Goal: Task Accomplishment & Management: Use online tool/utility

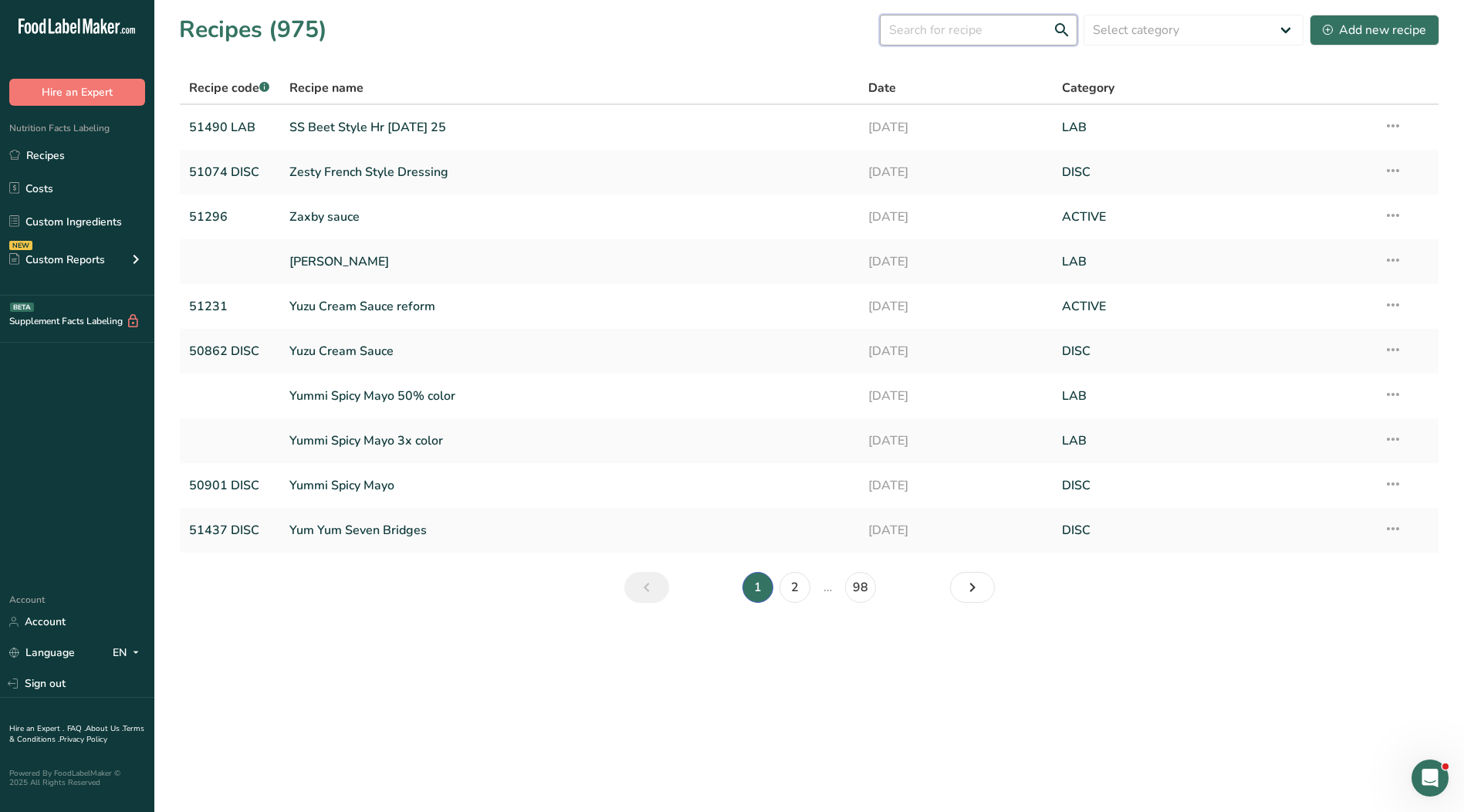
click at [945, 27] on input "text" at bounding box center [978, 30] width 198 height 31
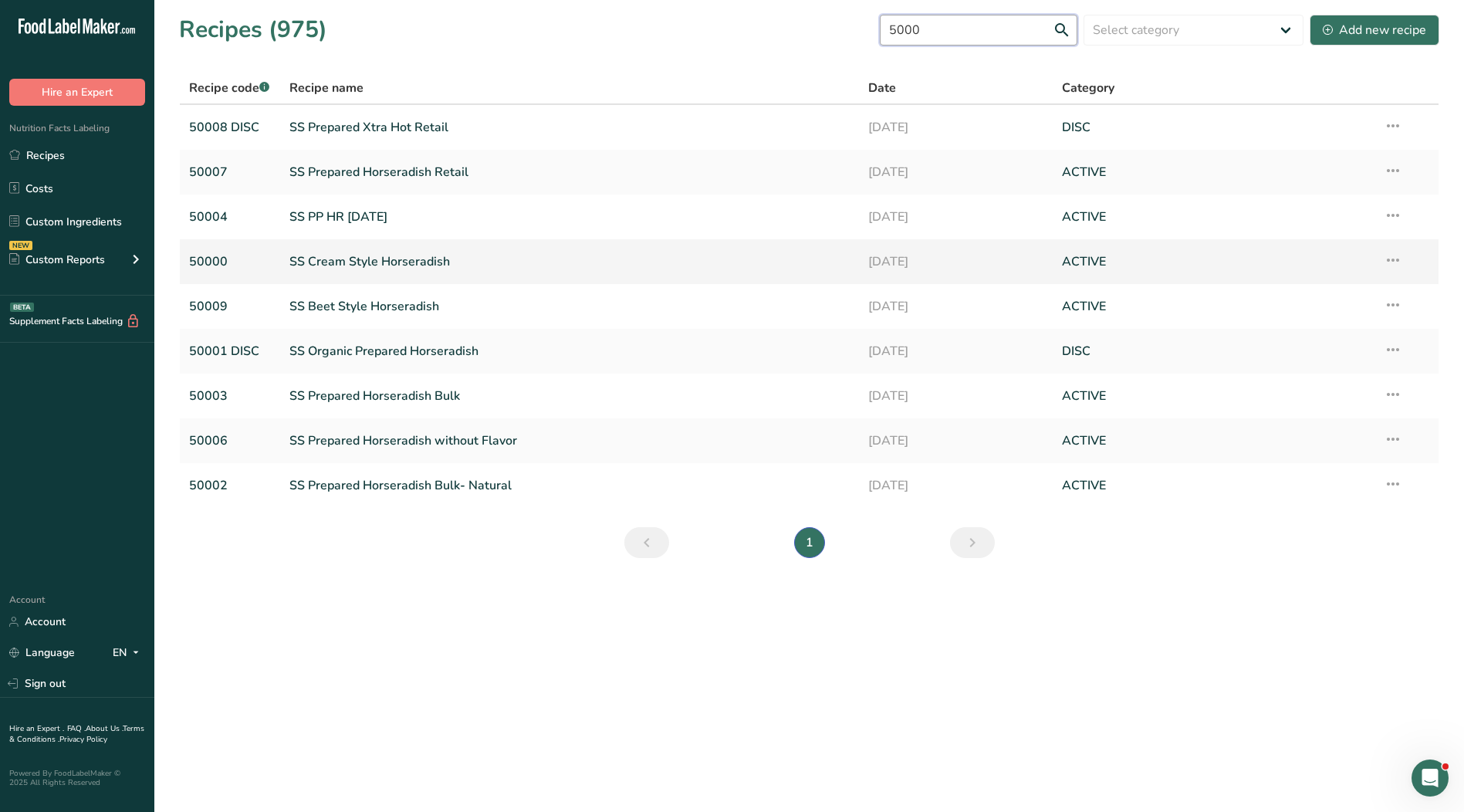
type input "5000"
click at [345, 265] on link "SS Cream Style Horseradish" at bounding box center [570, 261] width 561 height 32
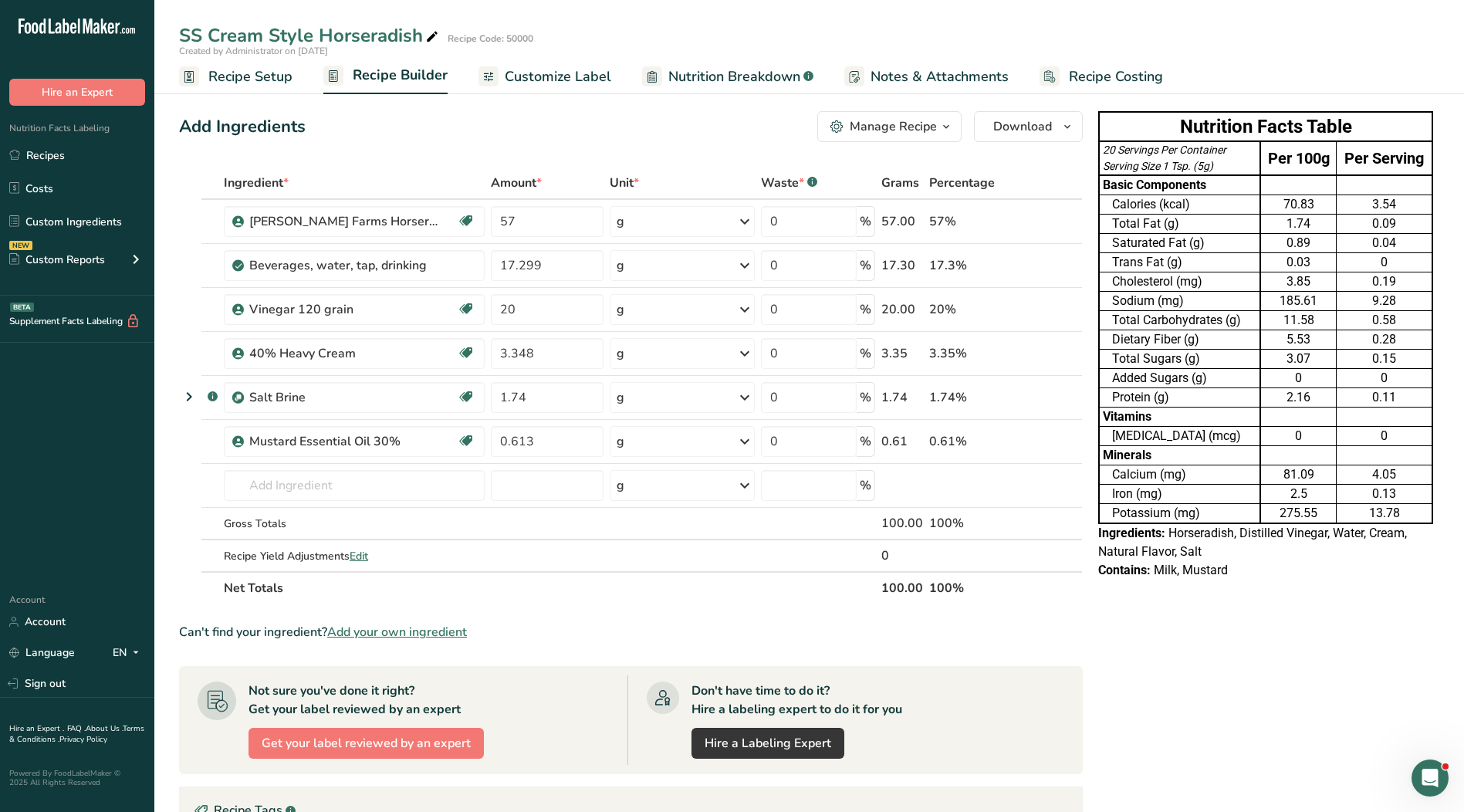
click at [257, 78] on span "Recipe Setup" at bounding box center [250, 77] width 84 height 21
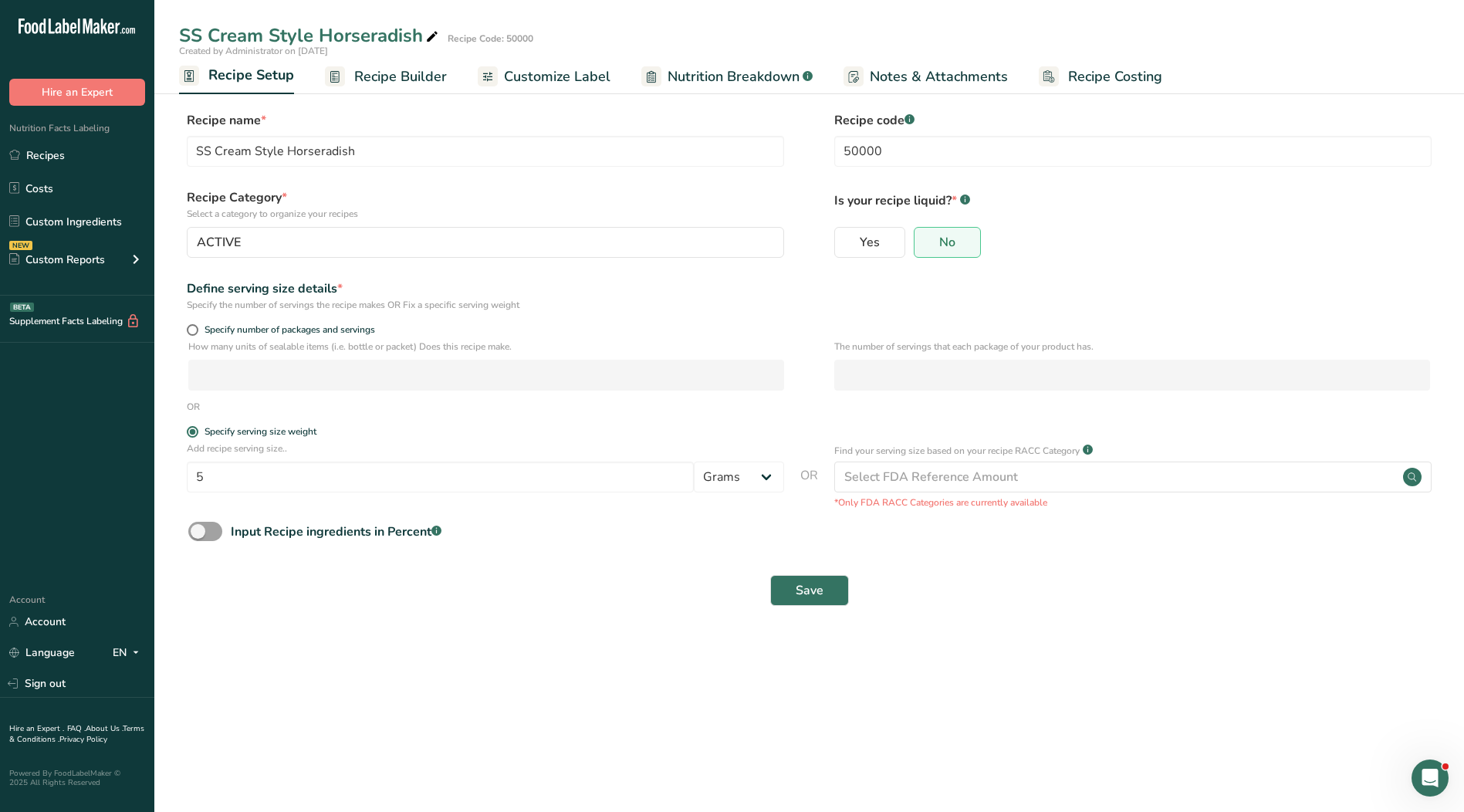
click at [553, 76] on span "Customize Label" at bounding box center [557, 77] width 107 height 21
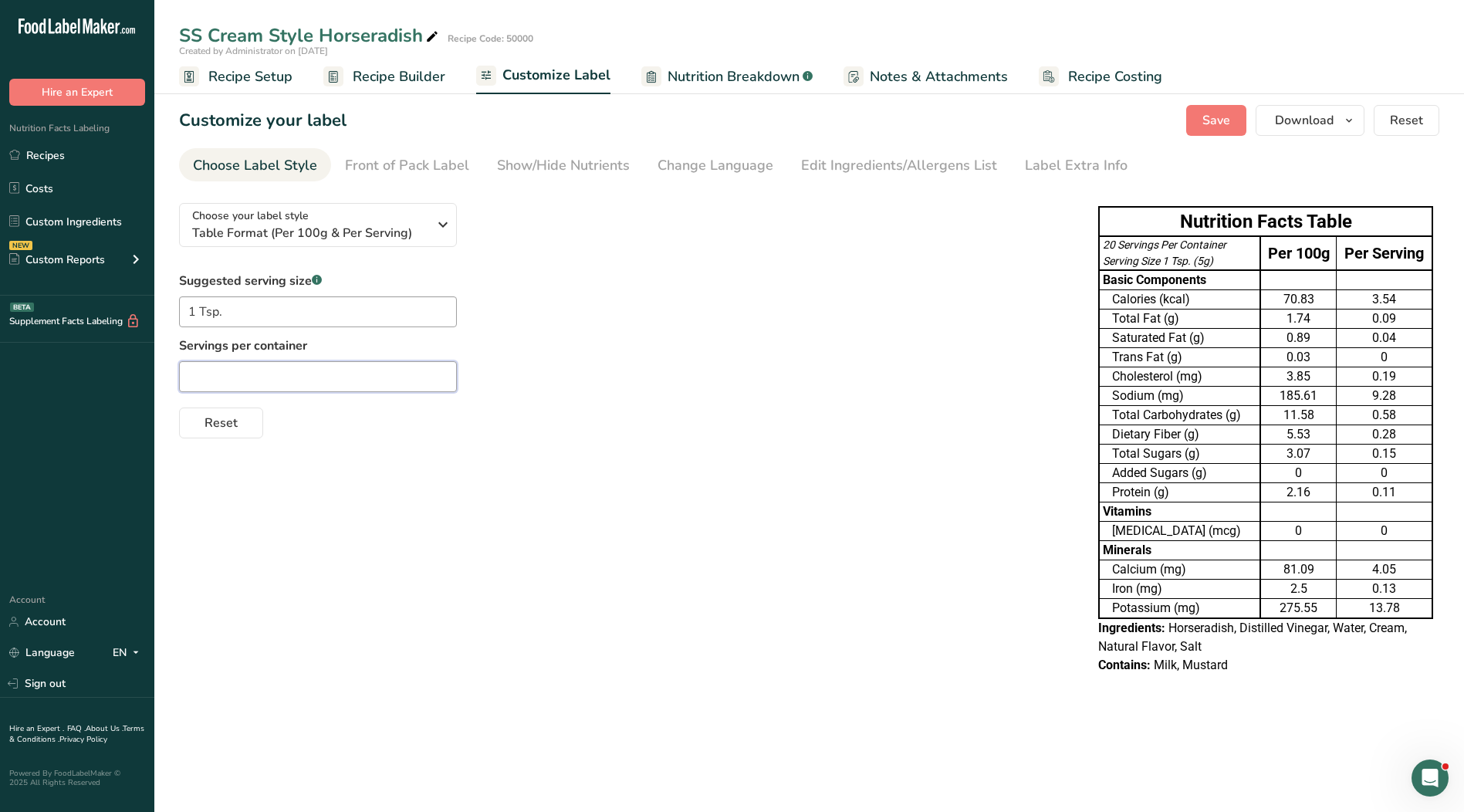
click at [331, 373] on input "text" at bounding box center [318, 376] width 278 height 31
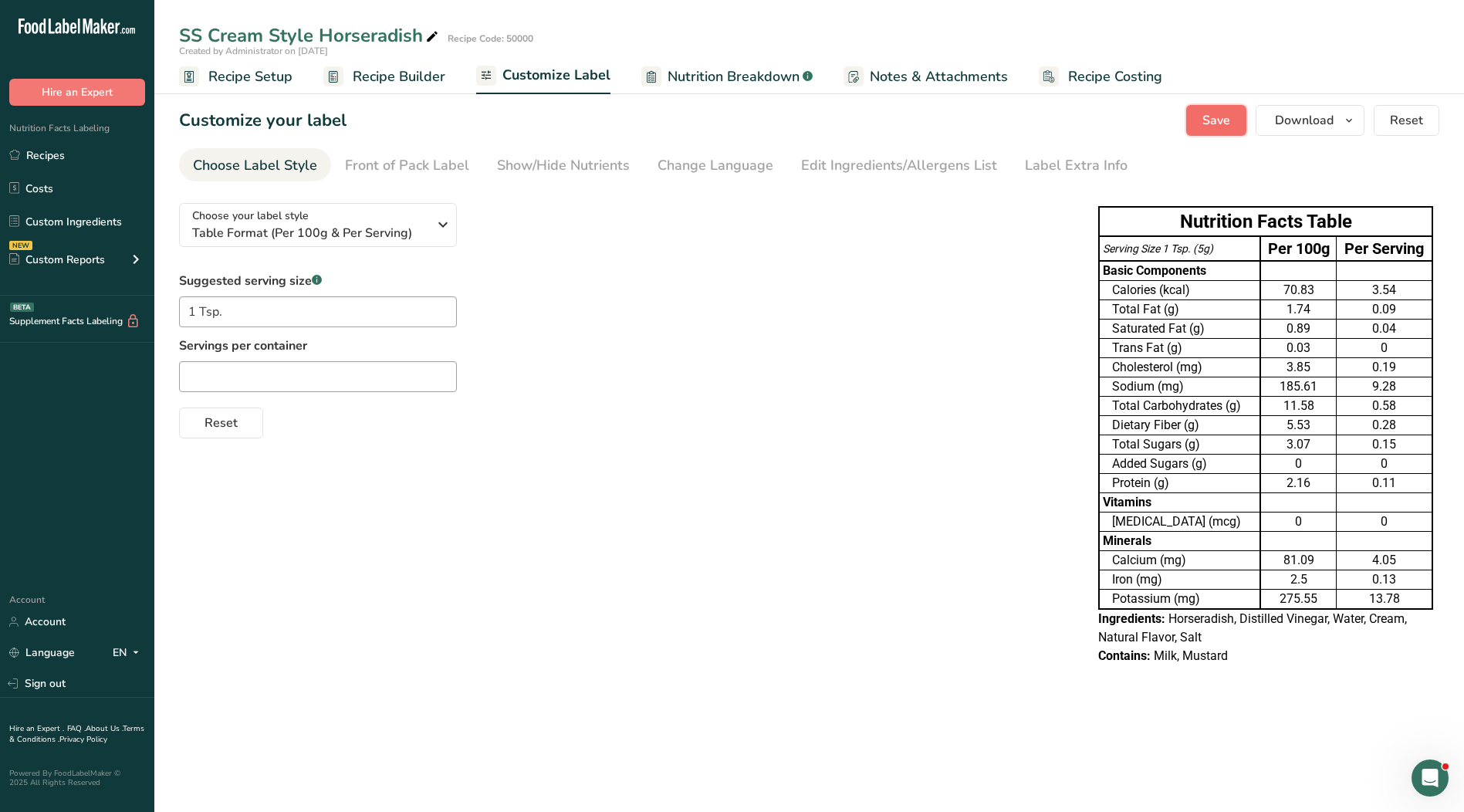
click at [1228, 116] on span "Save" at bounding box center [1216, 119] width 28 height 18
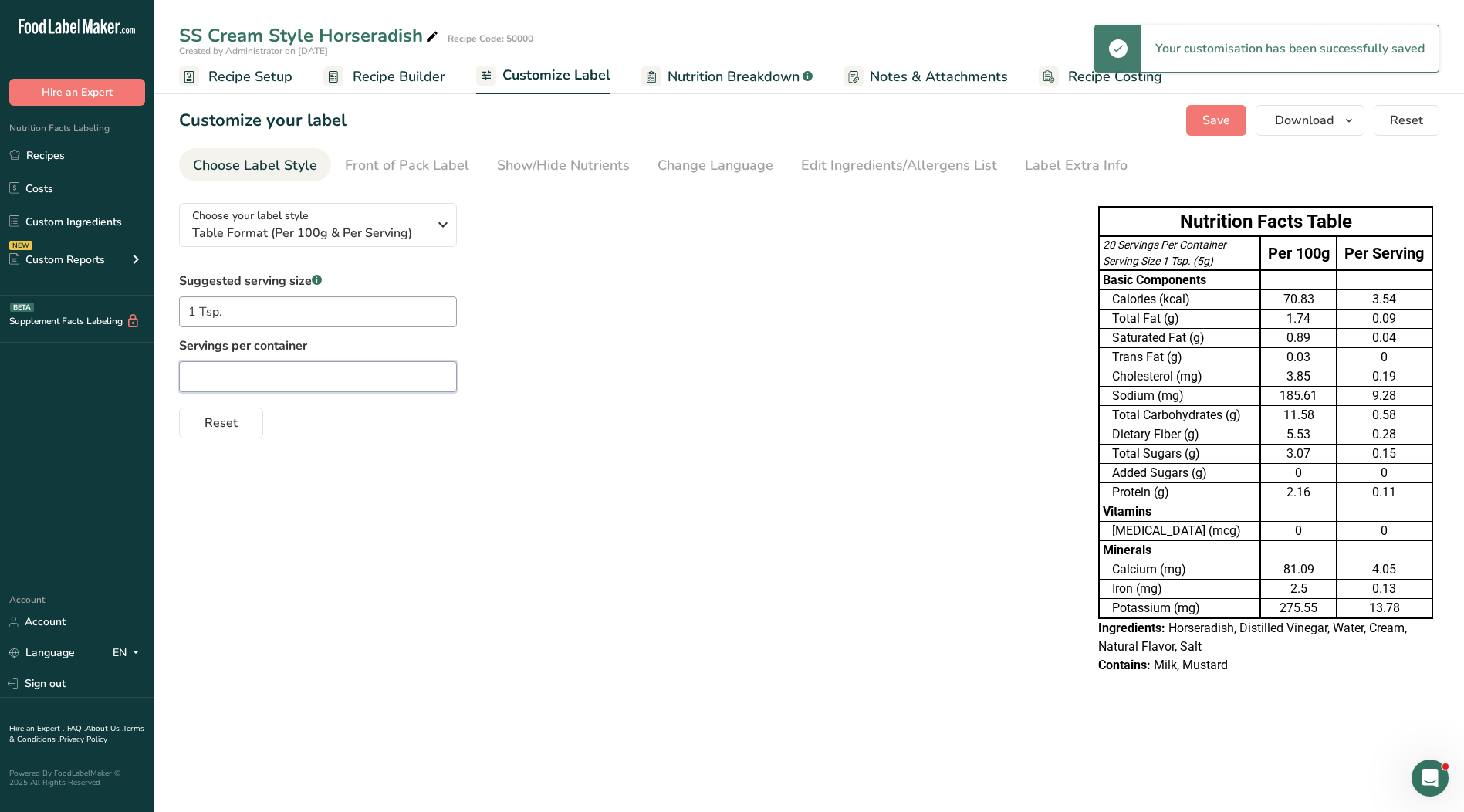
click at [300, 375] on input "text" at bounding box center [318, 376] width 278 height 31
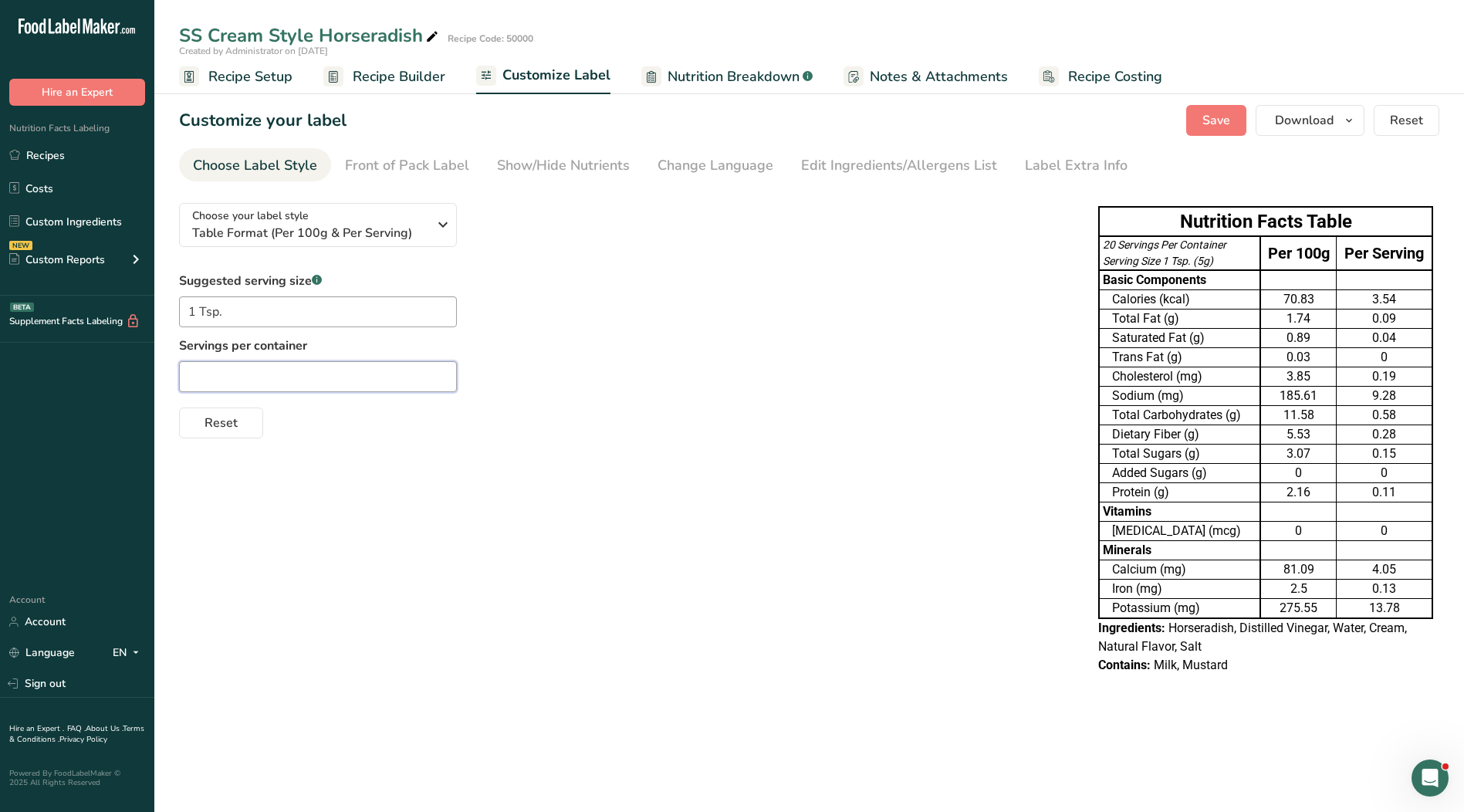
drag, startPoint x: 352, startPoint y: 383, endPoint x: 123, endPoint y: 379, distance: 229.0
click at [122, 379] on div ".a-20{fill:#fff;} Hire an Expert Nutrition Facts Labeling Recipes Costs Custom …" at bounding box center [732, 406] width 1464 height 812
click at [231, 73] on span "Recipe Setup" at bounding box center [250, 77] width 84 height 21
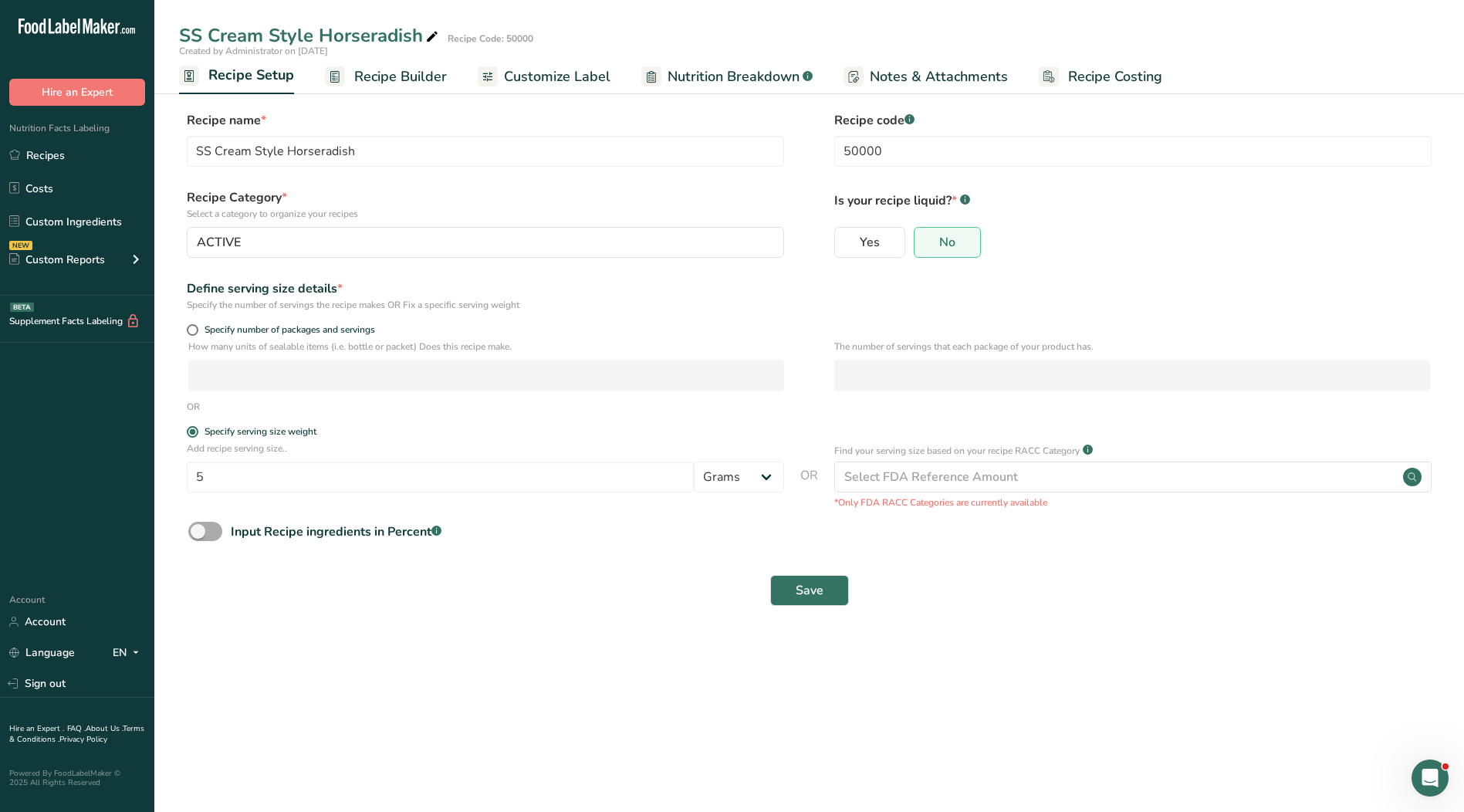
click at [218, 533] on span at bounding box center [205, 531] width 34 height 19
click at [199, 533] on input "Input Recipe ingredients in Percent .a-a{fill:#347362;}.b-a{fill:#fff;}" at bounding box center [193, 531] width 10 height 10
checkbox input "true"
click at [329, 589] on input "number" at bounding box center [764, 596] width 1153 height 31
click at [803, 656] on span "Save" at bounding box center [809, 657] width 28 height 18
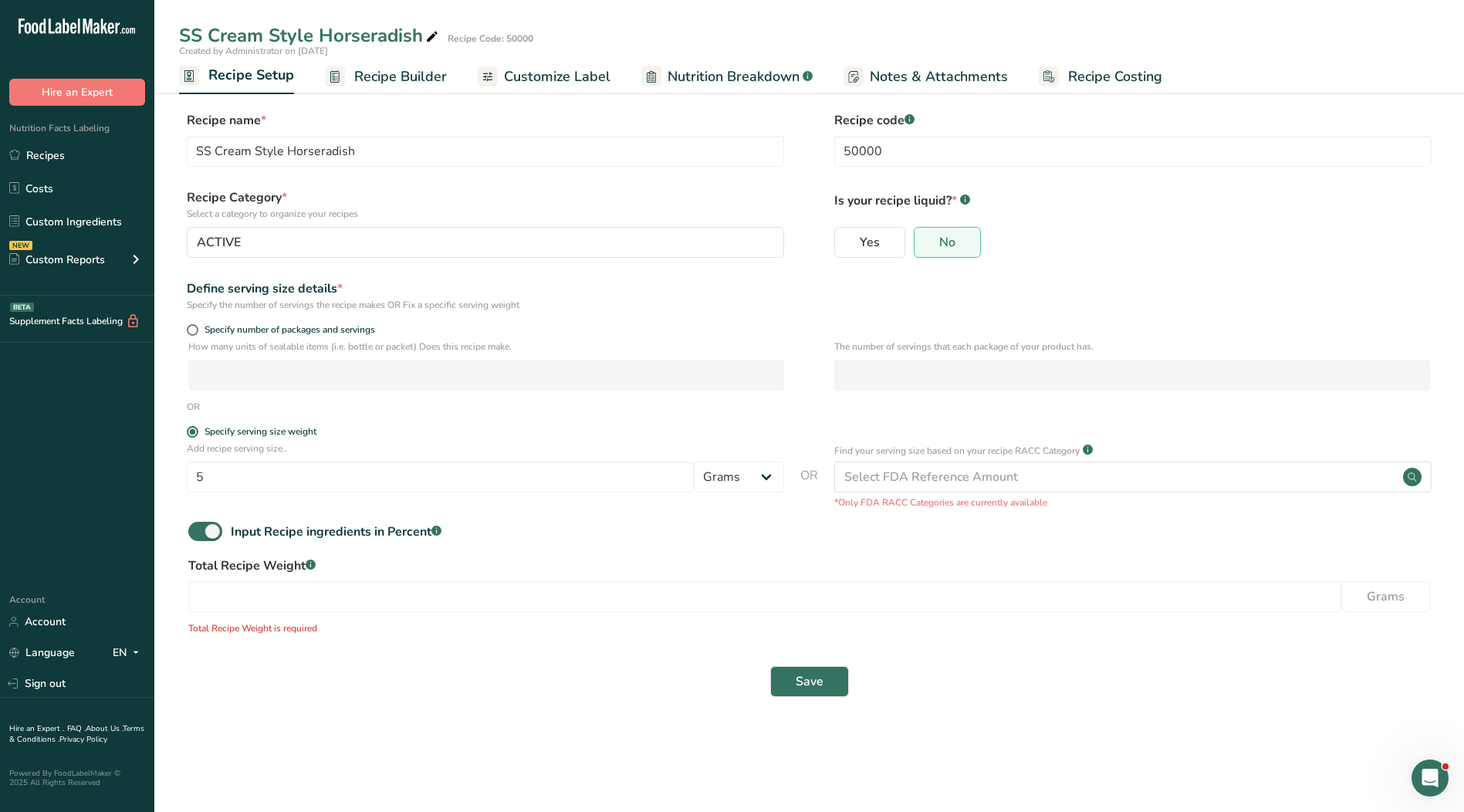
click at [419, 69] on span "Recipe Builder" at bounding box center [400, 77] width 93 height 21
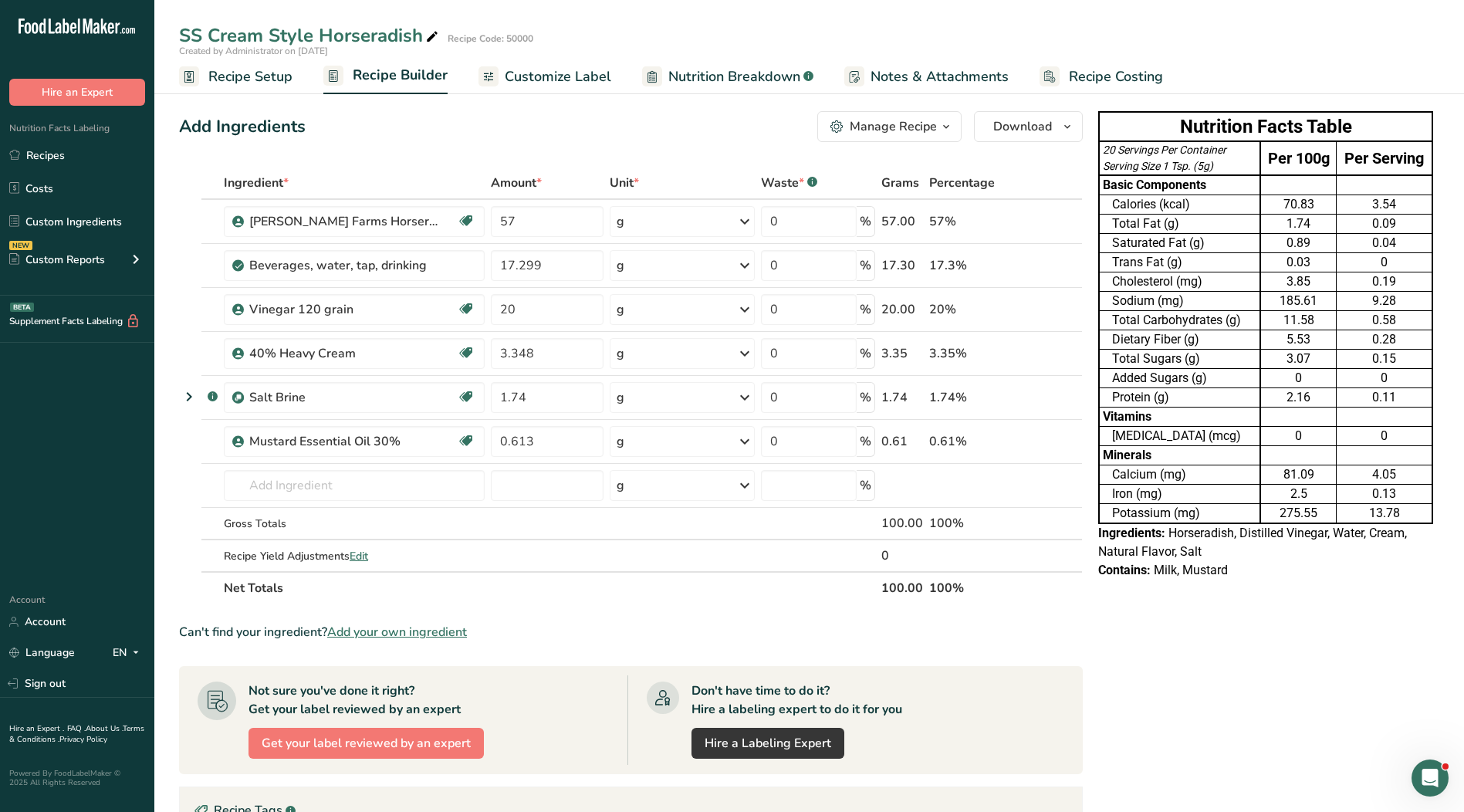
click at [576, 73] on span "Customize Label" at bounding box center [558, 77] width 107 height 21
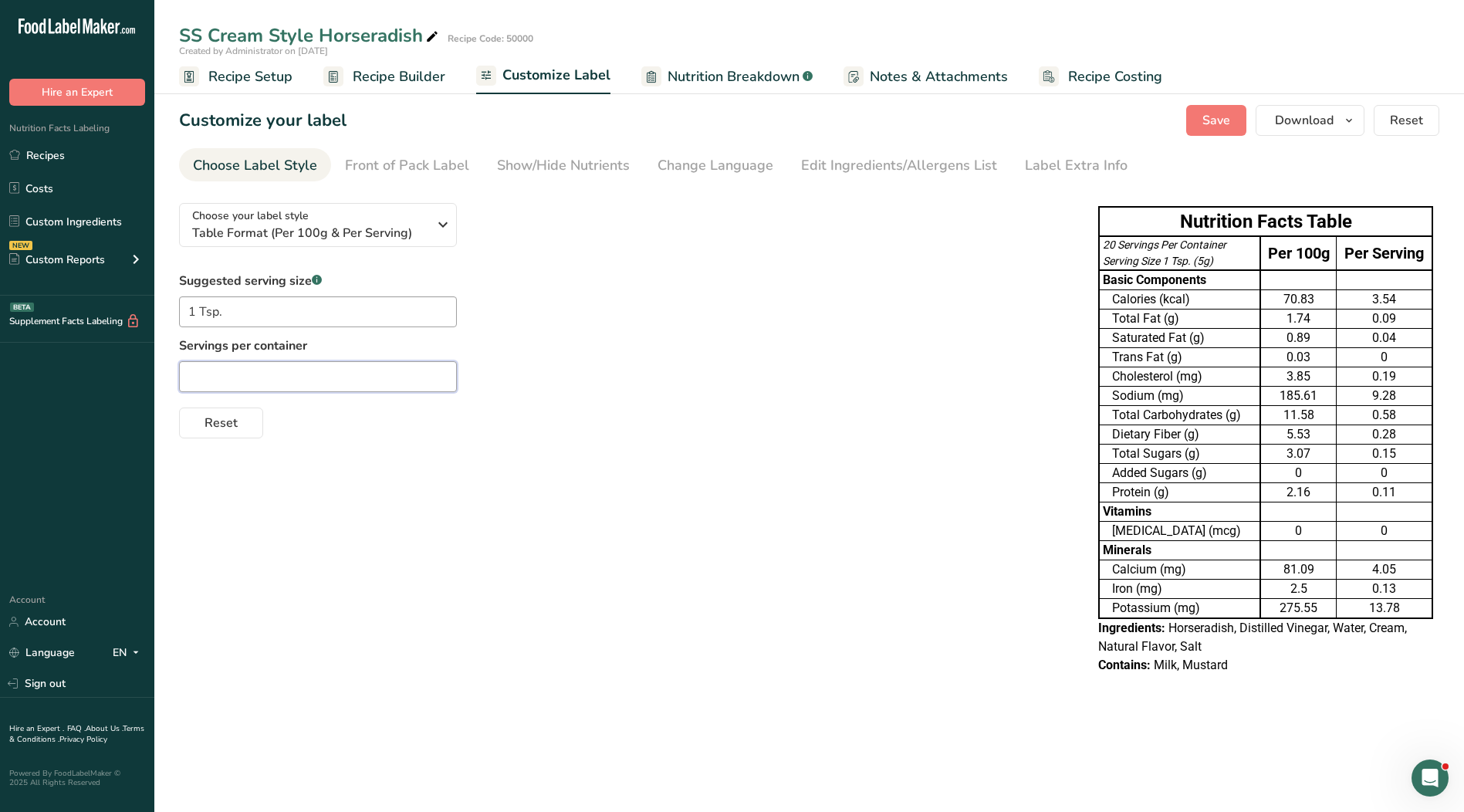
click at [243, 381] on input "text" at bounding box center [318, 376] width 278 height 31
type input "0"
type input "."
click at [700, 338] on div "Suggested serving size .a-a{fill:#347362;}.b-a{fill:#fff;} 1 Tsp. Servings per …" at bounding box center [623, 355] width 889 height 167
click at [414, 376] on input "." at bounding box center [318, 376] width 278 height 31
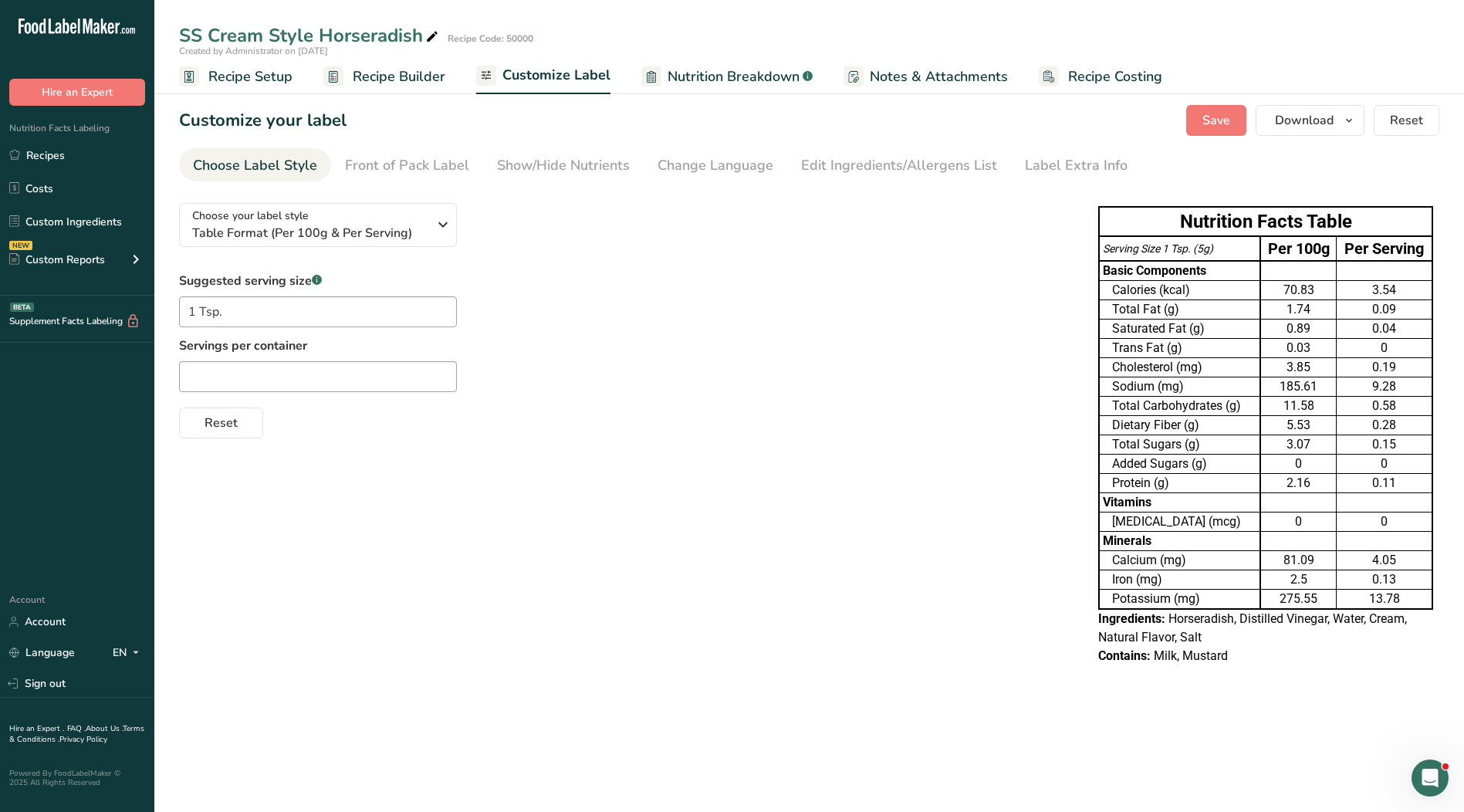
click at [743, 239] on div "Choose your label style Table Format (Per 100g & Per Serving) USA (FDA) Standar…" at bounding box center [623, 315] width 889 height 248
click at [1223, 131] on button "Save" at bounding box center [1216, 120] width 60 height 31
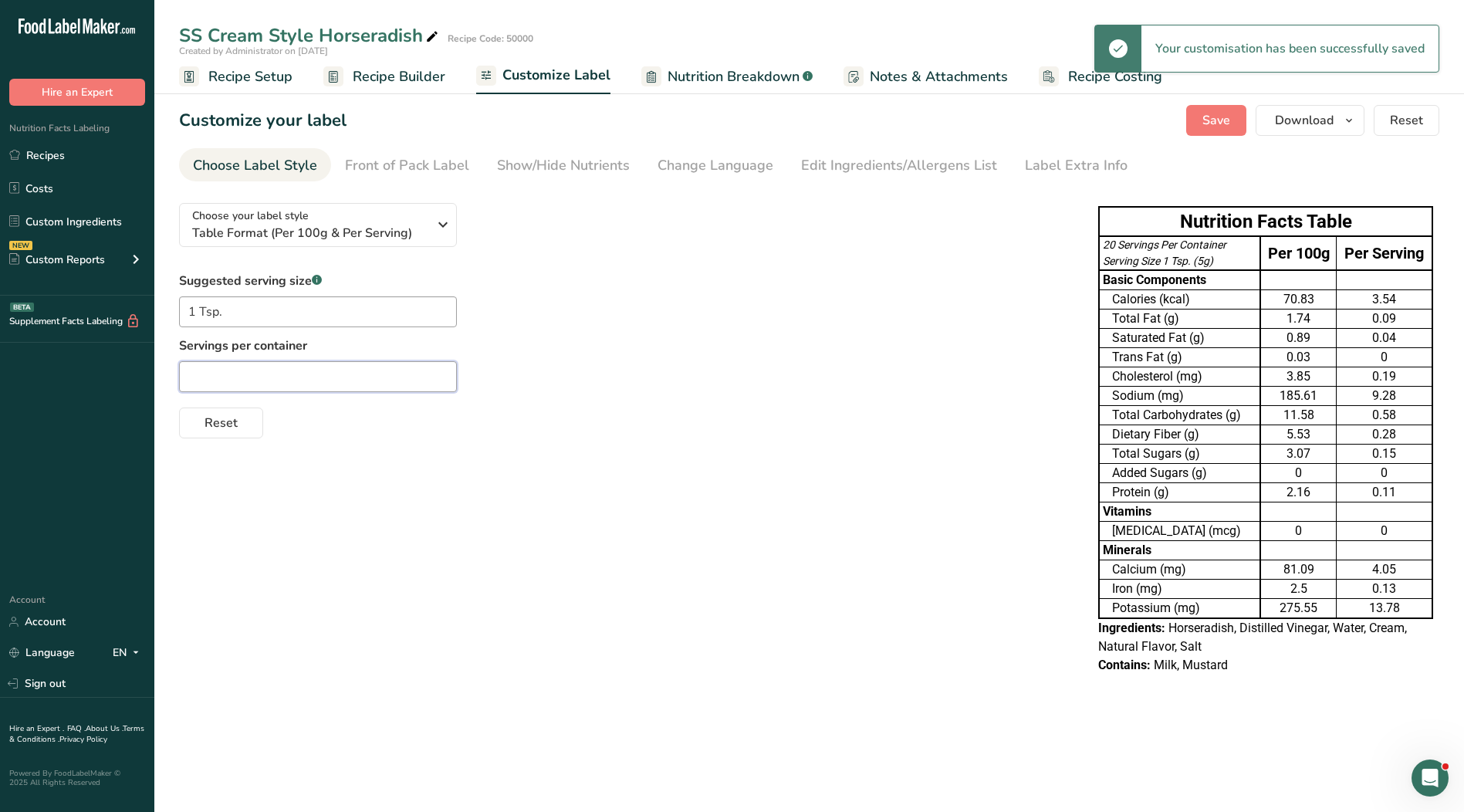
click at [324, 376] on input "text" at bounding box center [318, 376] width 278 height 31
type input "."
click at [627, 406] on div "Reset" at bounding box center [623, 419] width 889 height 37
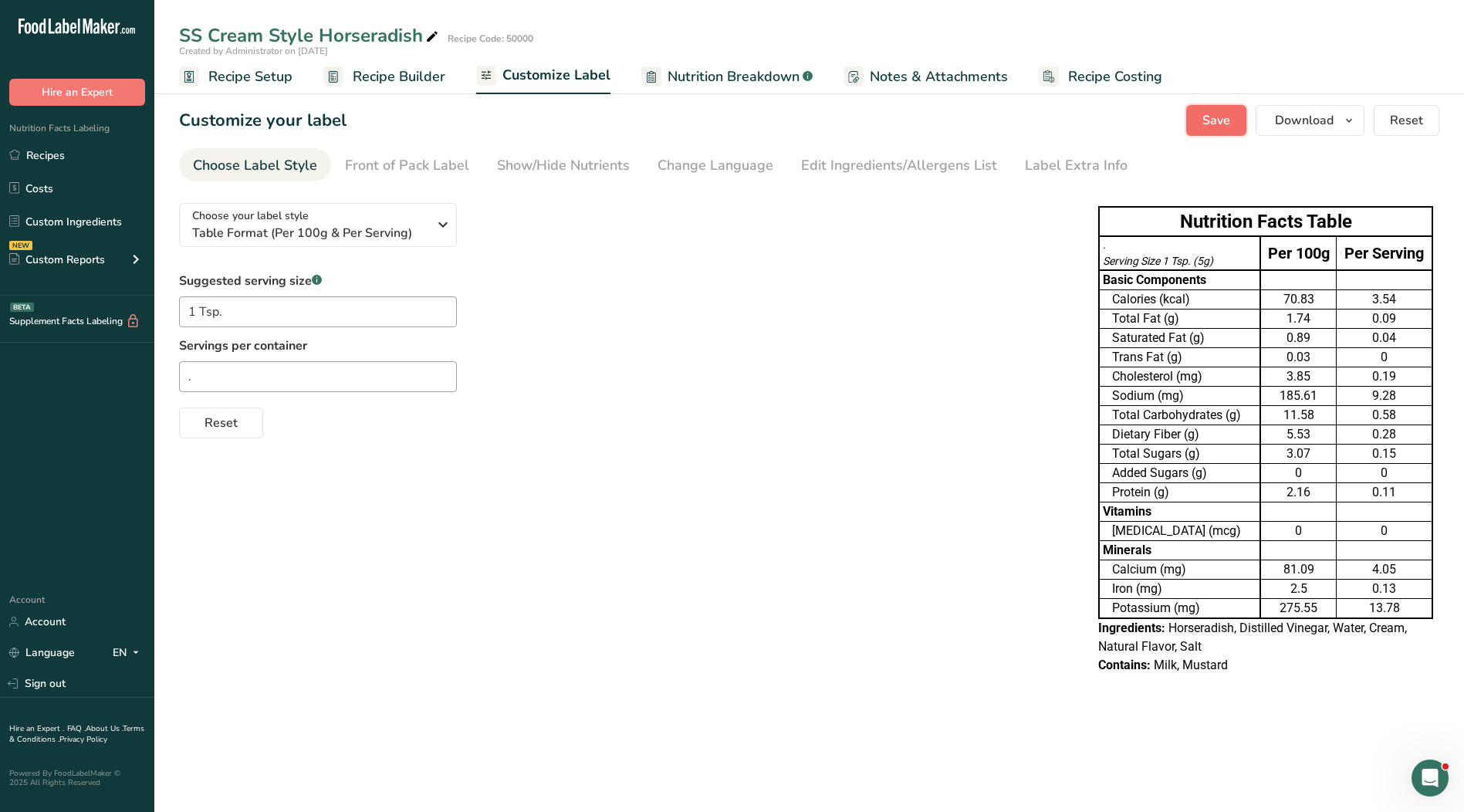
click at [1223, 118] on span "Save" at bounding box center [1216, 119] width 28 height 18
click at [399, 223] on span "Table Format (Per 100g & Per Serving)" at bounding box center [309, 232] width 236 height 18
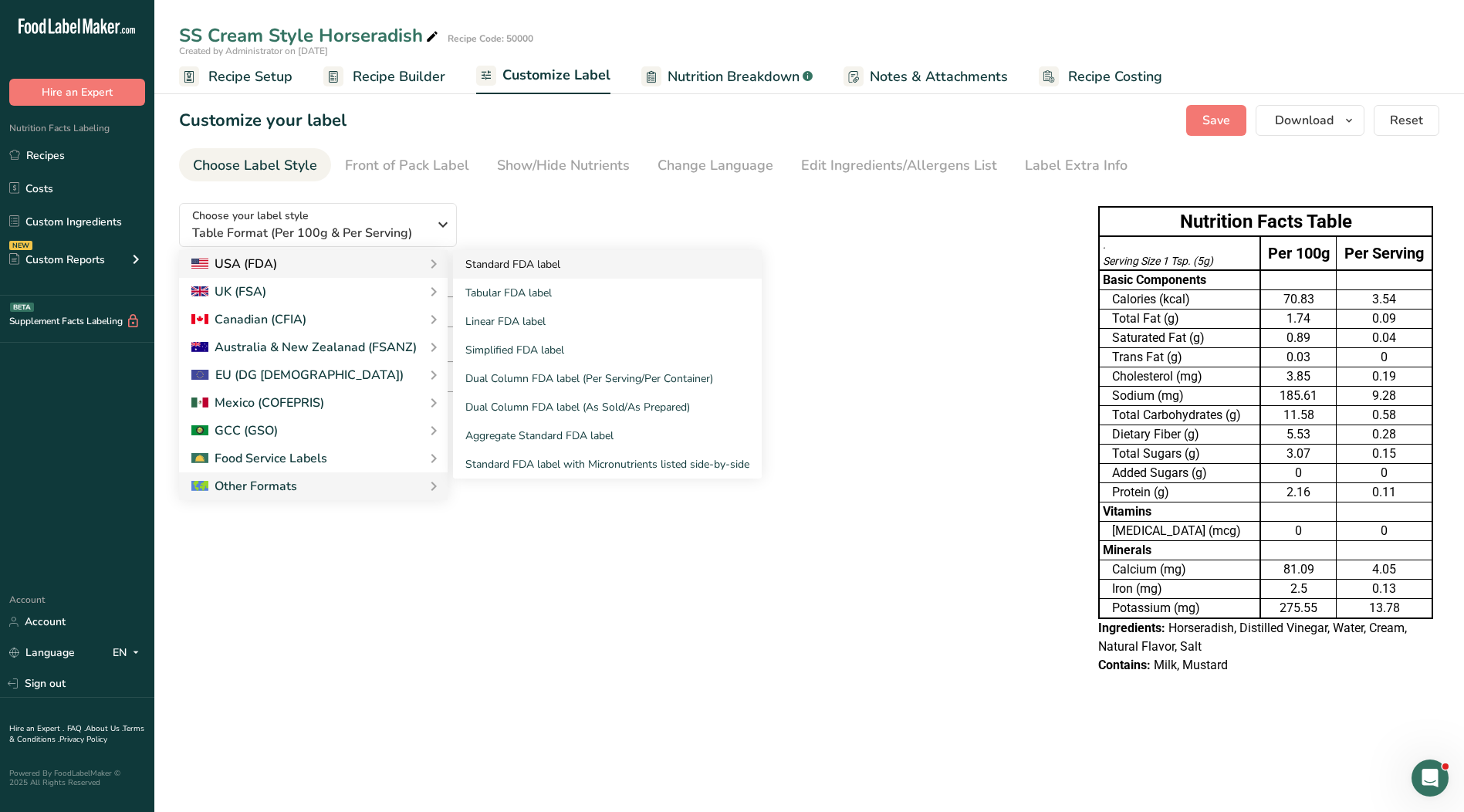
click at [490, 260] on link "Standard FDA label" at bounding box center [607, 264] width 308 height 29
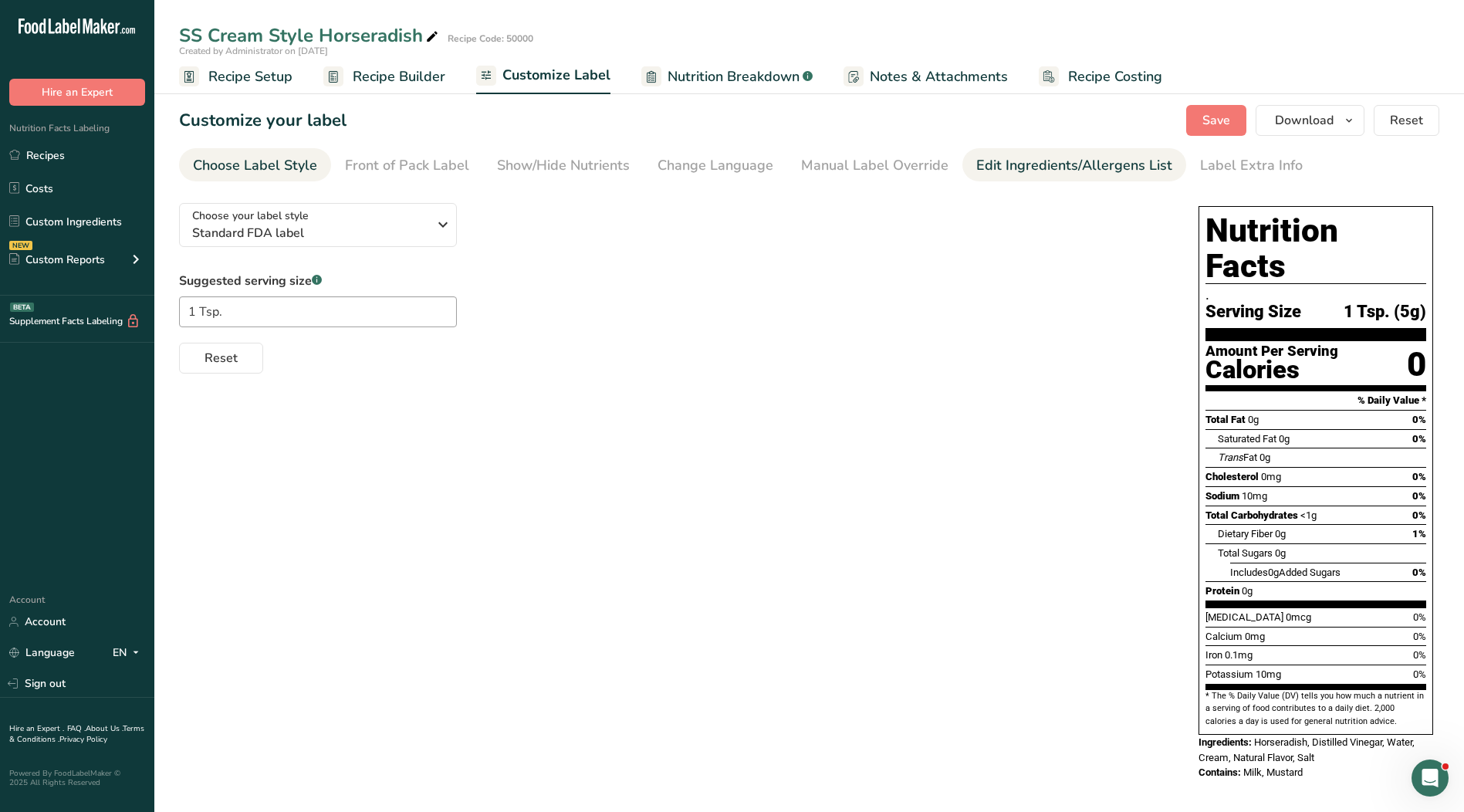
click at [1050, 161] on div "Edit Ingredients/Allergens List" at bounding box center [1074, 166] width 196 height 21
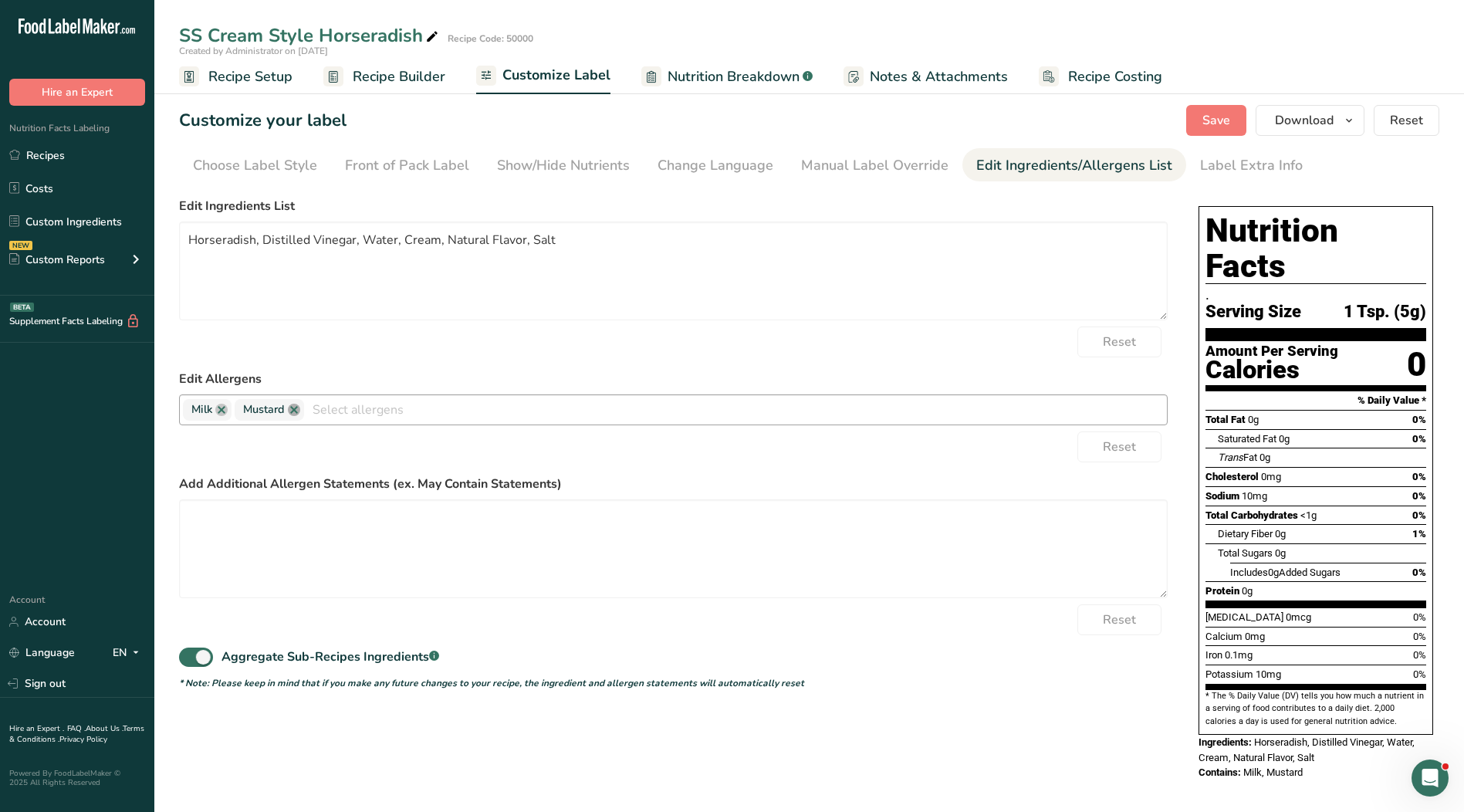
click at [292, 409] on link at bounding box center [294, 409] width 12 height 12
click at [348, 312] on textarea "Horseradish, Distilled Vinegar, Water, Cream, Natural Flavor, Salt" at bounding box center [674, 270] width 989 height 98
click at [1203, 127] on button "Save" at bounding box center [1216, 120] width 60 height 31
click at [388, 172] on div "Front of Pack Label" at bounding box center [407, 166] width 124 height 21
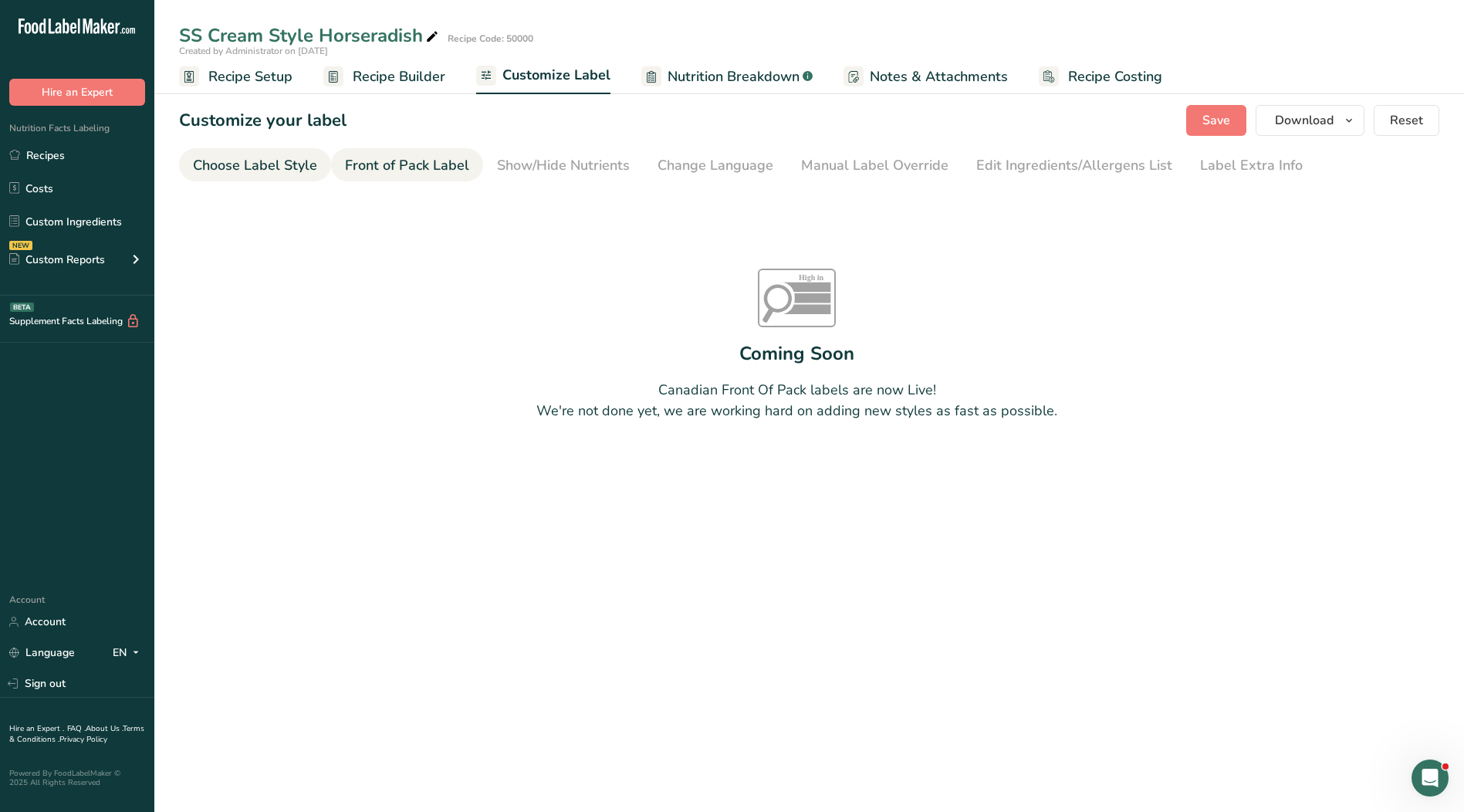
click at [251, 173] on div "Choose Label Style" at bounding box center [255, 166] width 124 height 21
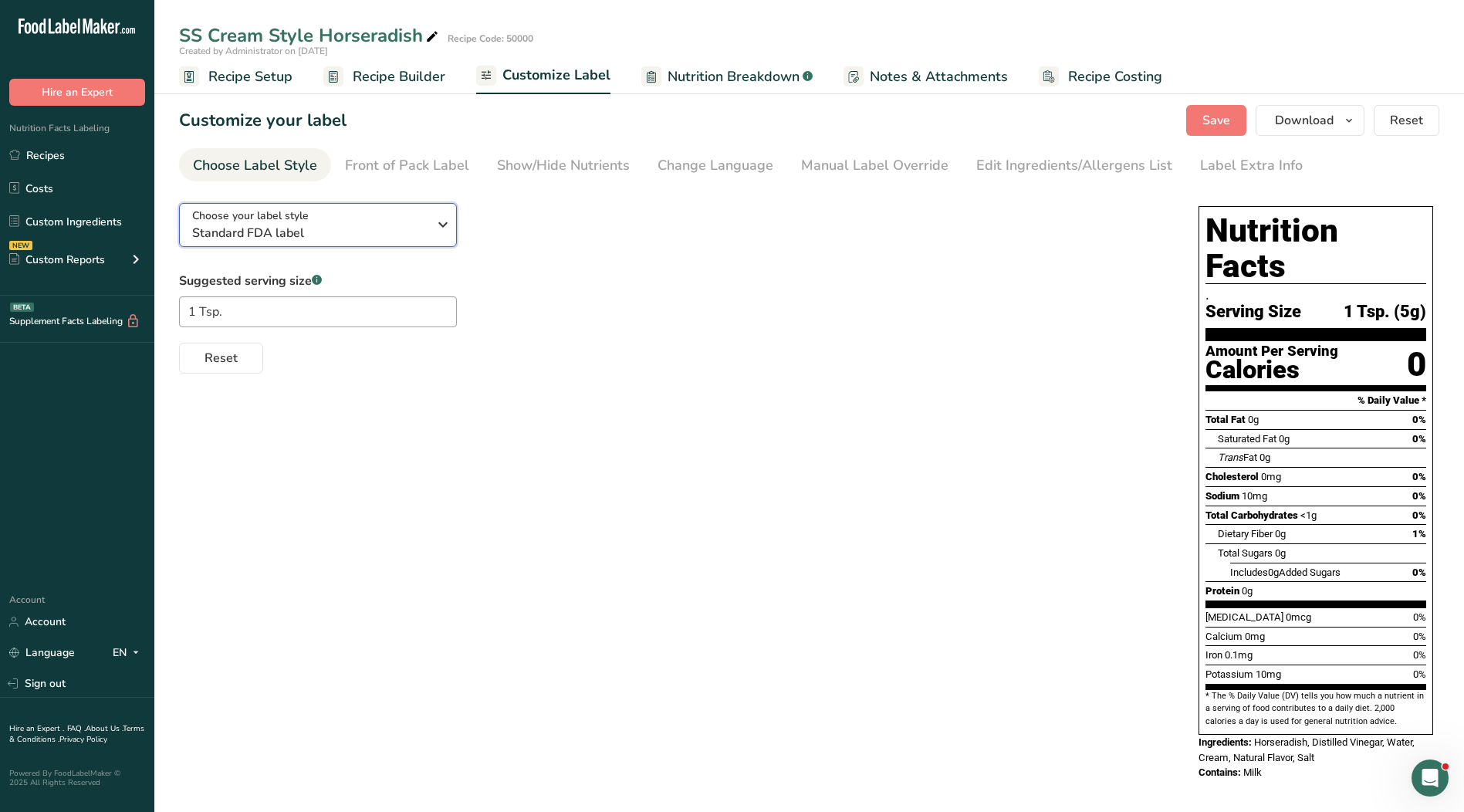
click at [397, 224] on span "Standard FDA label" at bounding box center [309, 232] width 236 height 18
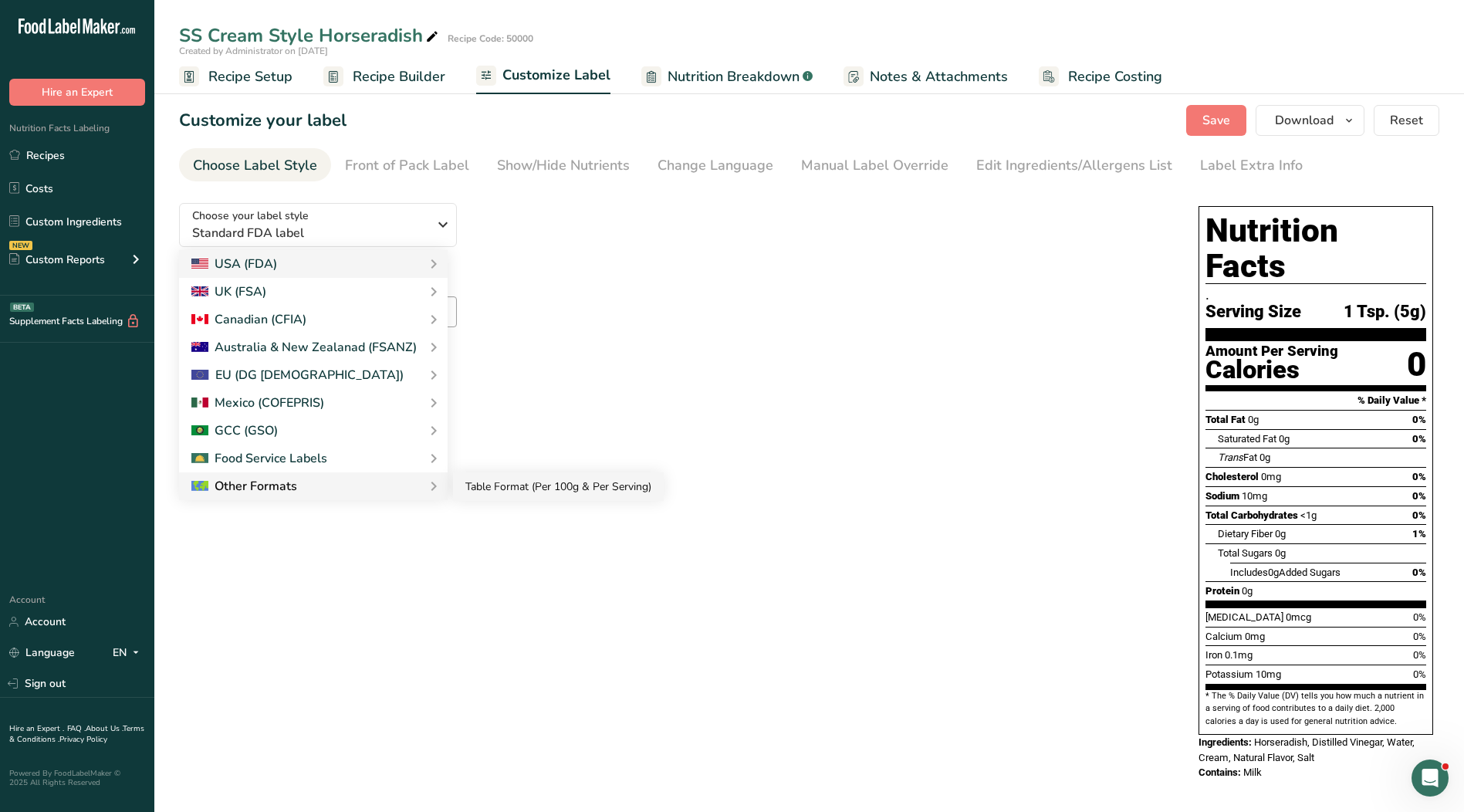
click at [502, 488] on link "Table Format (Per 100g & Per Serving)" at bounding box center [558, 487] width 211 height 29
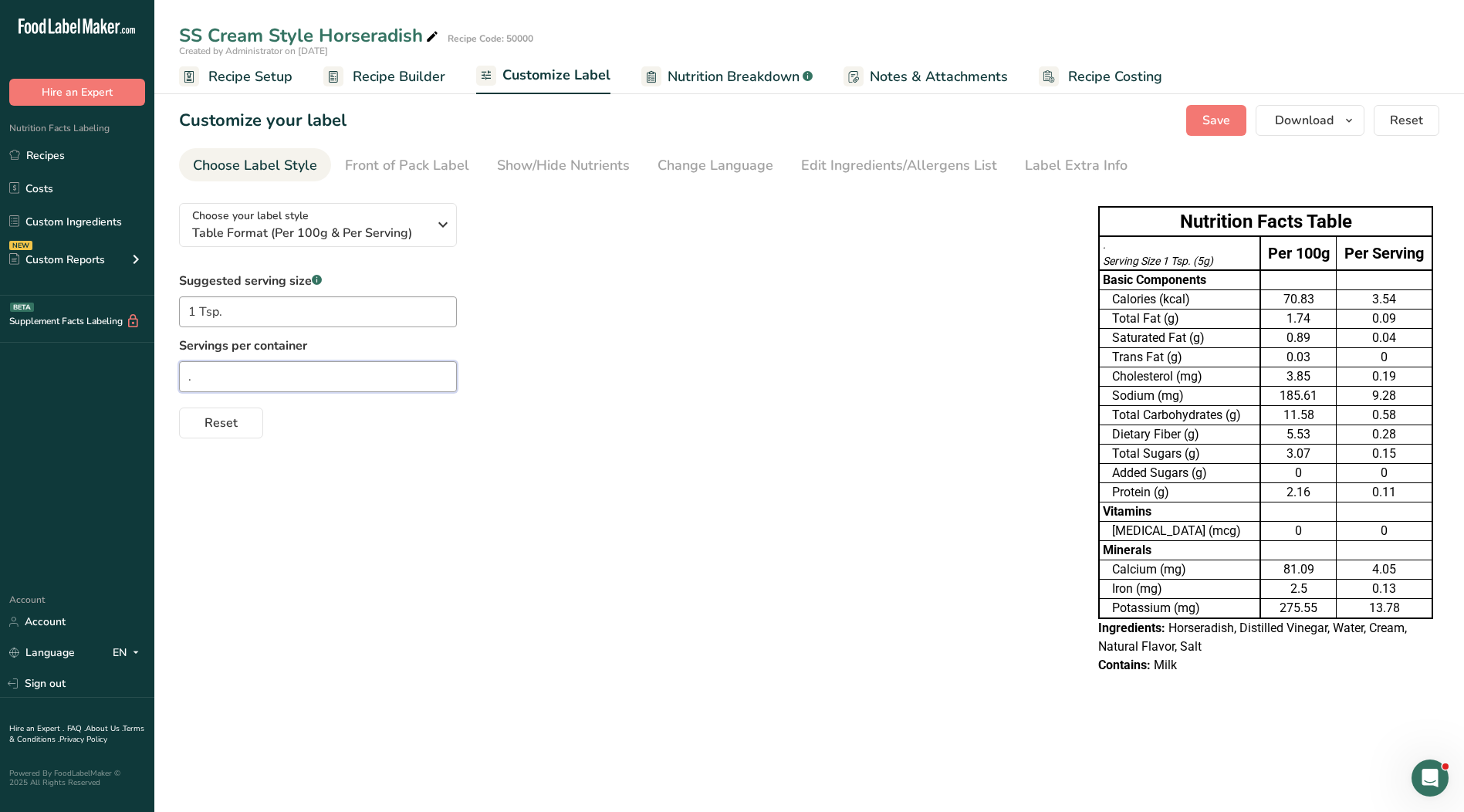
drag, startPoint x: 276, startPoint y: 378, endPoint x: 113, endPoint y: 372, distance: 163.1
click at [113, 372] on div ".a-20{fill:#fff;} Hire an Expert Nutrition Facts Labeling Recipes Costs Custom …" at bounding box center [732, 406] width 1464 height 812
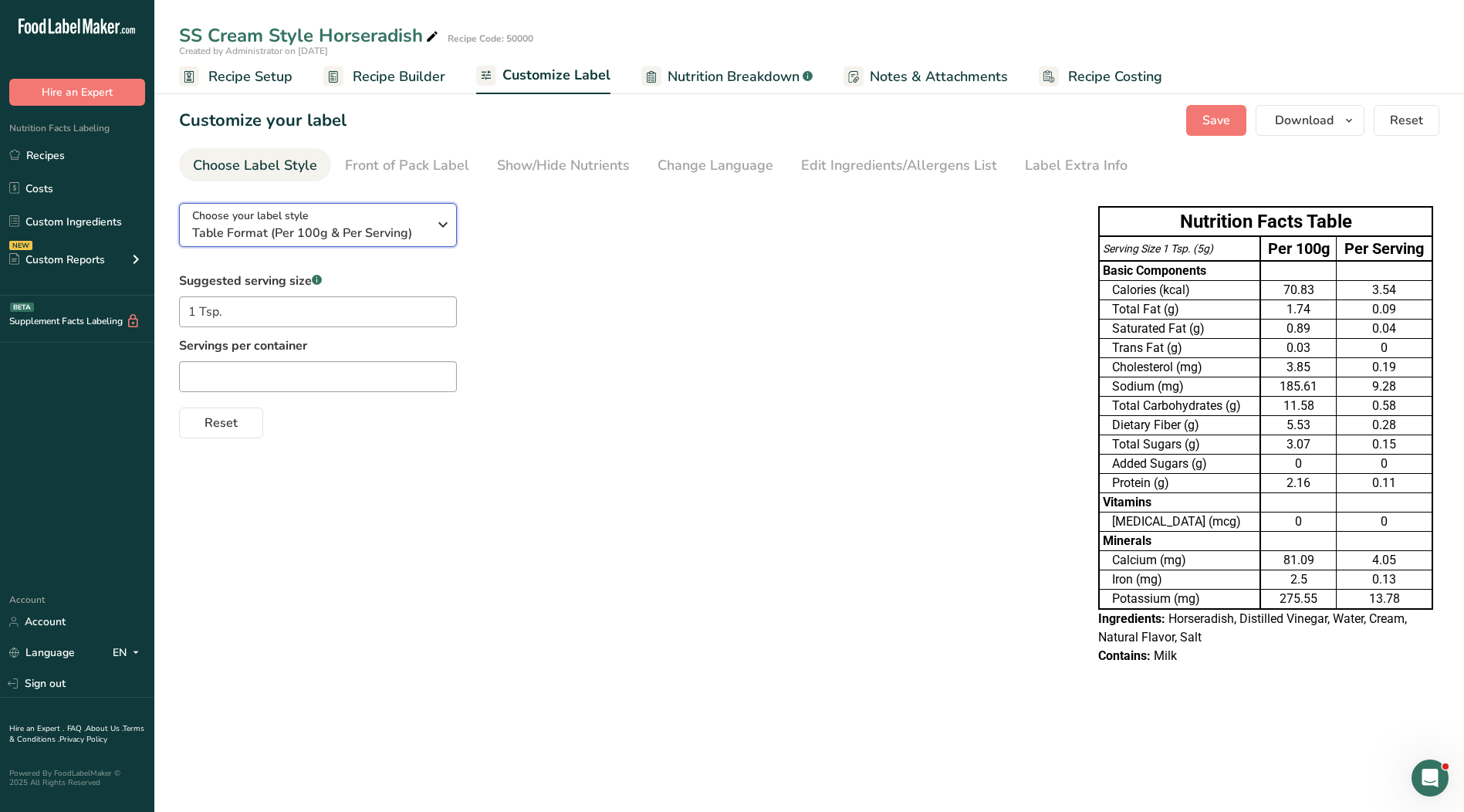
click at [433, 222] on icon "button" at bounding box center [442, 224] width 18 height 28
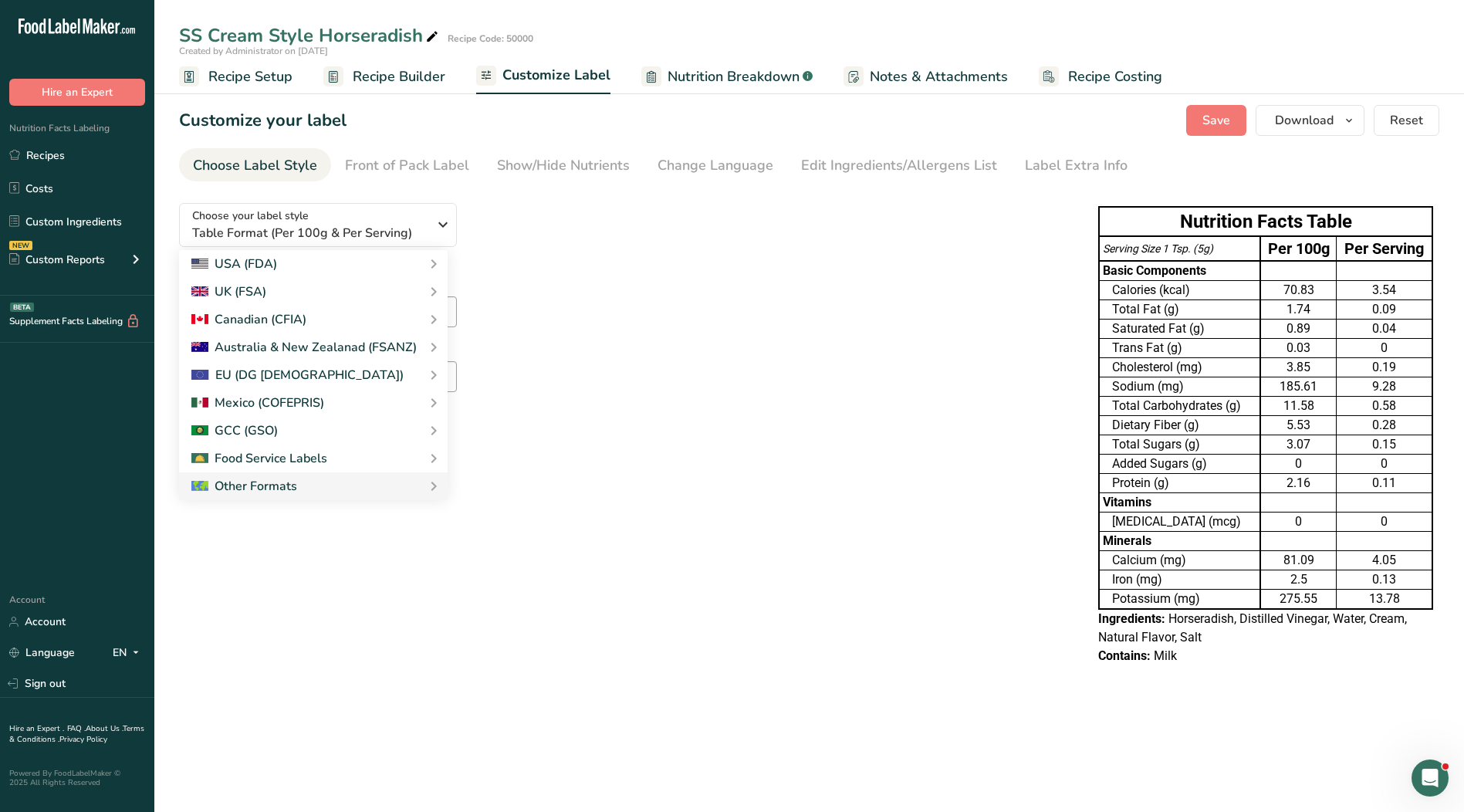
click at [671, 331] on div "Suggested serving size .a-a{fill:#347362;}.b-a{fill:#fff;} 1 Tsp. Servings per …" at bounding box center [623, 355] width 889 height 167
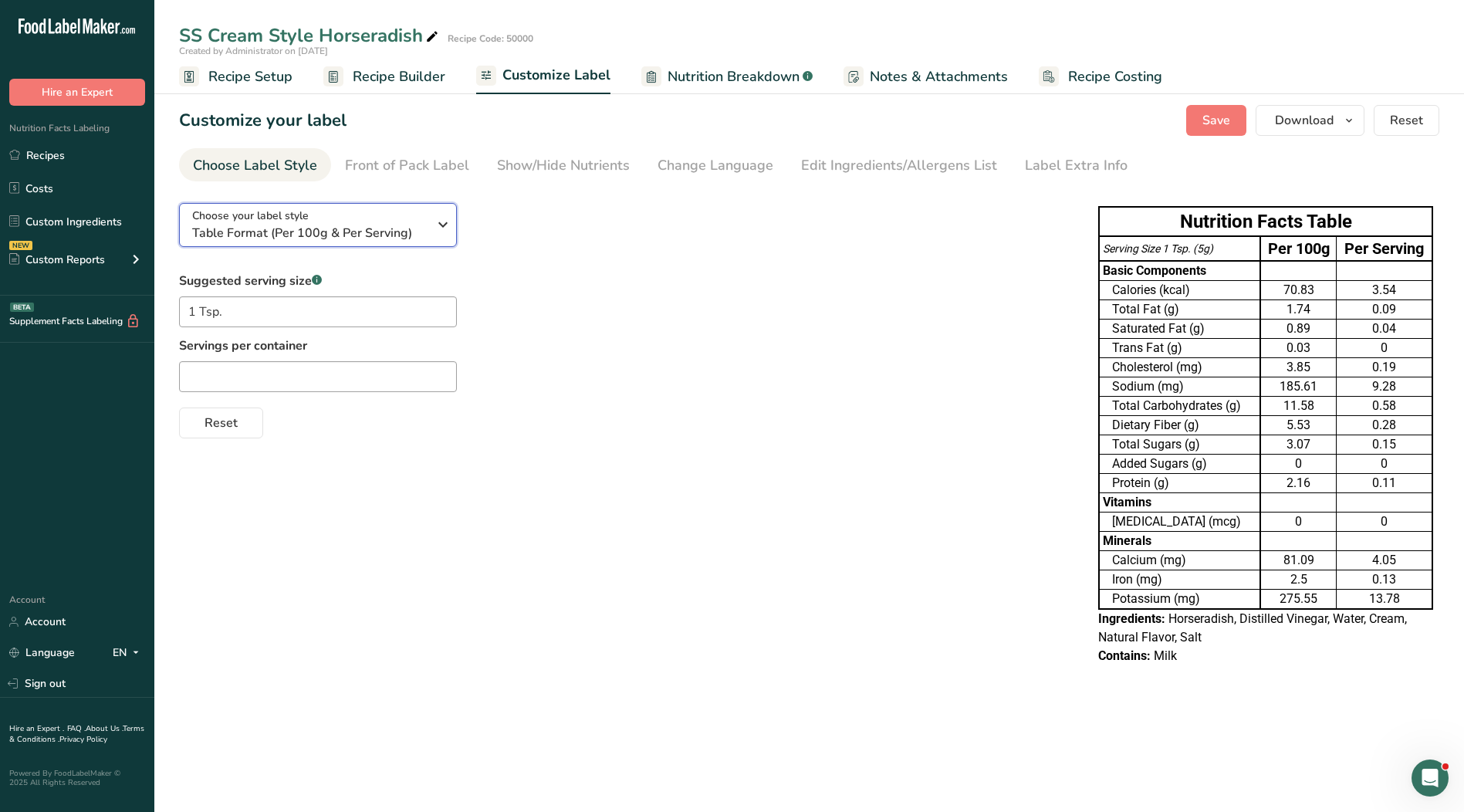
click at [427, 219] on div "Choose your label style Table Format (Per 100g & Per Serving)" at bounding box center [309, 224] width 236 height 34
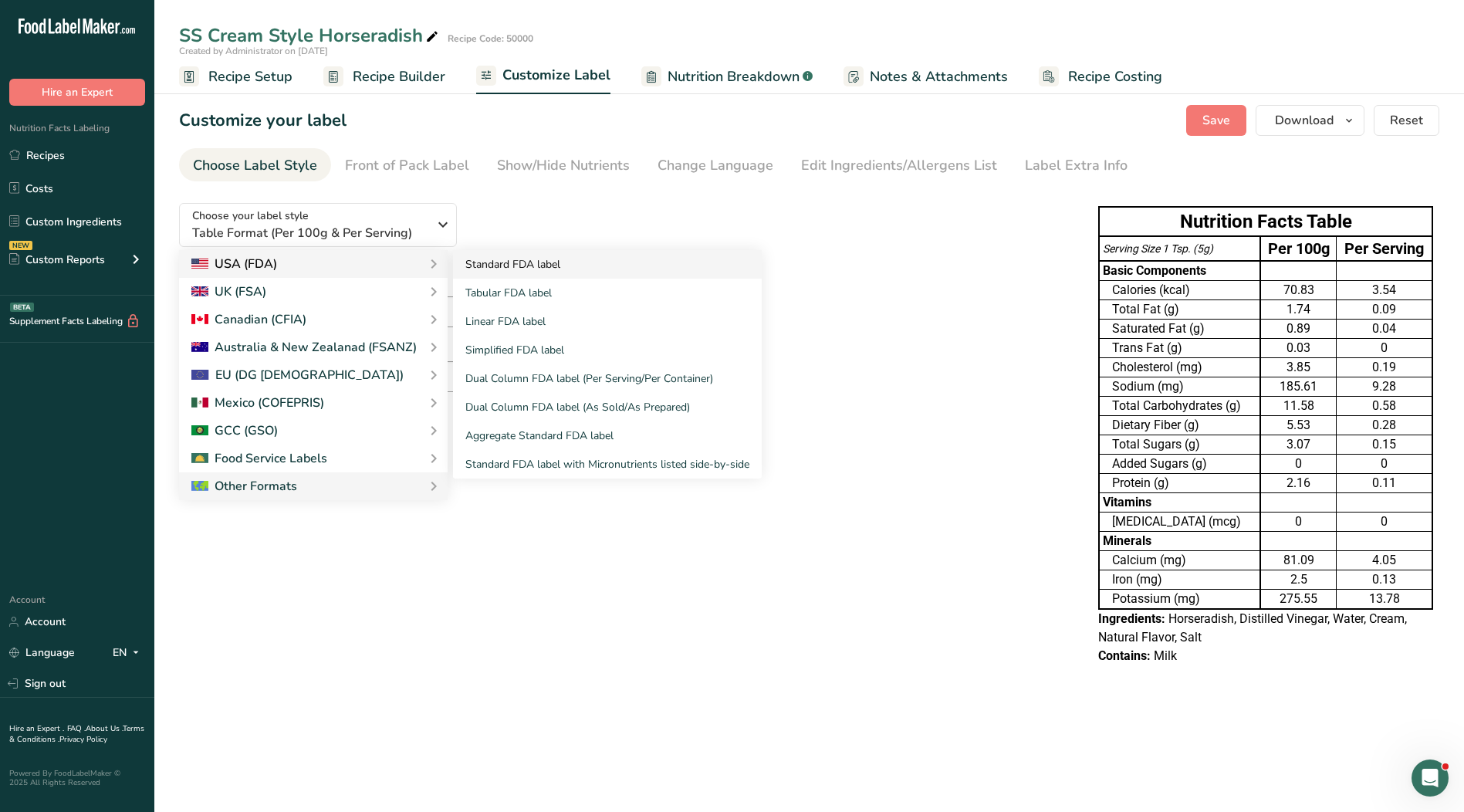
click at [504, 261] on link "Standard FDA label" at bounding box center [607, 264] width 308 height 29
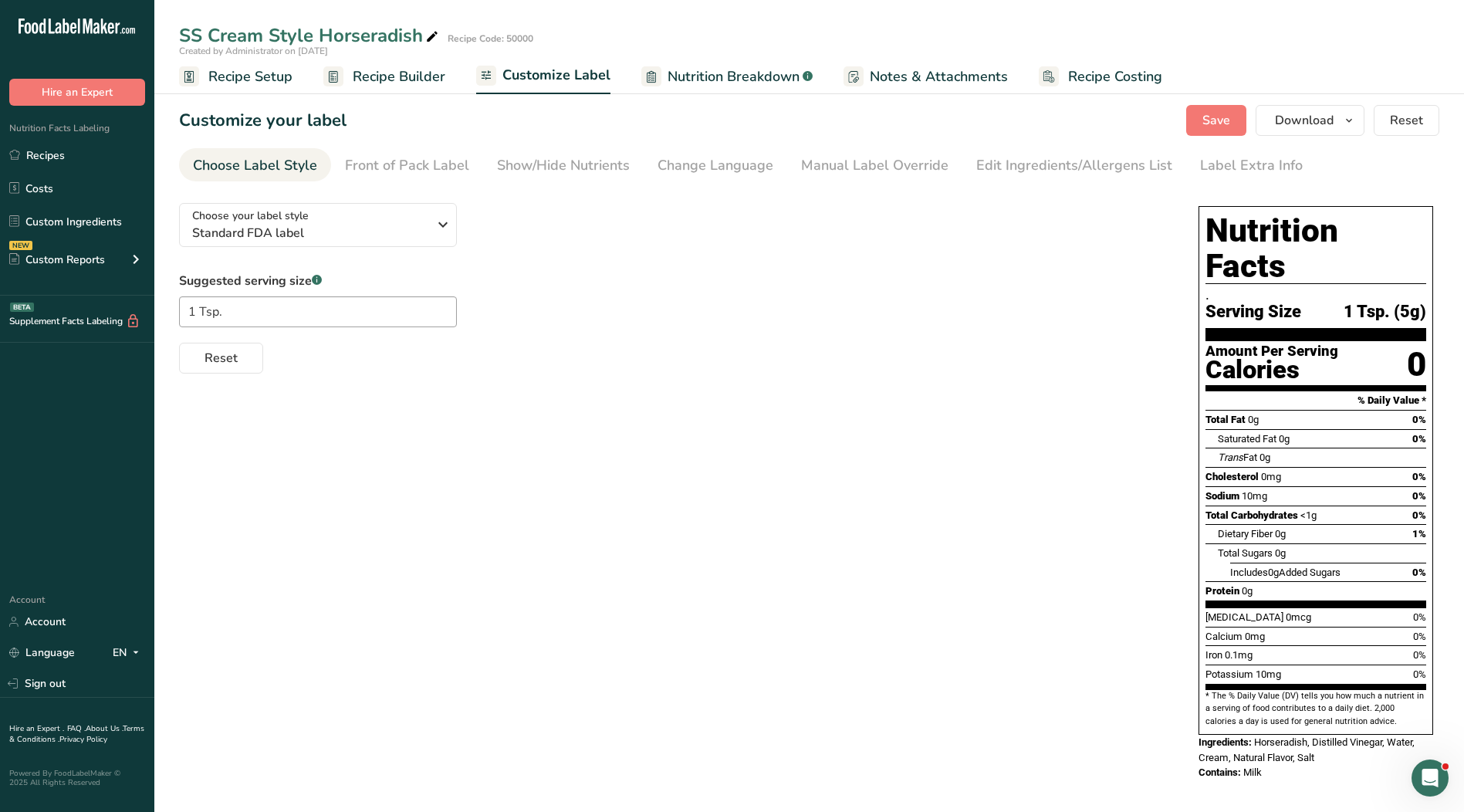
click at [1014, 334] on div "Suggested serving size .a-a{fill:#347362;}.b-a{fill:#fff;} 1 Tsp. Reset" at bounding box center [674, 323] width 989 height 102
click at [425, 228] on span "Standard FDA label" at bounding box center [309, 232] width 236 height 18
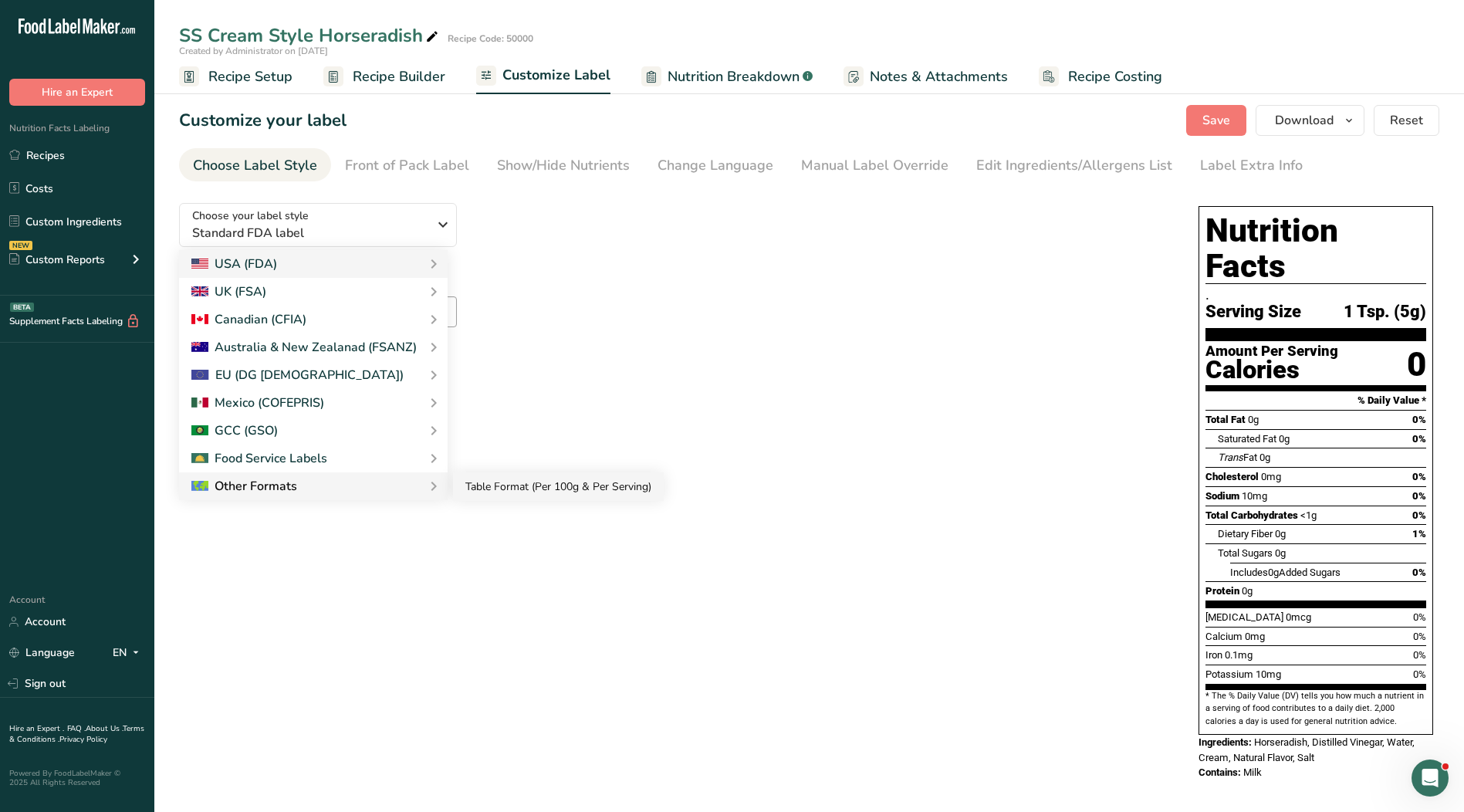
click at [512, 490] on link "Table Format (Per 100g & Per Serving)" at bounding box center [558, 487] width 211 height 29
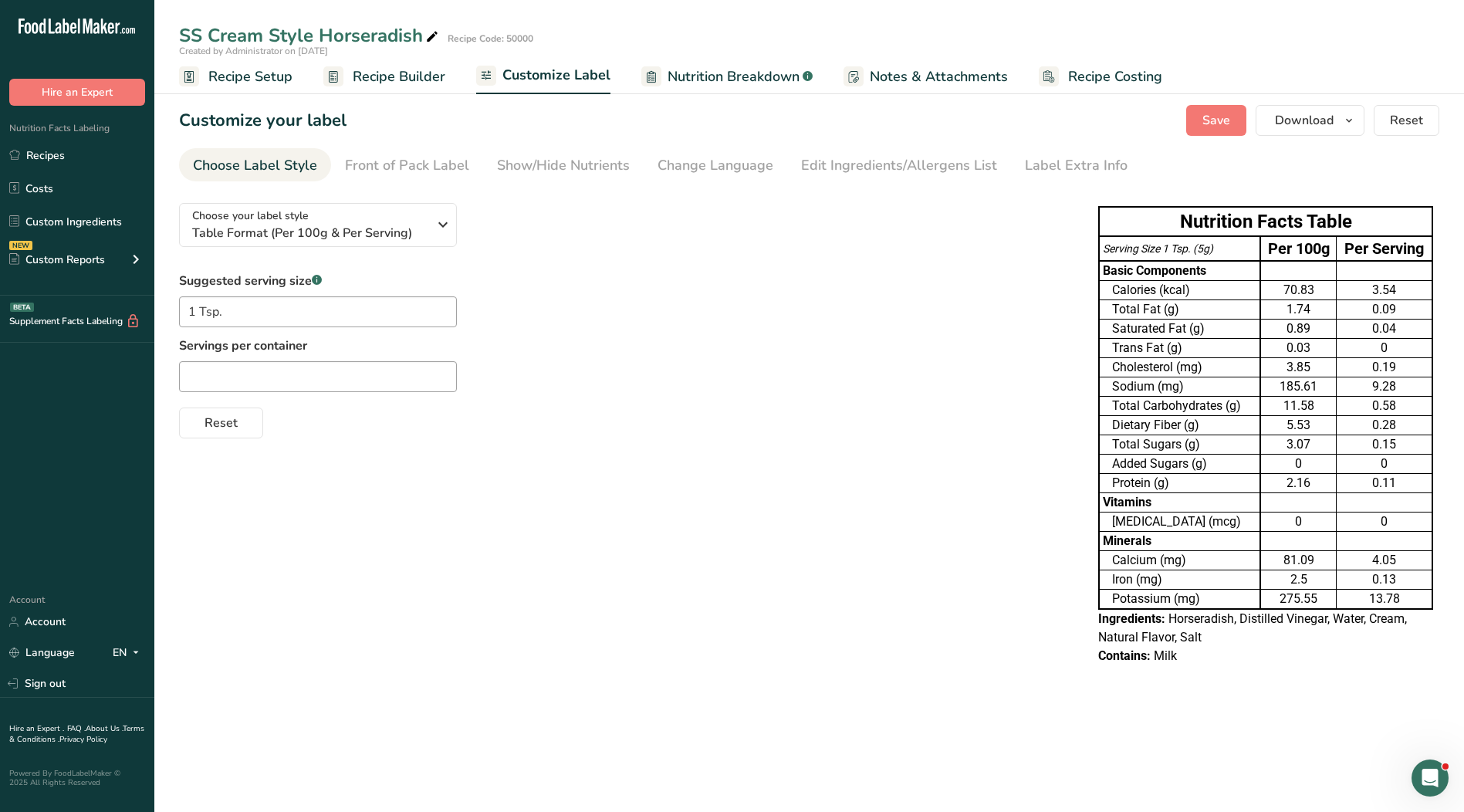
click at [367, 393] on div "Suggested serving size .a-a{fill:#347362;}.b-a{fill:#fff;} 1 Tsp. Servings per …" at bounding box center [623, 355] width 889 height 167
click at [372, 384] on input "text" at bounding box center [318, 376] width 278 height 31
click at [1240, 120] on button "Save" at bounding box center [1216, 120] width 60 height 31
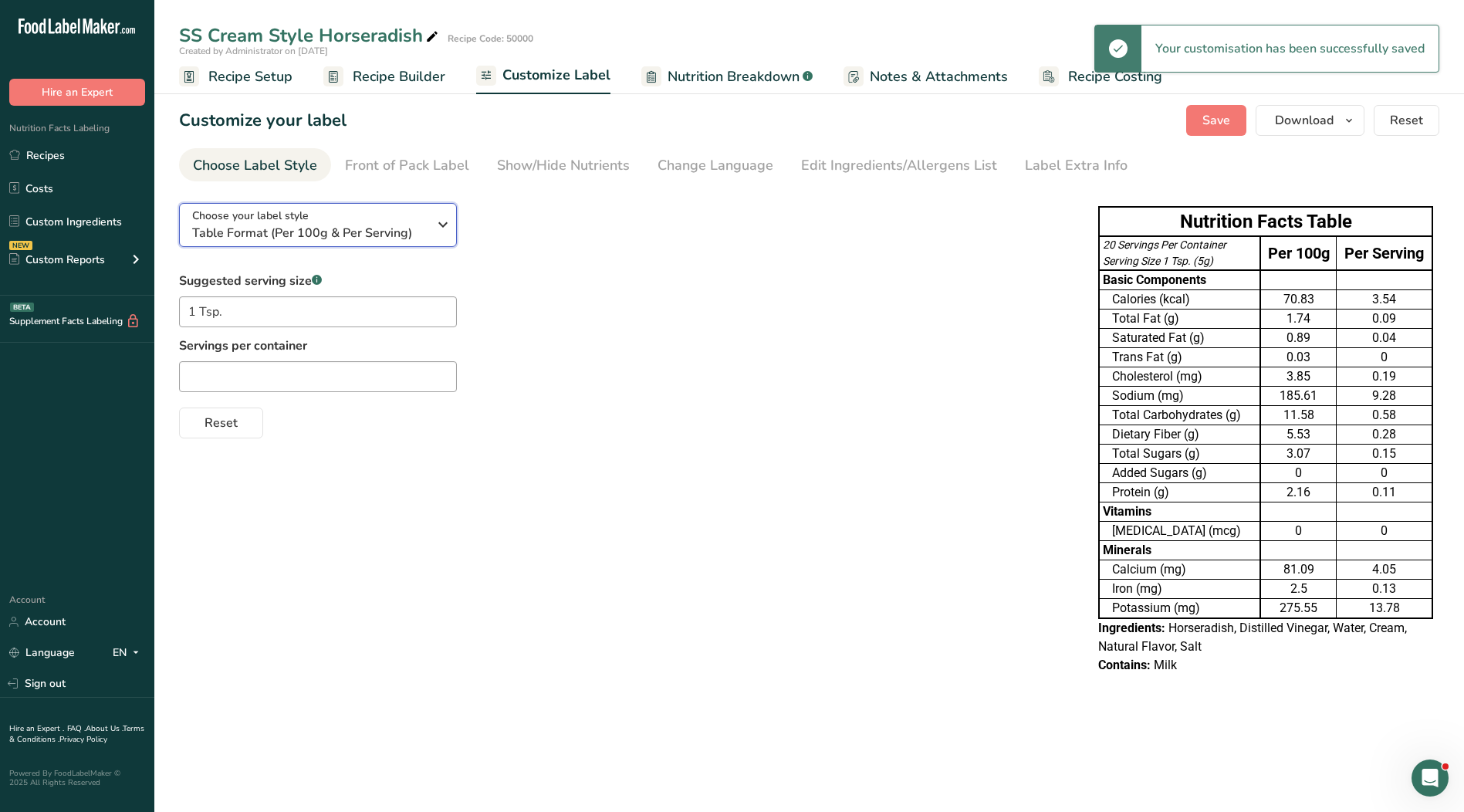
click at [365, 239] on span "Table Format (Per 100g & Per Serving)" at bounding box center [309, 232] width 236 height 18
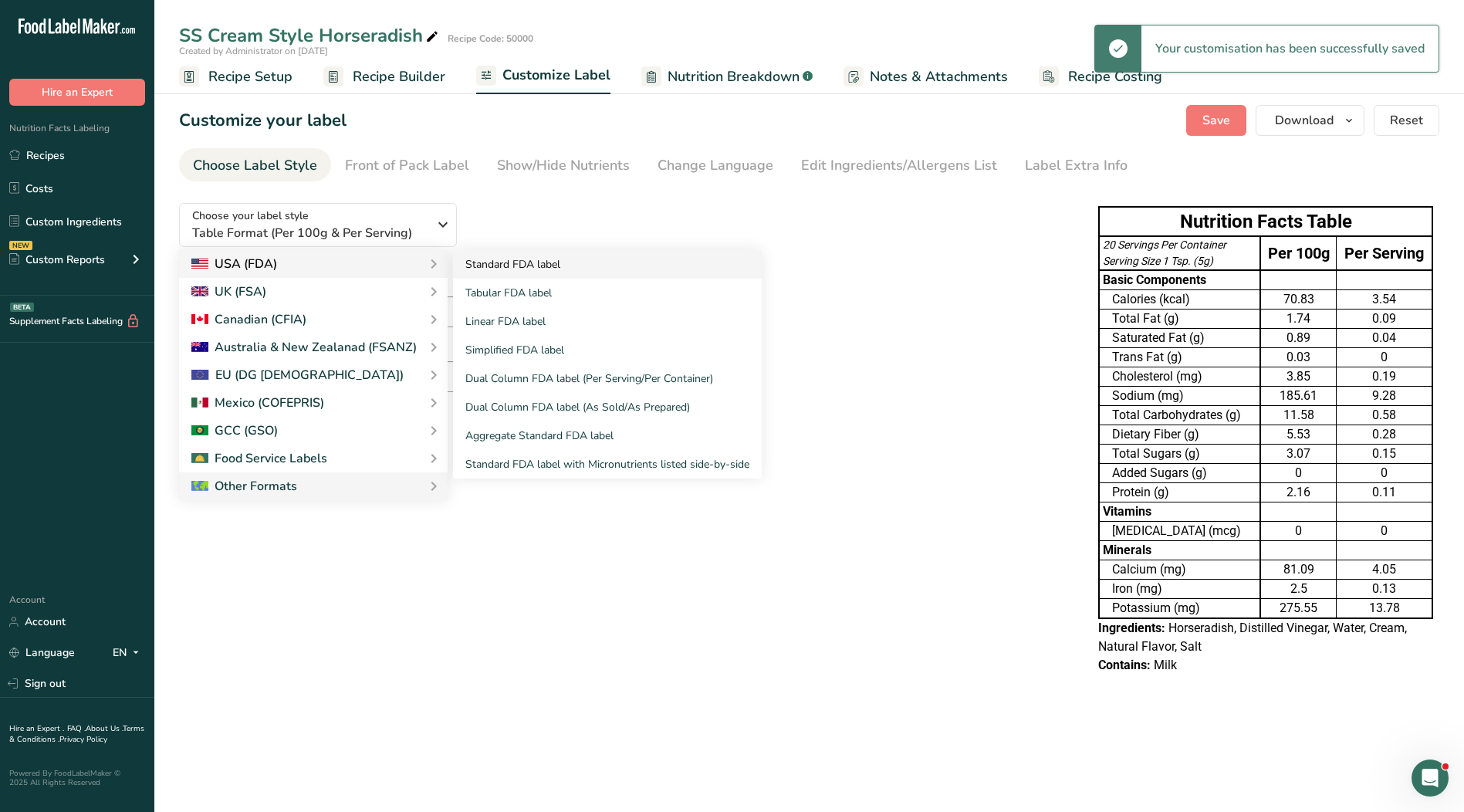
click at [502, 273] on link "Standard FDA label" at bounding box center [607, 264] width 308 height 29
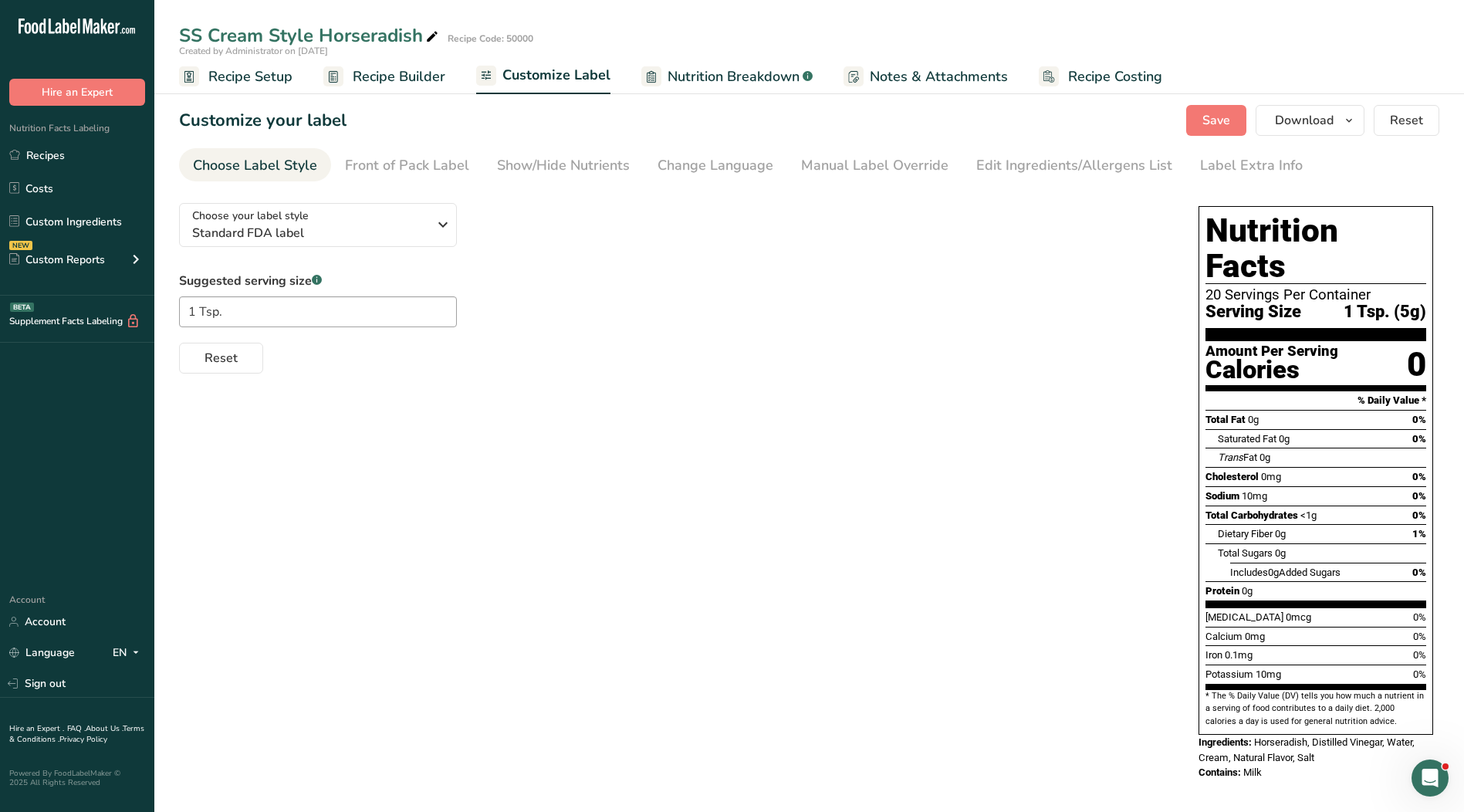
click at [1028, 312] on div "Suggested serving size .a-a{fill:#347362;}.b-a{fill:#fff;} 1 Tsp. Reset" at bounding box center [674, 323] width 989 height 102
click at [1275, 287] on div "20 Servings Per Container" at bounding box center [1315, 295] width 220 height 15
click at [377, 161] on div "Front of Pack Label" at bounding box center [407, 166] width 124 height 21
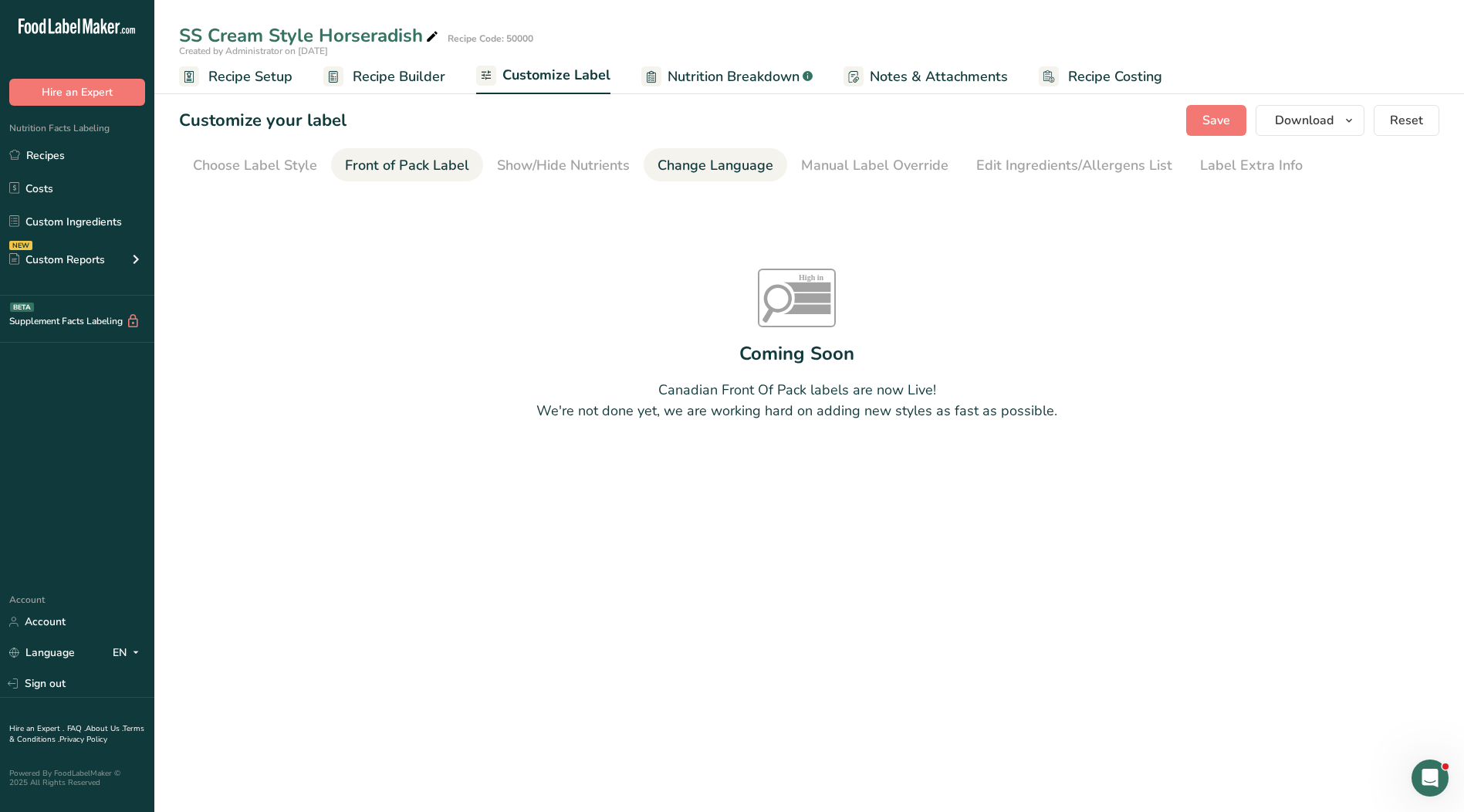
drag, startPoint x: 575, startPoint y: 169, endPoint x: 736, endPoint y: 176, distance: 161.2
click at [575, 169] on div "Show/Hide Nutrients" at bounding box center [563, 166] width 133 height 21
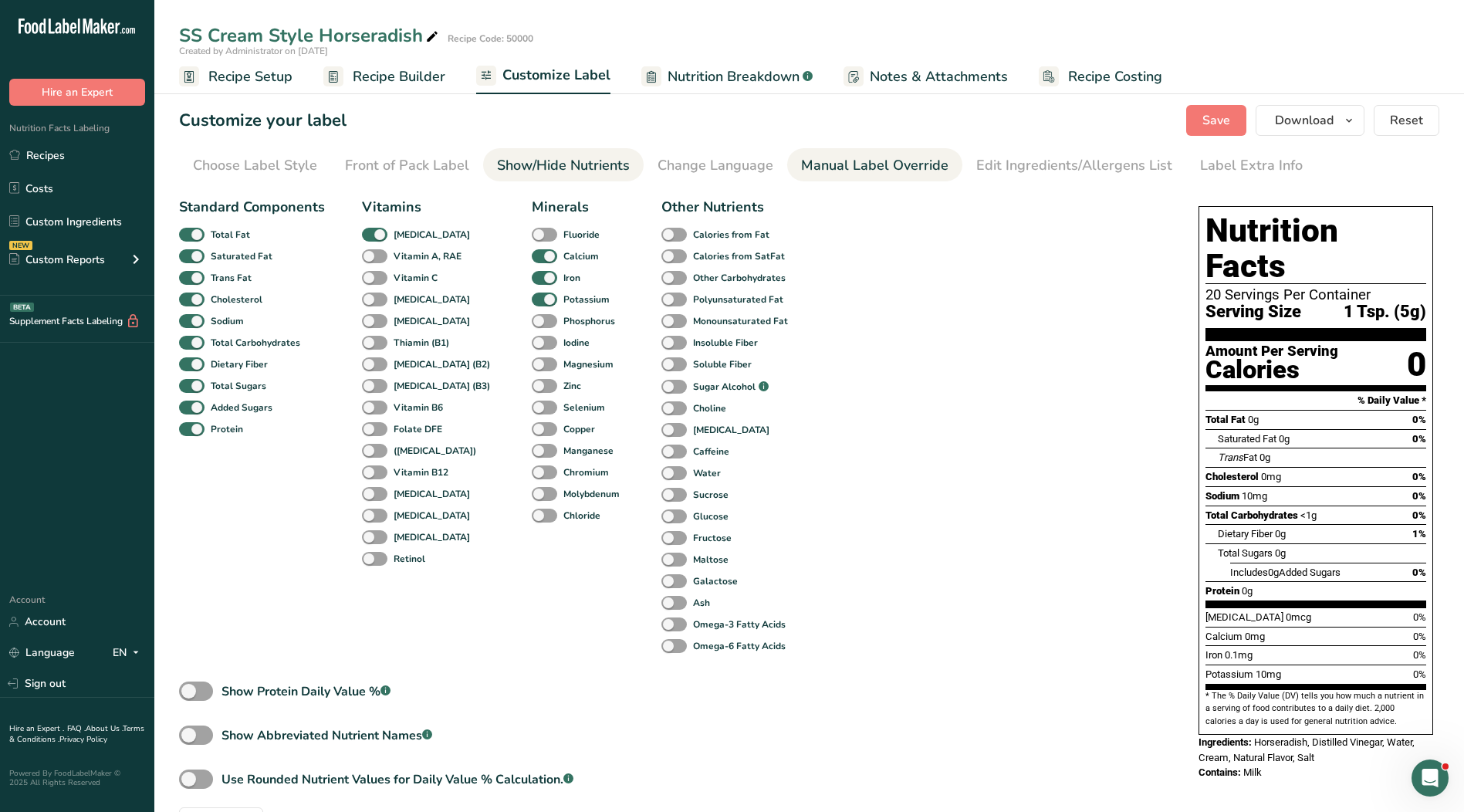
click at [842, 166] on div "Manual Label Override" at bounding box center [874, 166] width 147 height 21
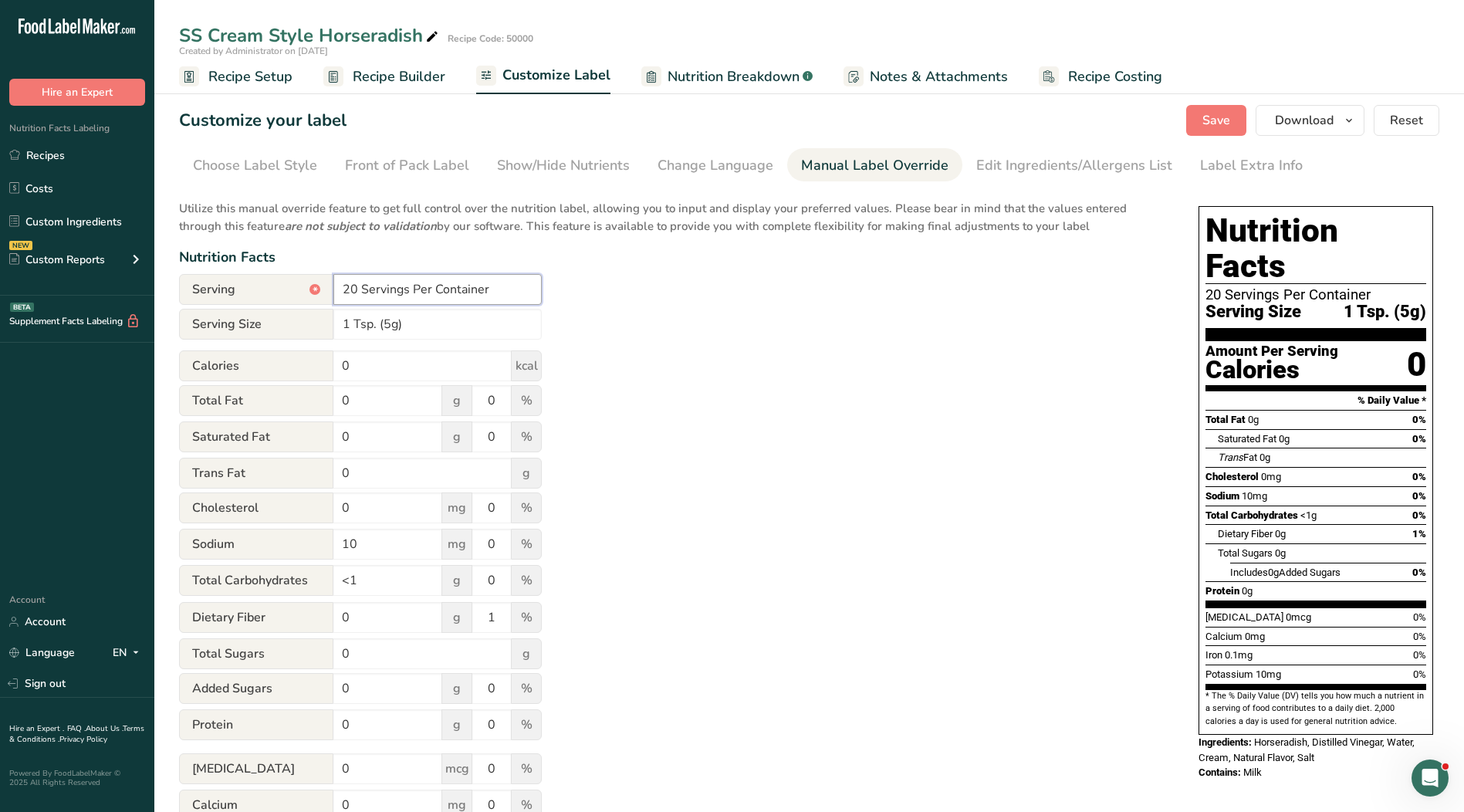
click at [483, 281] on input "20 Servings Per Container" at bounding box center [437, 289] width 208 height 31
drag, startPoint x: 503, startPoint y: 286, endPoint x: 281, endPoint y: 287, distance: 222.0
click at [281, 287] on div "Serving * 20 Servings Per Container" at bounding box center [361, 289] width 363 height 31
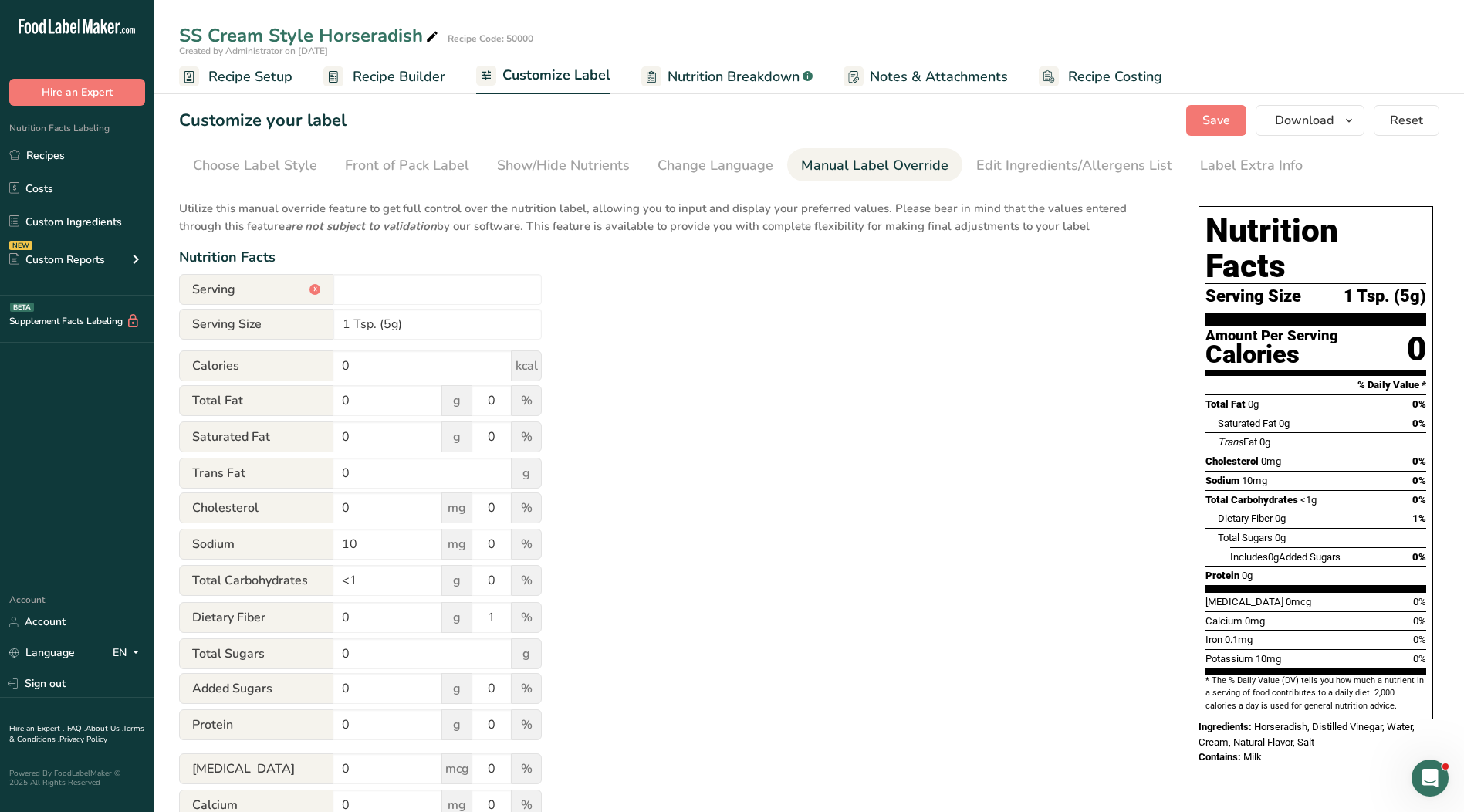
type input "20 Servings Per Container"
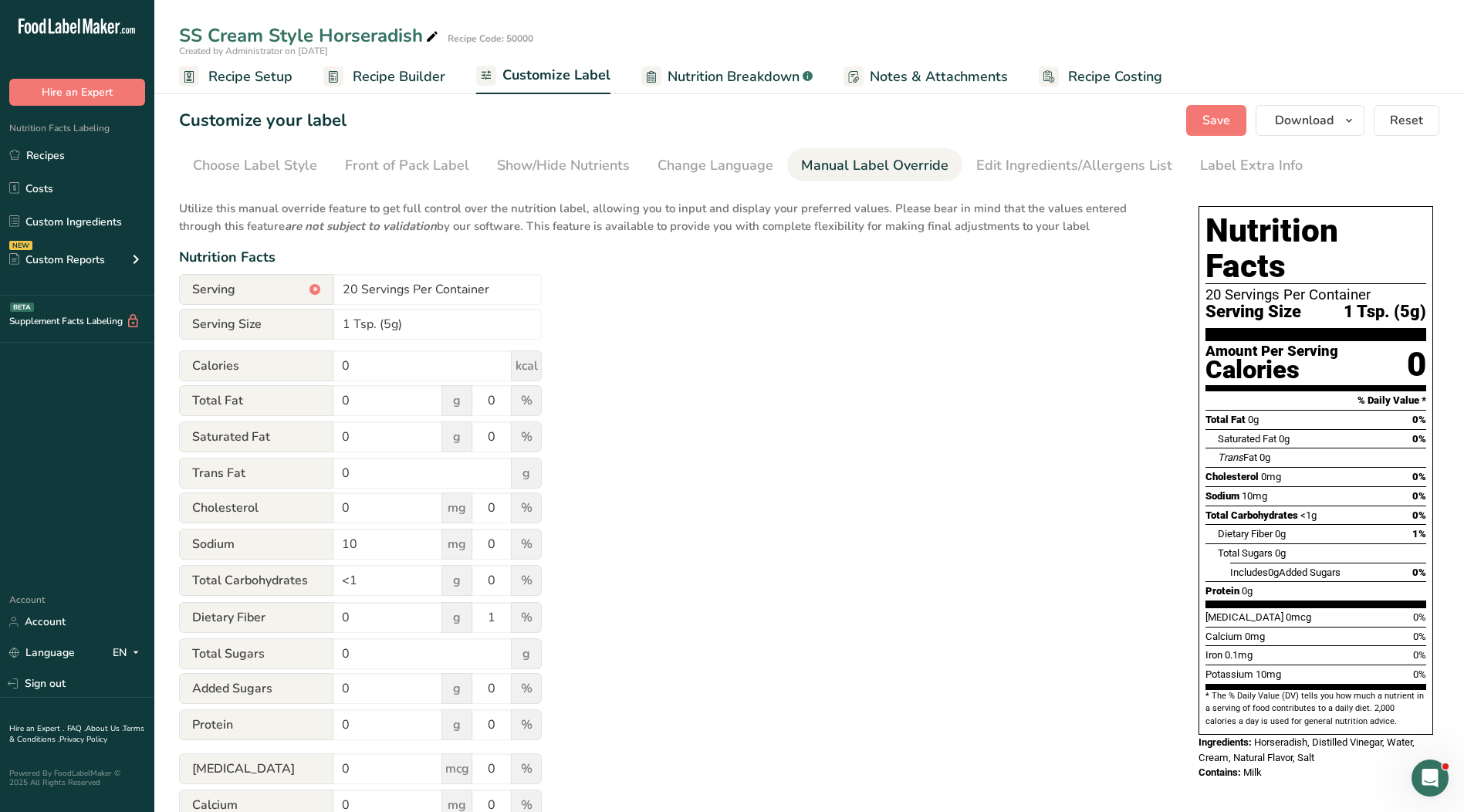
click at [1021, 347] on div "Utilize this manual override feature to get full control over the nutrition lab…" at bounding box center [674, 560] width 989 height 739
click at [489, 281] on input "20 Servings Per Container" at bounding box center [437, 289] width 208 height 31
drag, startPoint x: 506, startPoint y: 290, endPoint x: 282, endPoint y: 286, distance: 224.0
click at [282, 286] on div "Serving * 20 Servings Per Container" at bounding box center [361, 289] width 363 height 31
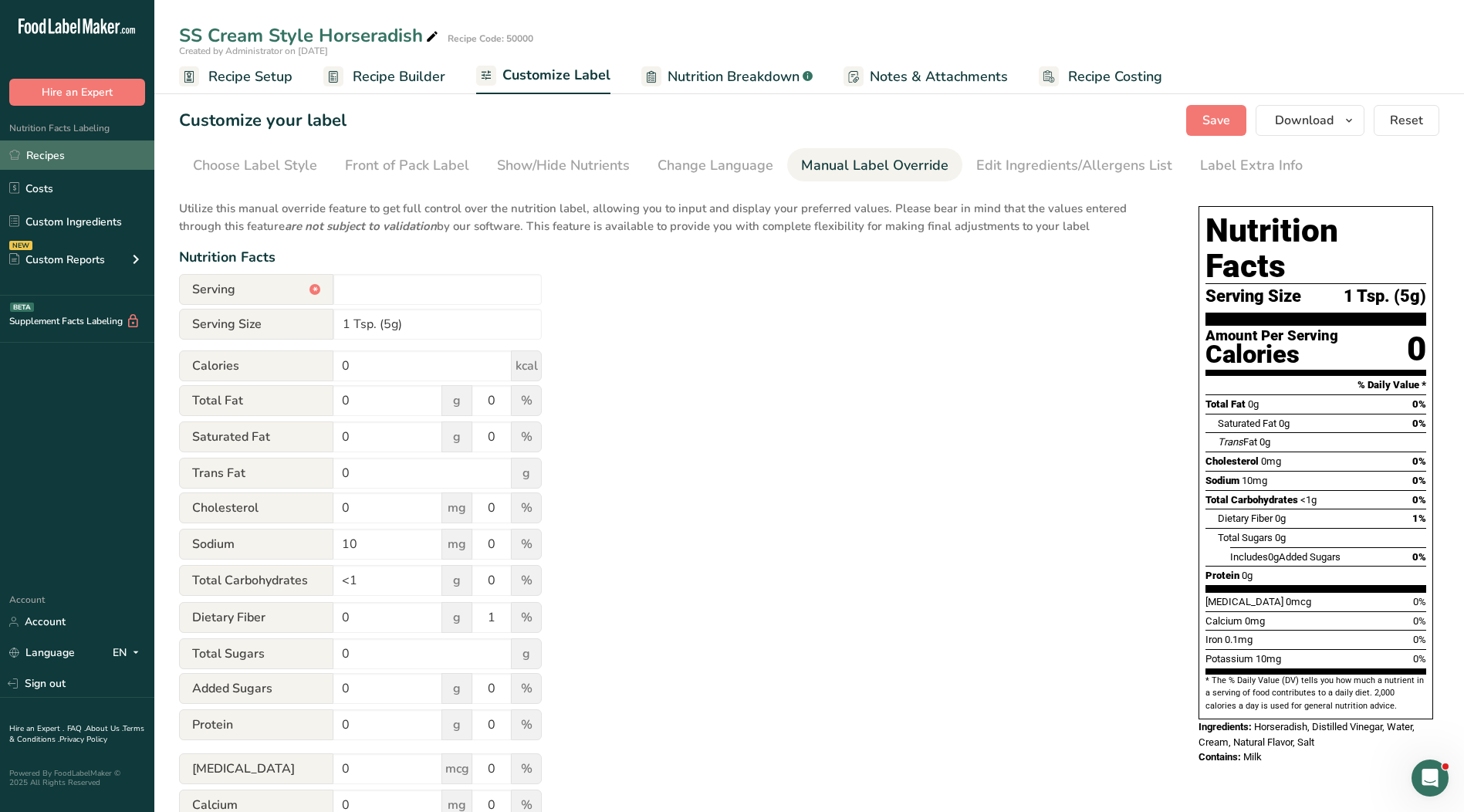
click at [58, 153] on link "Recipes" at bounding box center [77, 155] width 155 height 30
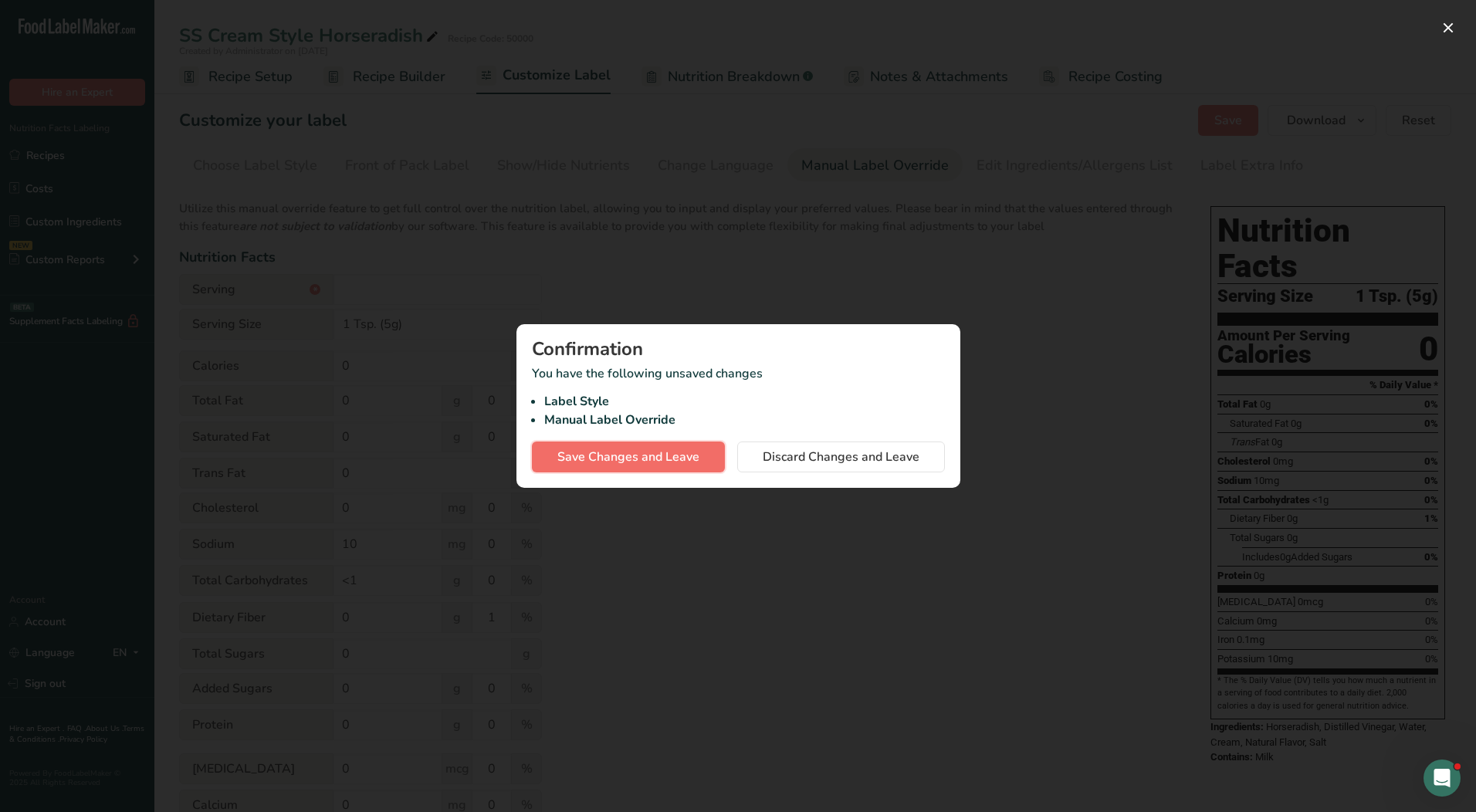
click at [666, 460] on span "Save Changes and Leave" at bounding box center [628, 456] width 142 height 18
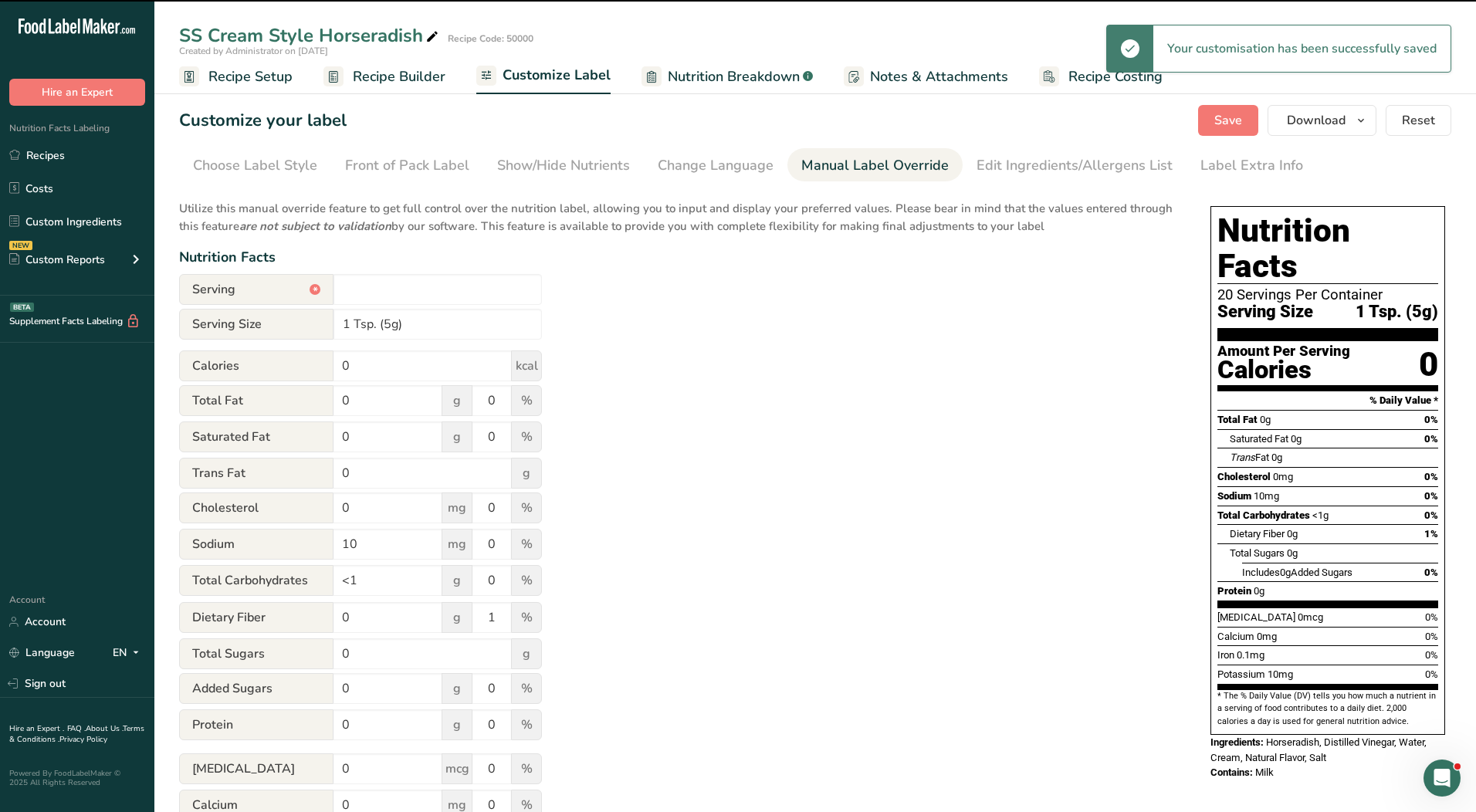
type input "20 Servings Per Container"
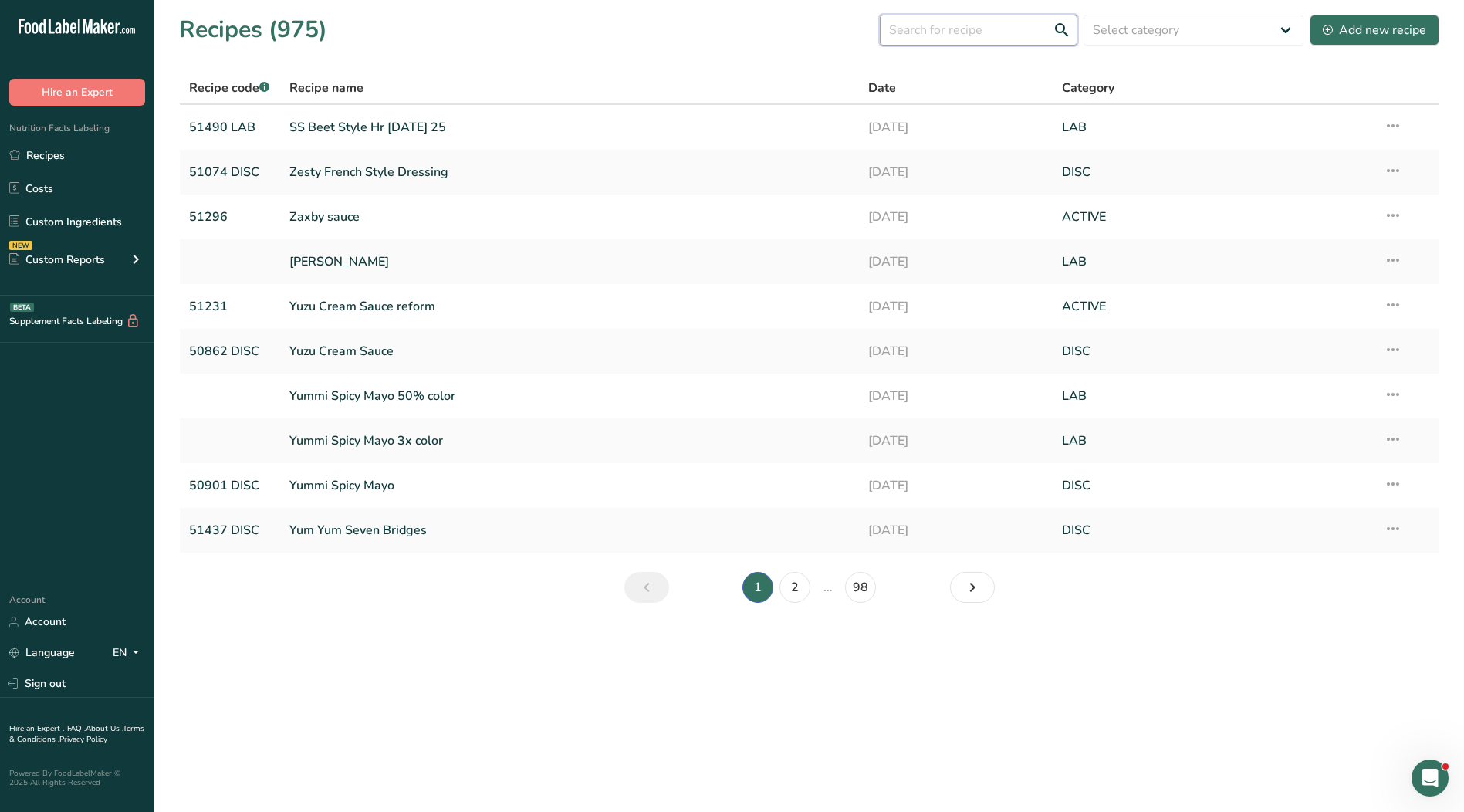
click at [979, 38] on input "text" at bounding box center [978, 30] width 198 height 31
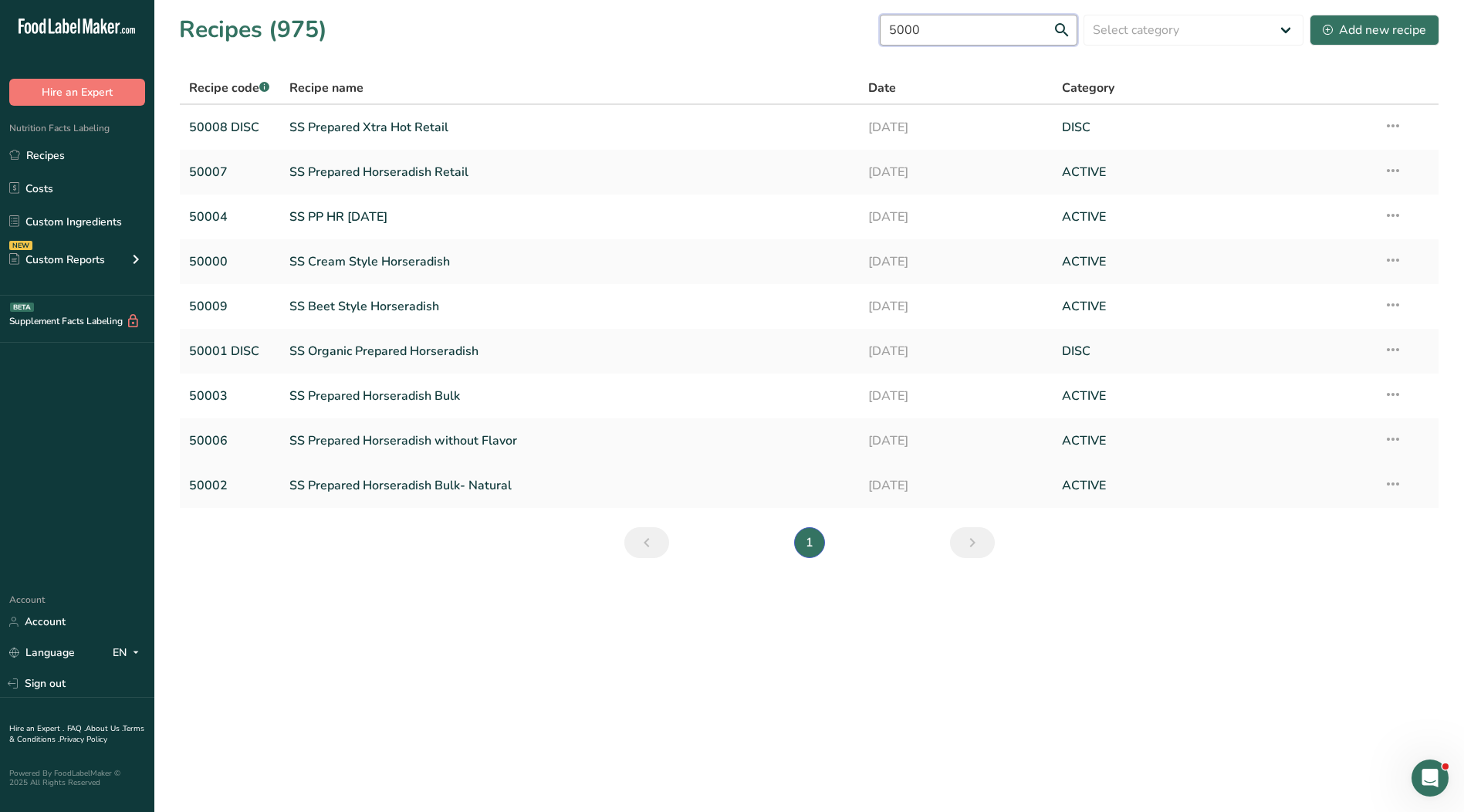
type input "5000"
click at [207, 479] on link "50002" at bounding box center [230, 486] width 82 height 32
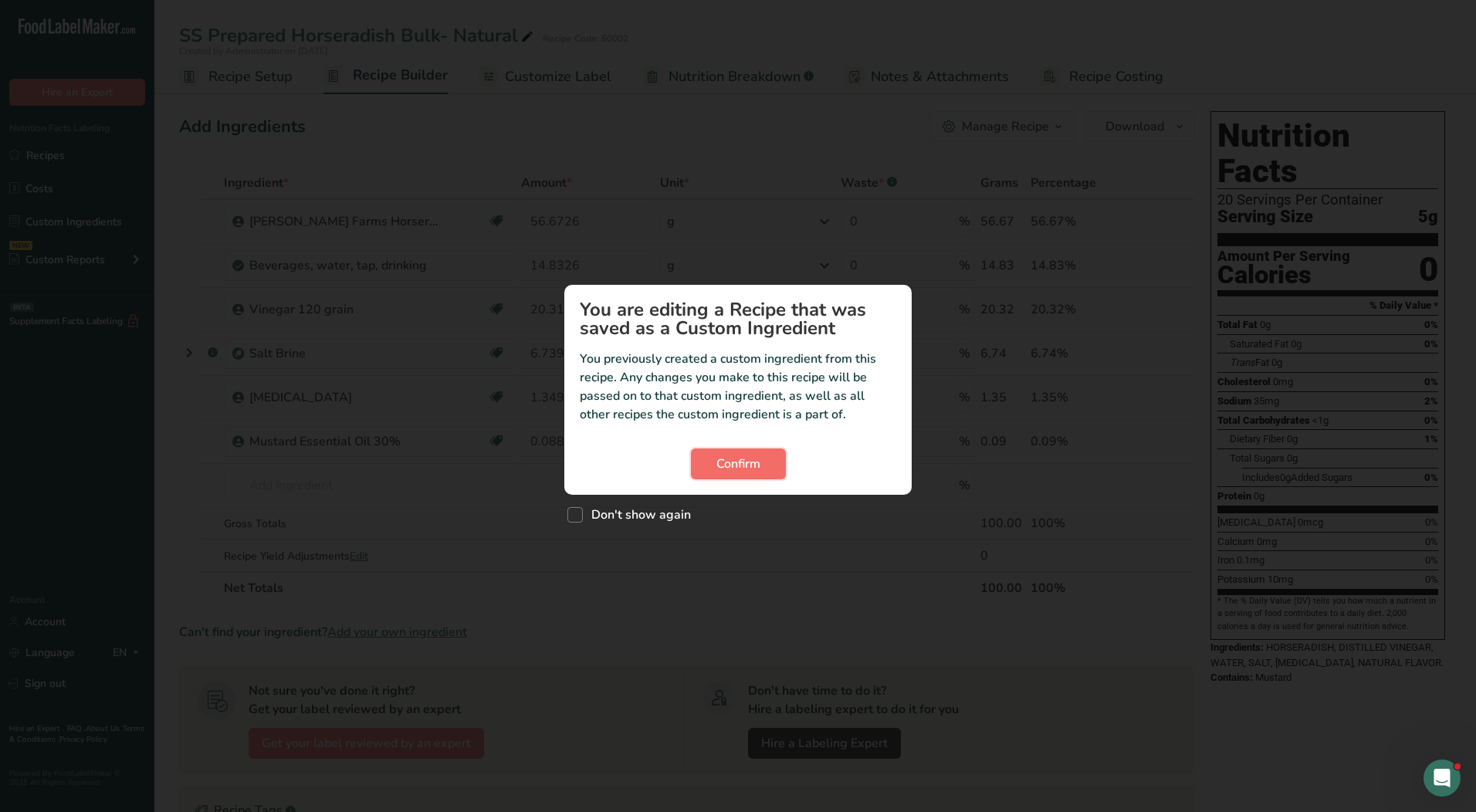
click at [750, 465] on span "Confirm" at bounding box center [738, 463] width 44 height 18
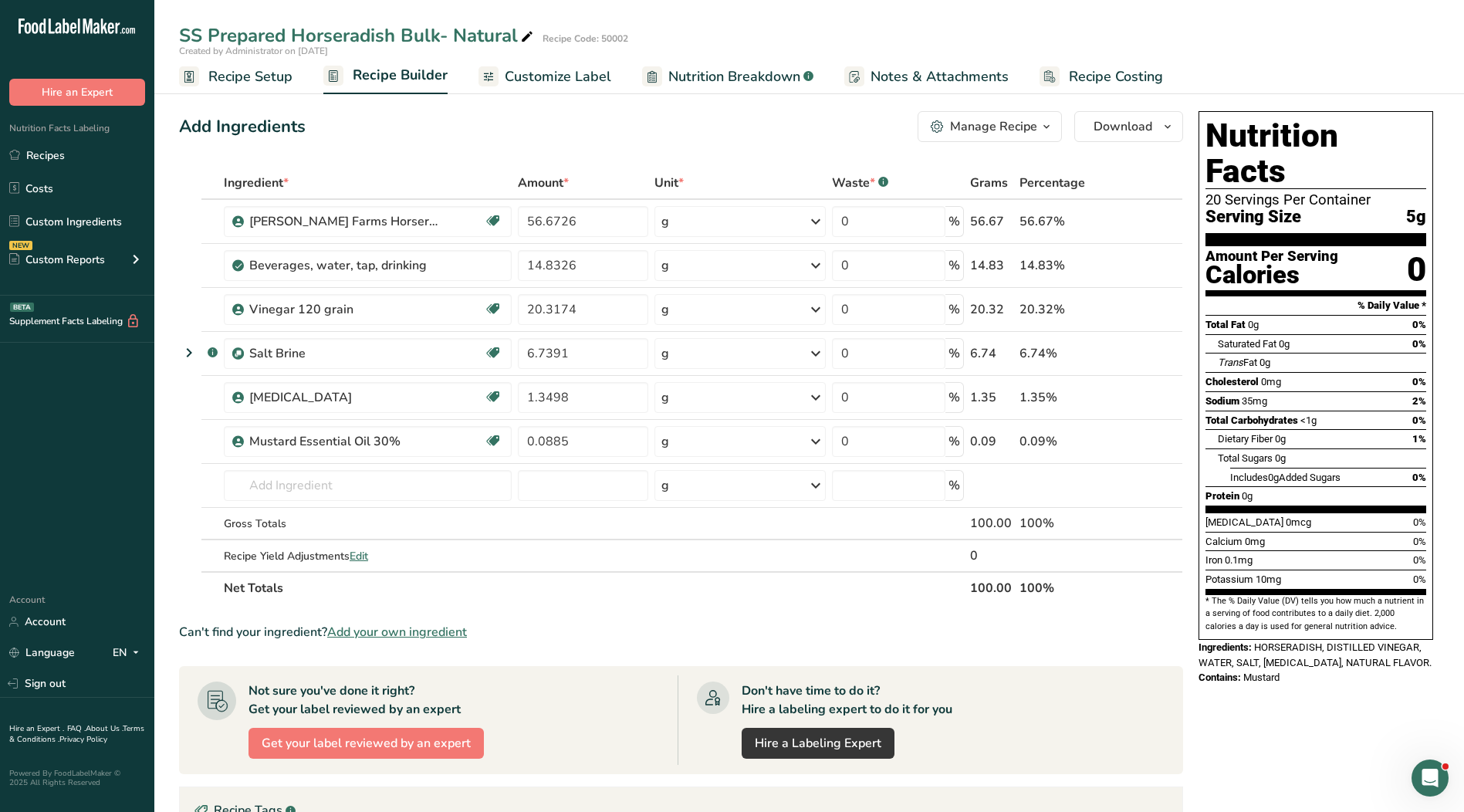
click at [558, 78] on span "Customize Label" at bounding box center [558, 77] width 107 height 21
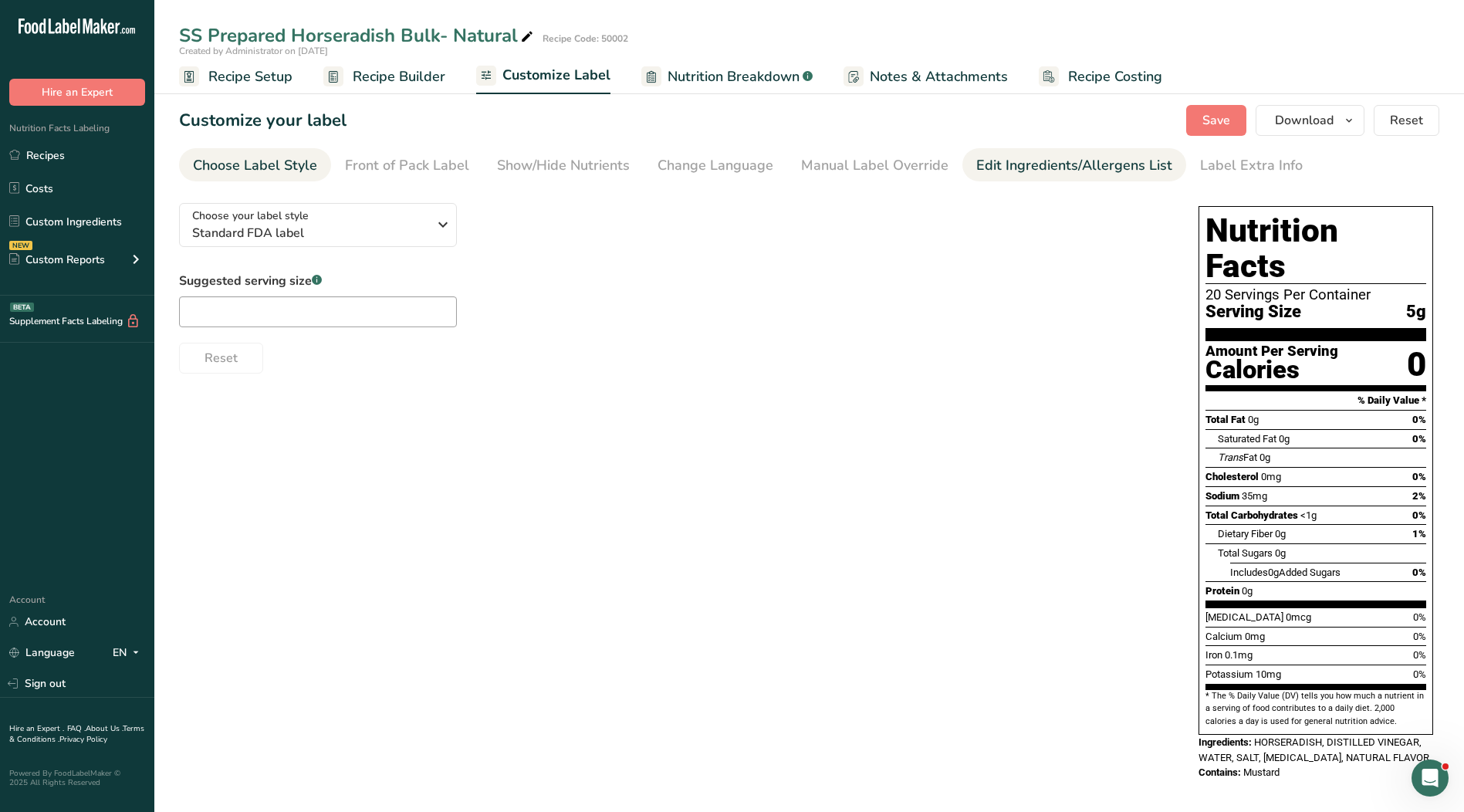
click at [1023, 166] on div "Edit Ingredients/Allergens List" at bounding box center [1074, 166] width 196 height 21
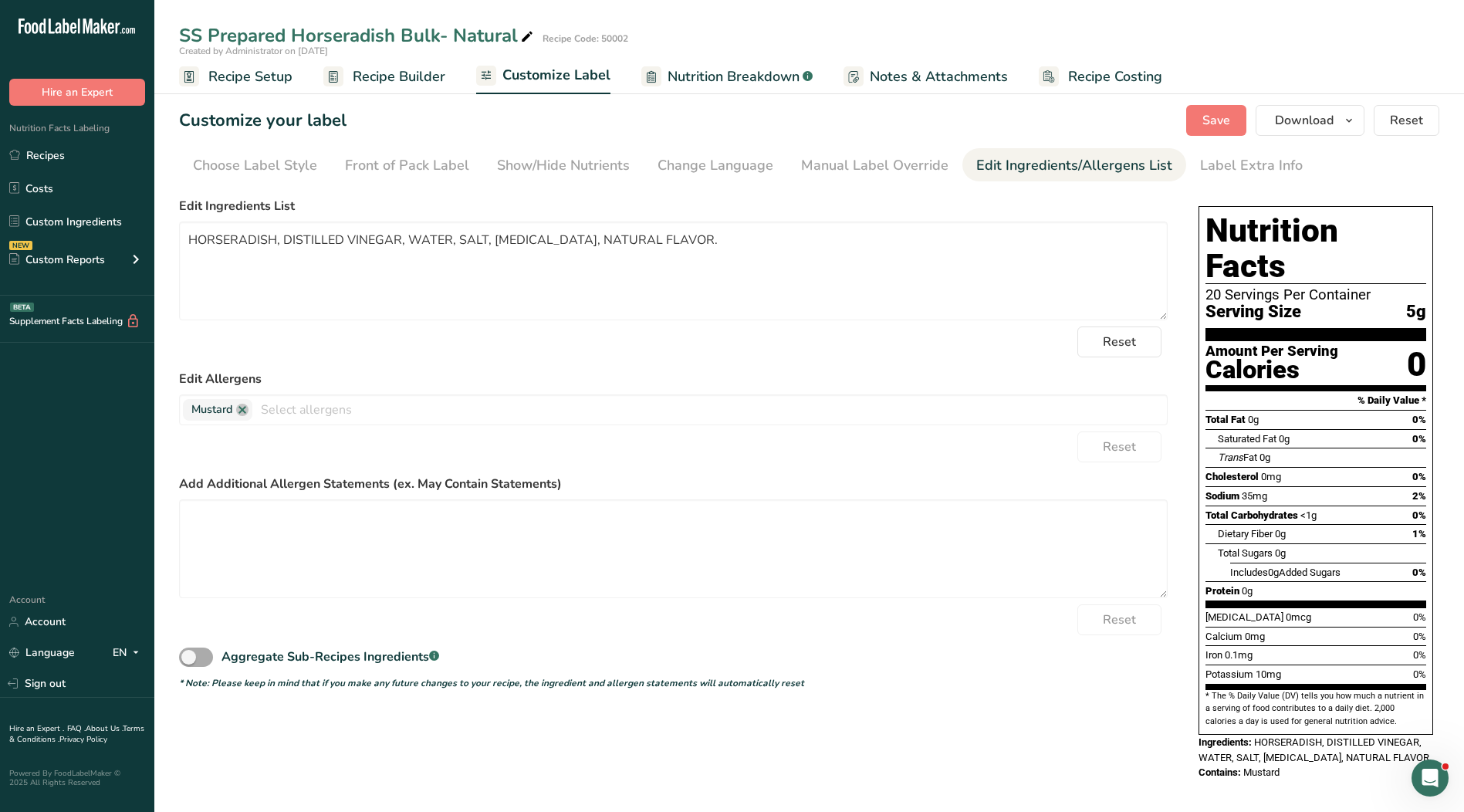
click at [202, 657] on span at bounding box center [197, 656] width 34 height 19
click at [189, 657] on input "Aggregate Sub-Recipes Ingredients .a-a{fill:#347362;}.b-a{fill:#fff;}" at bounding box center [184, 656] width 10 height 10
checkbox input "true"
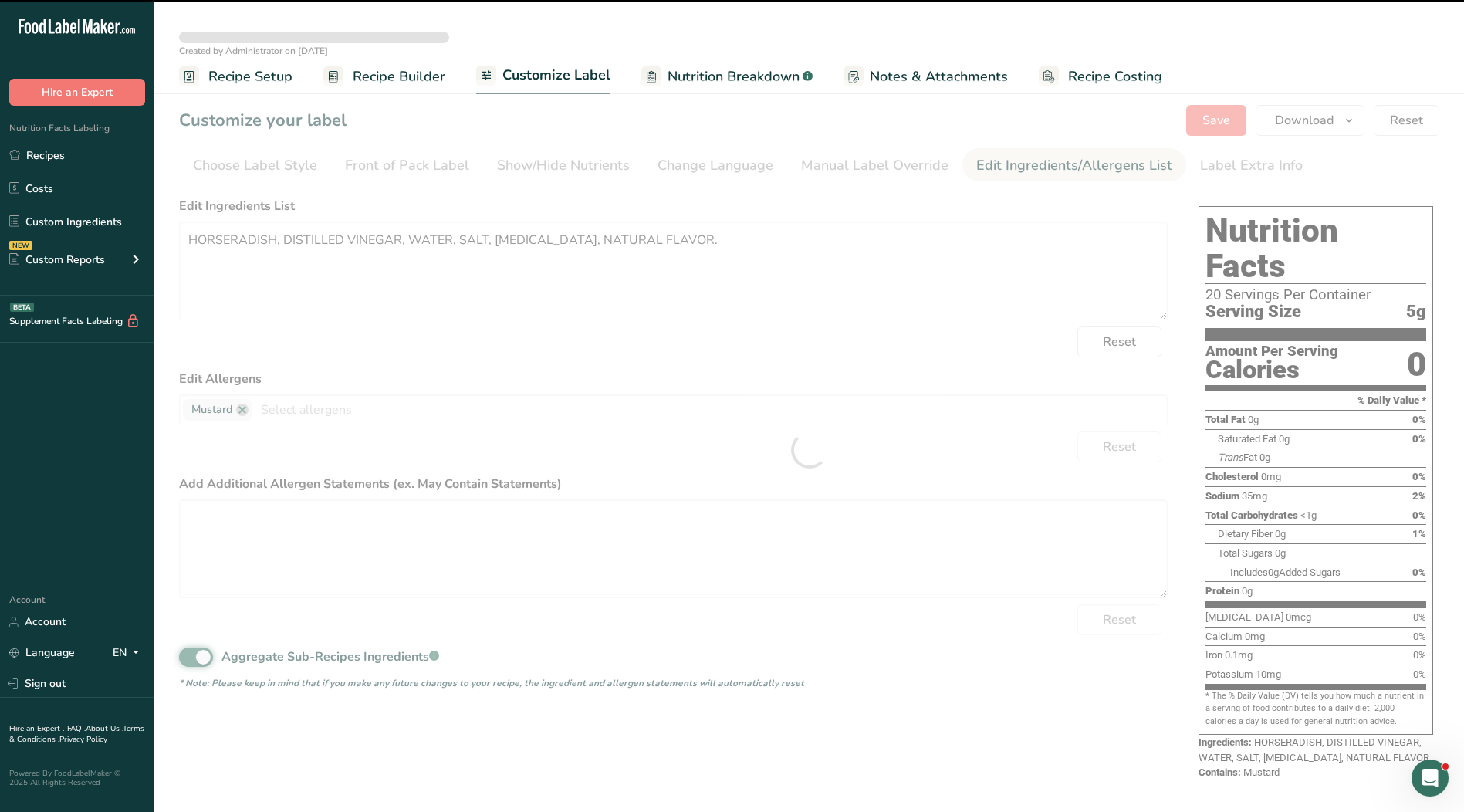
type textarea "Horseradish, Distilled Vinegar, Water, [MEDICAL_DATA], Natural Flavor, Salt"
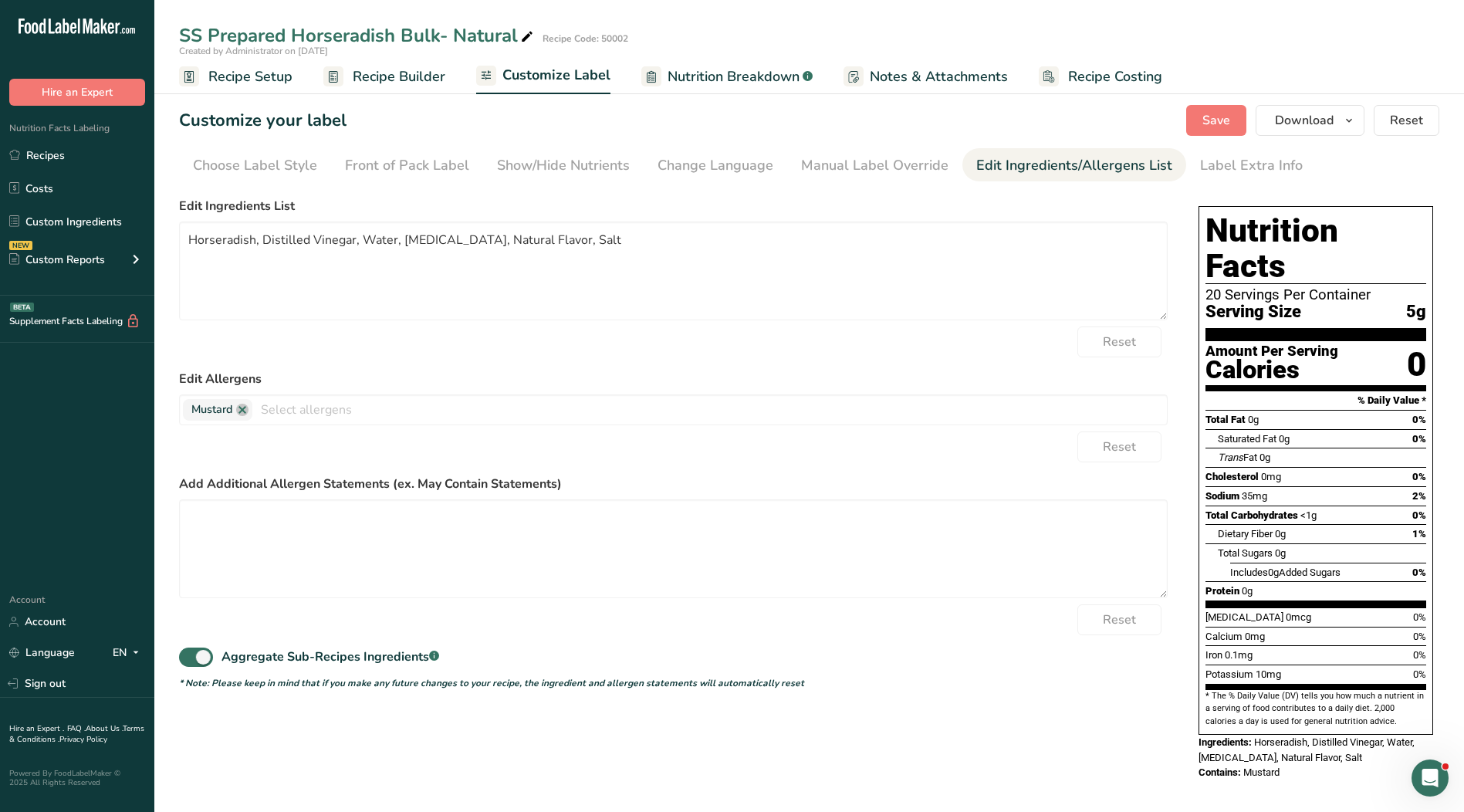
click at [225, 87] on span "Recipe Setup" at bounding box center [250, 77] width 84 height 21
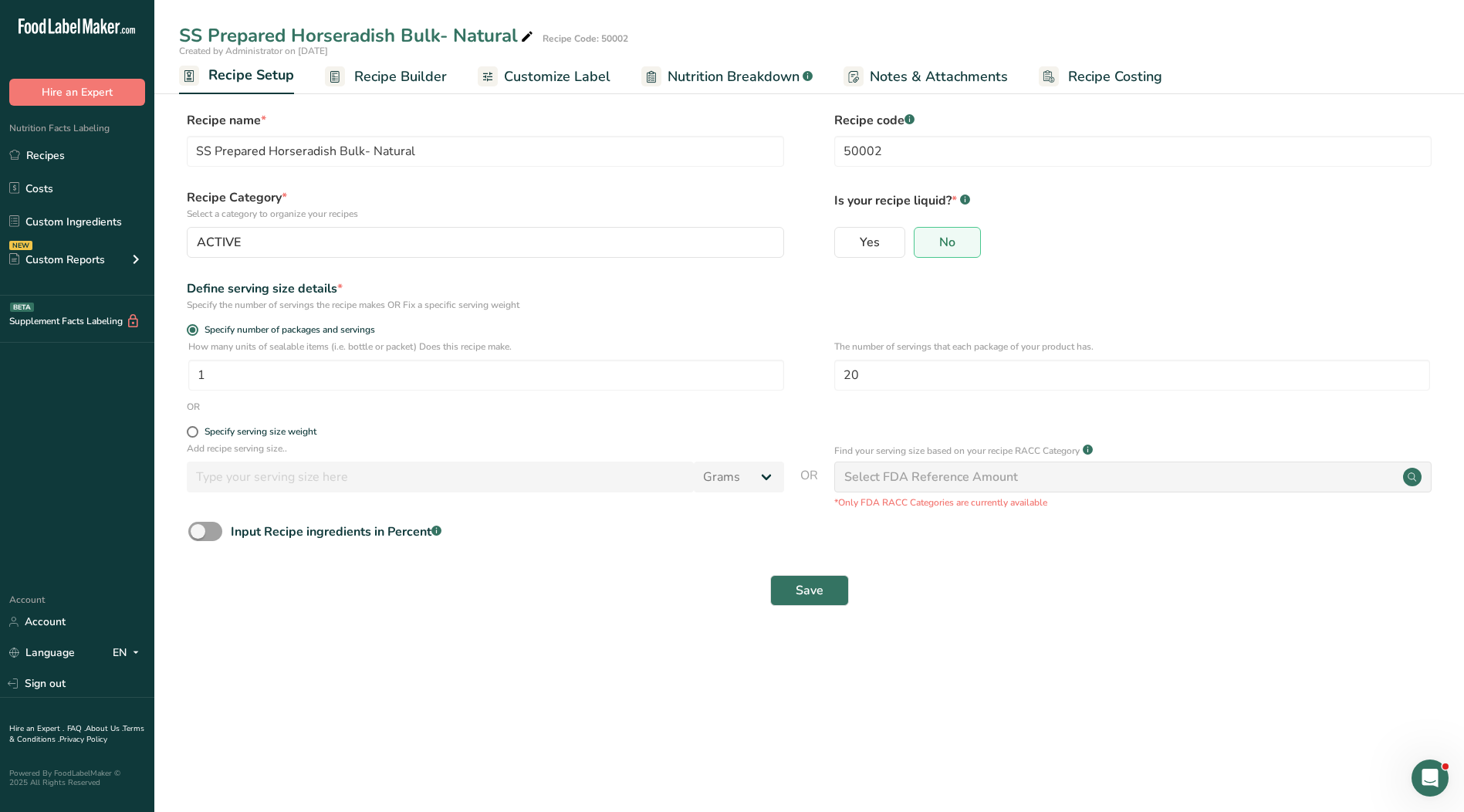
click at [417, 77] on span "Recipe Builder" at bounding box center [400, 77] width 93 height 21
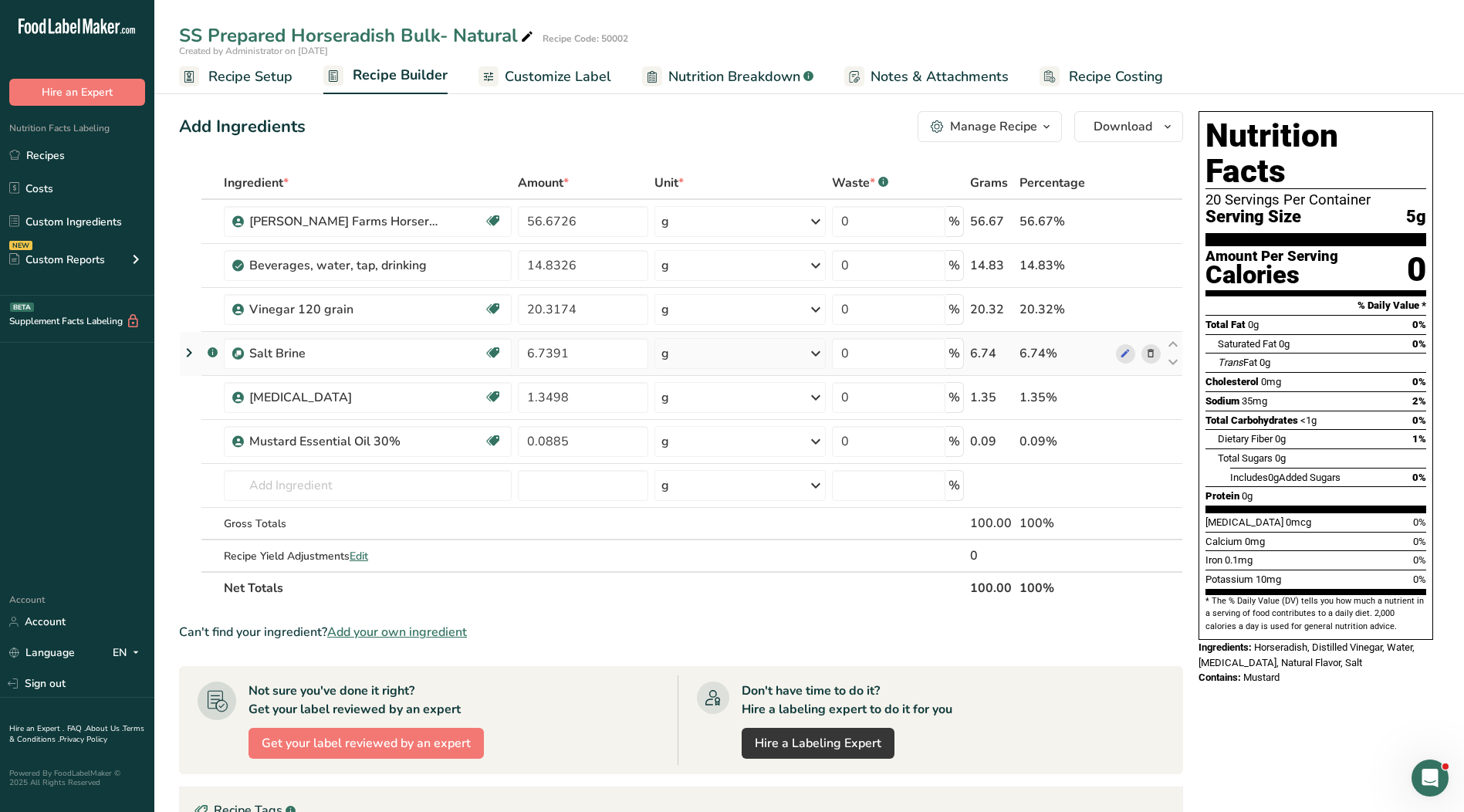
click at [185, 352] on icon at bounding box center [188, 352] width 18 height 28
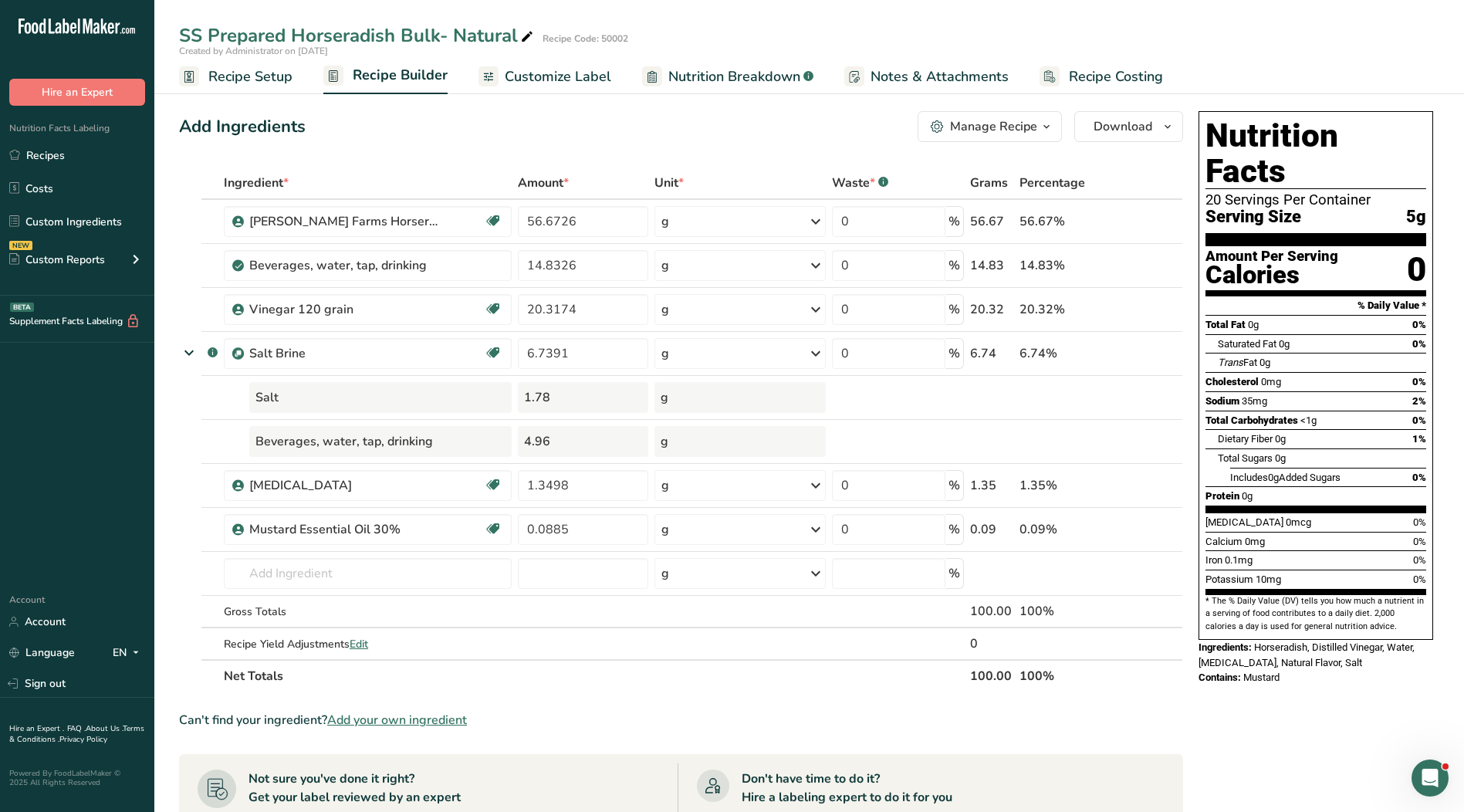
click at [528, 67] on span "Customize Label" at bounding box center [558, 77] width 107 height 21
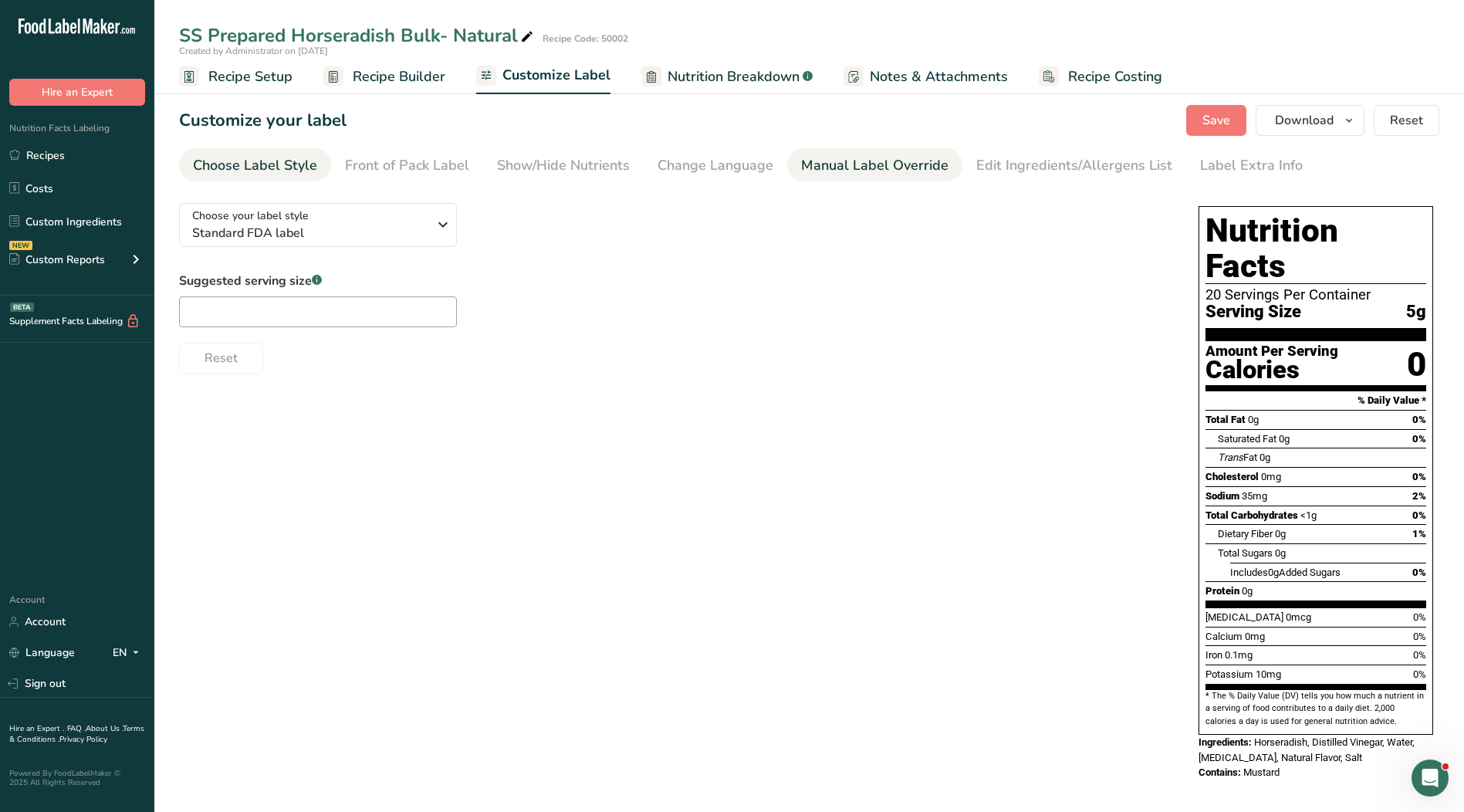
click at [849, 171] on div "Manual Label Override" at bounding box center [874, 166] width 147 height 21
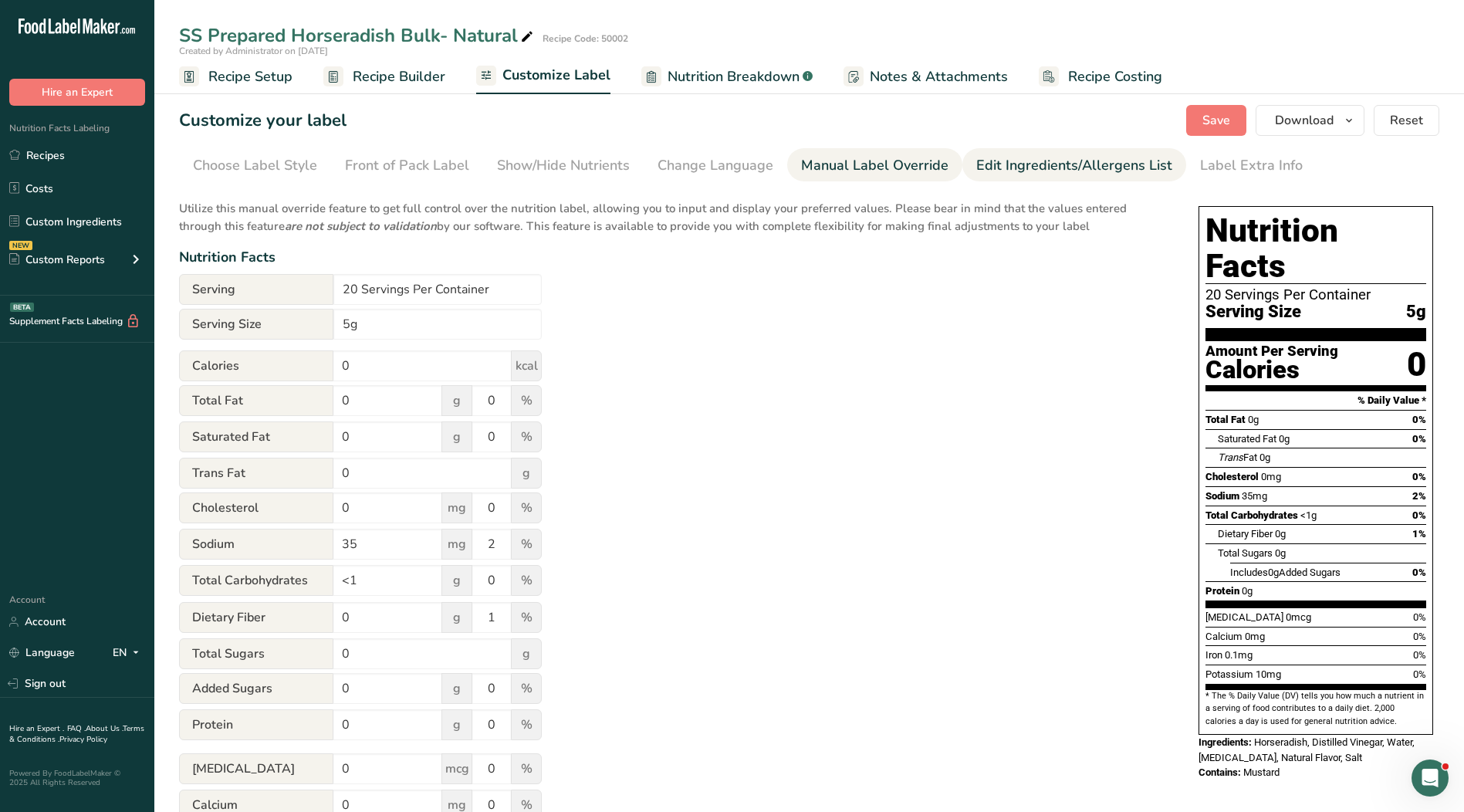
click at [1055, 167] on div "Edit Ingredients/Allergens List" at bounding box center [1074, 166] width 196 height 21
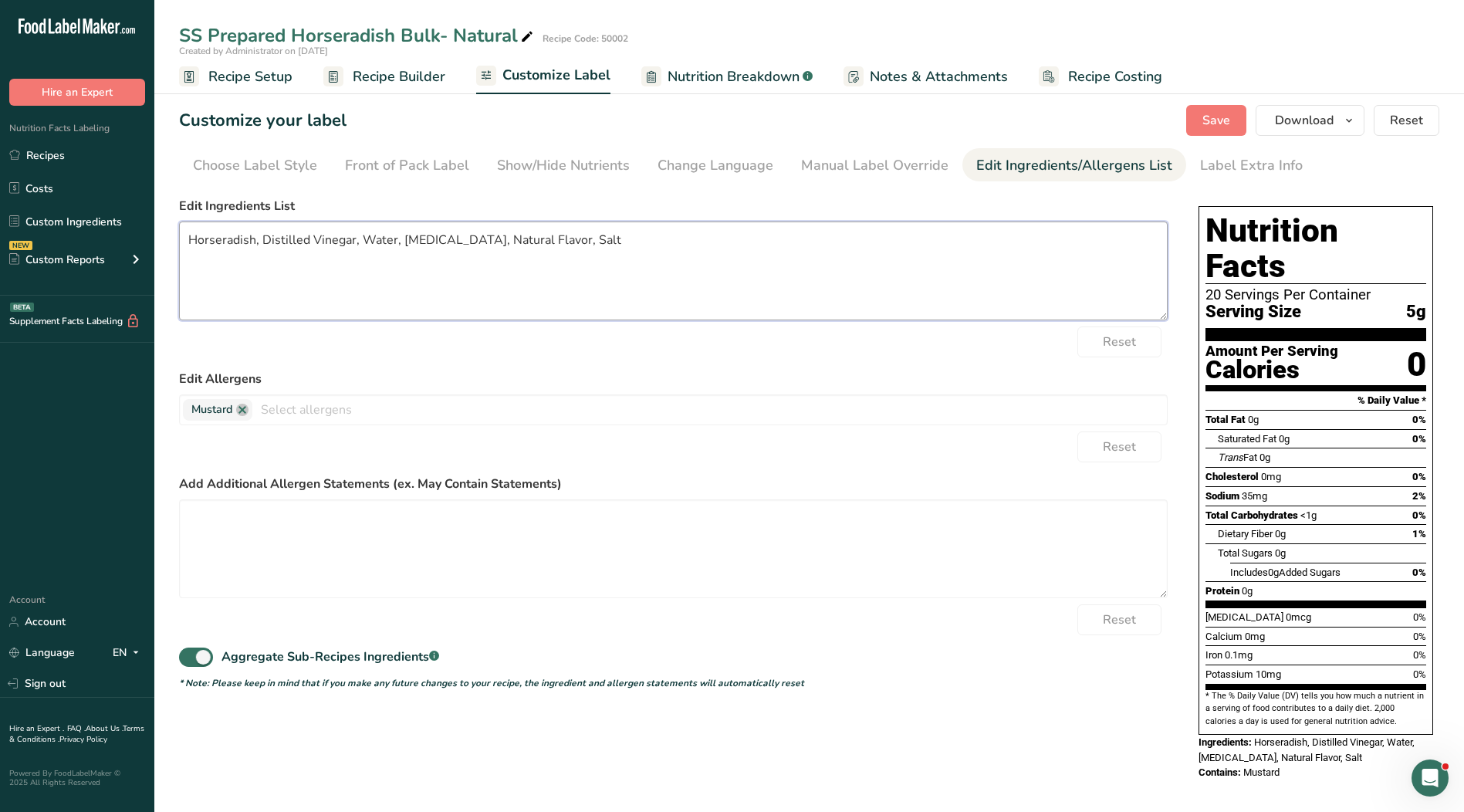
drag, startPoint x: 582, startPoint y: 241, endPoint x: 558, endPoint y: 241, distance: 24.0
click at [558, 241] on textarea "Horseradish, Distilled Vinegar, Water, [MEDICAL_DATA], Natural Flavor, Salt" at bounding box center [674, 270] width 989 height 98
drag, startPoint x: 400, startPoint y: 239, endPoint x: 422, endPoint y: 240, distance: 22.0
click at [401, 239] on textarea "Horseradish, Distilled Vinegar, Water, [MEDICAL_DATA], Natural Flavor," at bounding box center [674, 270] width 989 height 98
paste textarea "altS"
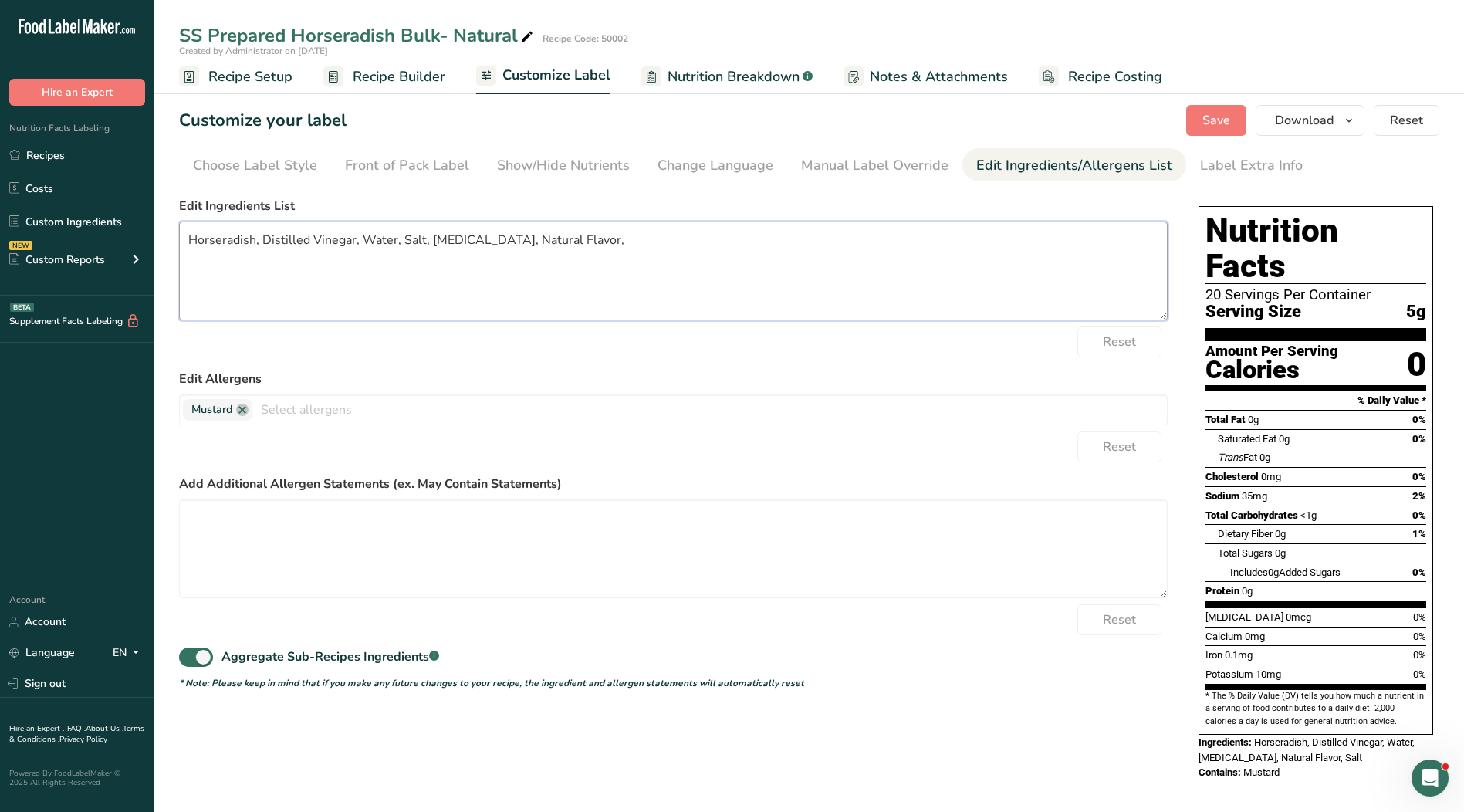
click at [591, 240] on textarea "Horseradish, Distilled Vinegar, Water, Salt, [MEDICAL_DATA], Natural Flavor," at bounding box center [674, 270] width 989 height 98
type textarea "Horseradish, Distilled Vinegar, Water, Salt, [MEDICAL_DATA], Natural Flavor."
drag, startPoint x: 236, startPoint y: 406, endPoint x: 243, endPoint y: 411, distance: 8.6
click at [241, 410] on link at bounding box center [241, 409] width 12 height 12
click at [557, 337] on div "Reset" at bounding box center [674, 342] width 989 height 31
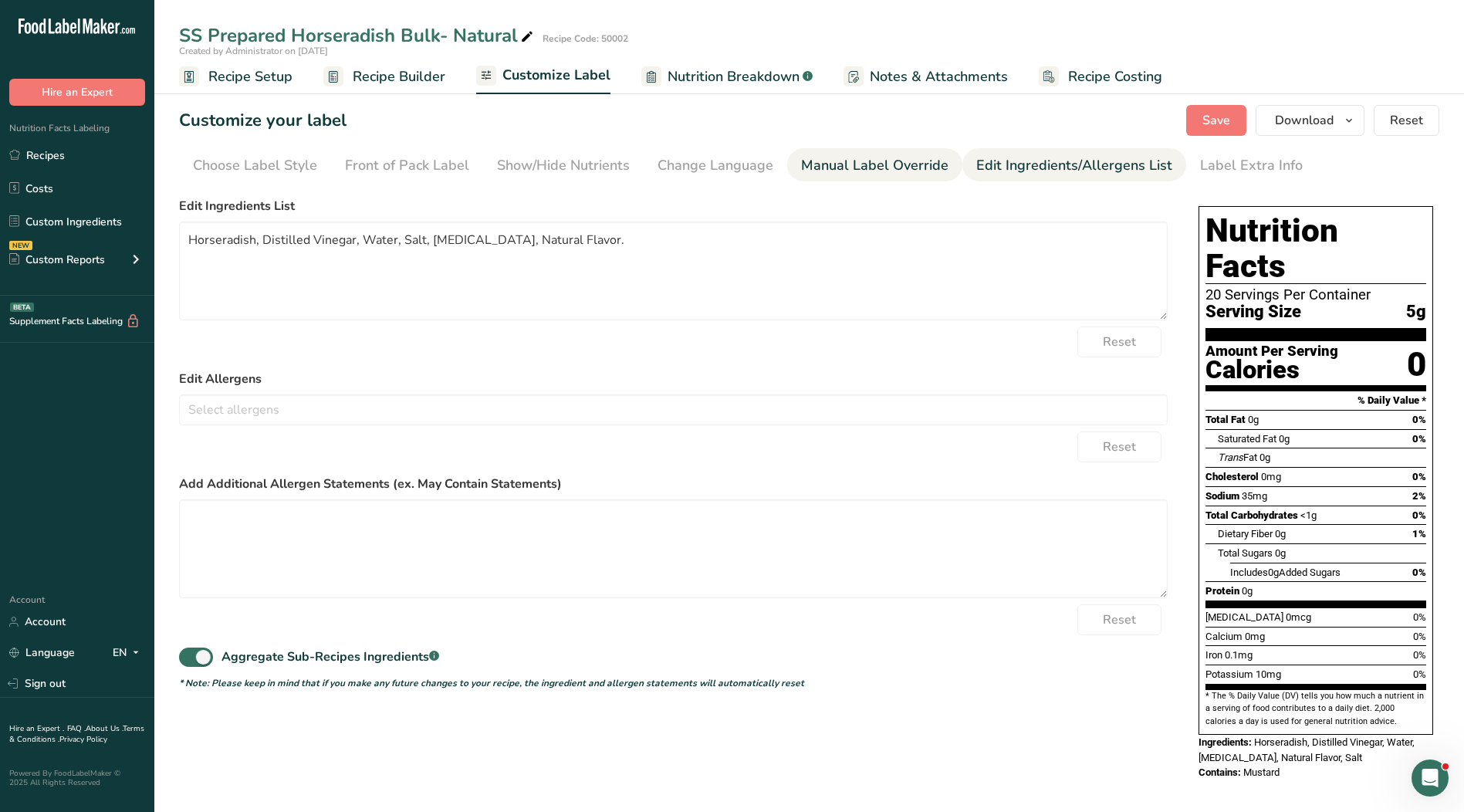
click at [852, 164] on div "Manual Label Override" at bounding box center [874, 166] width 147 height 21
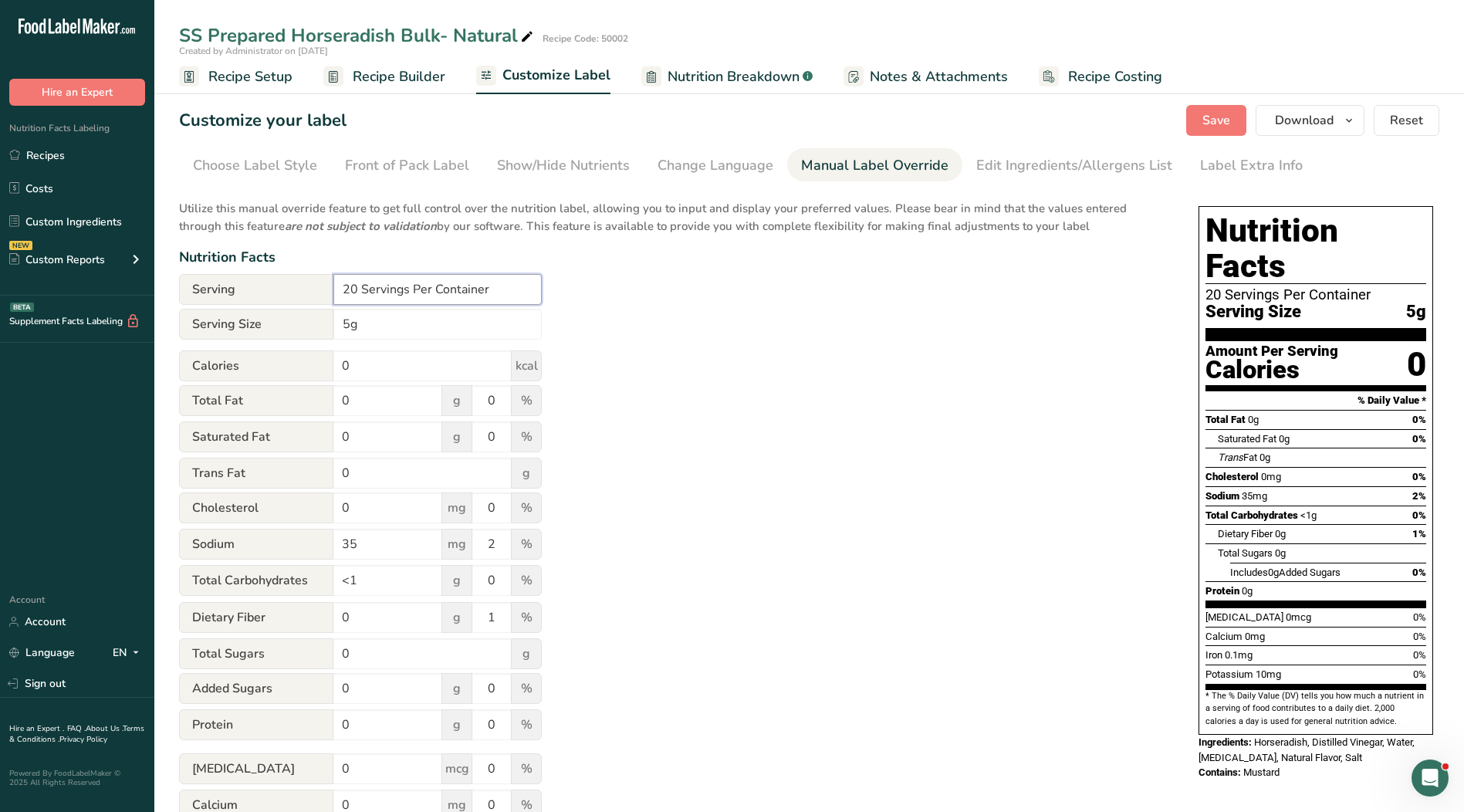
drag, startPoint x: 503, startPoint y: 290, endPoint x: 305, endPoint y: 290, distance: 198.0
click at [305, 290] on div "Serving 20 Servings Per Container" at bounding box center [361, 289] width 363 height 31
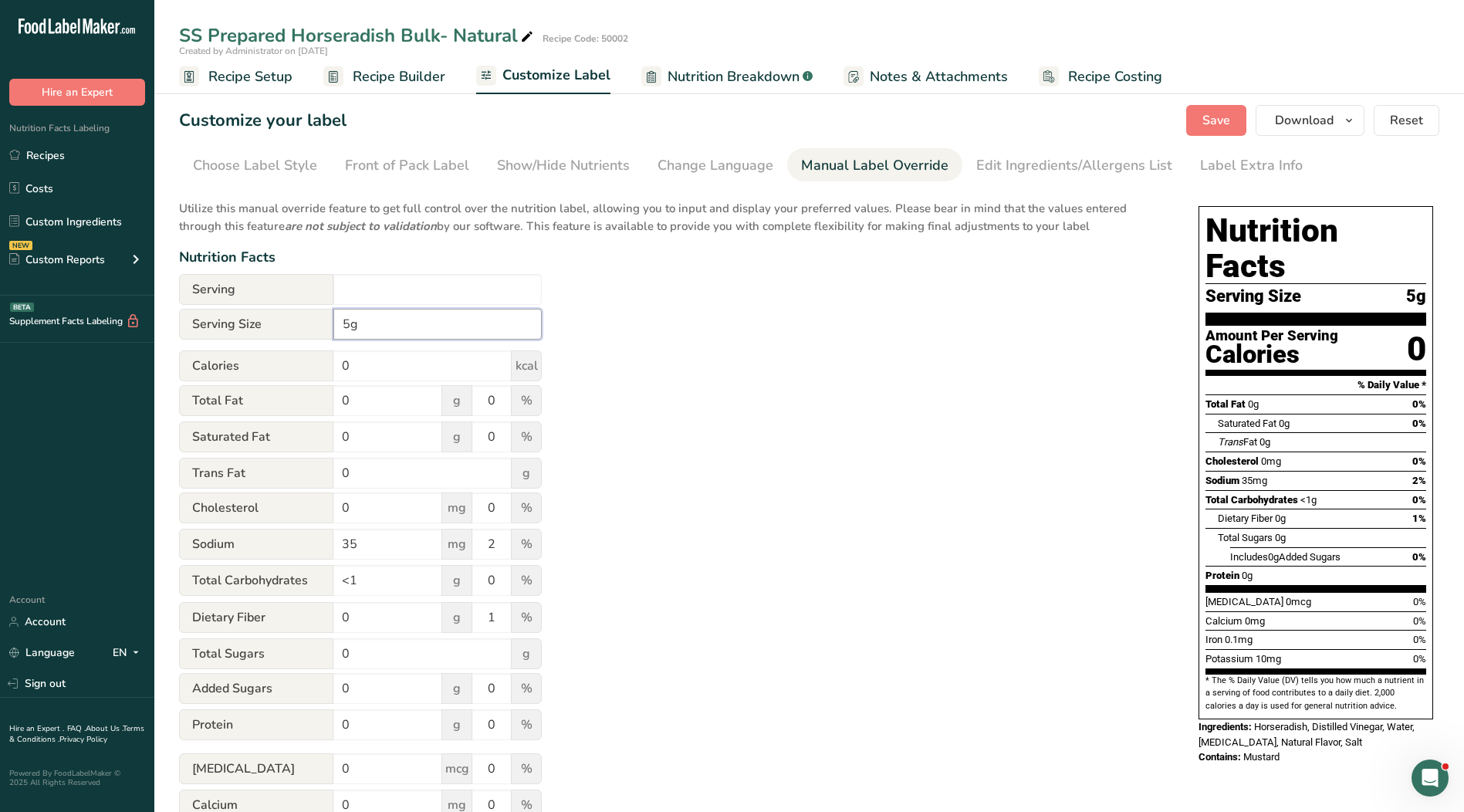
click at [337, 324] on input "5g" at bounding box center [437, 323] width 208 height 31
type input "1 Tsp. 5g"
click at [252, 156] on div "Choose Label Style" at bounding box center [255, 166] width 124 height 21
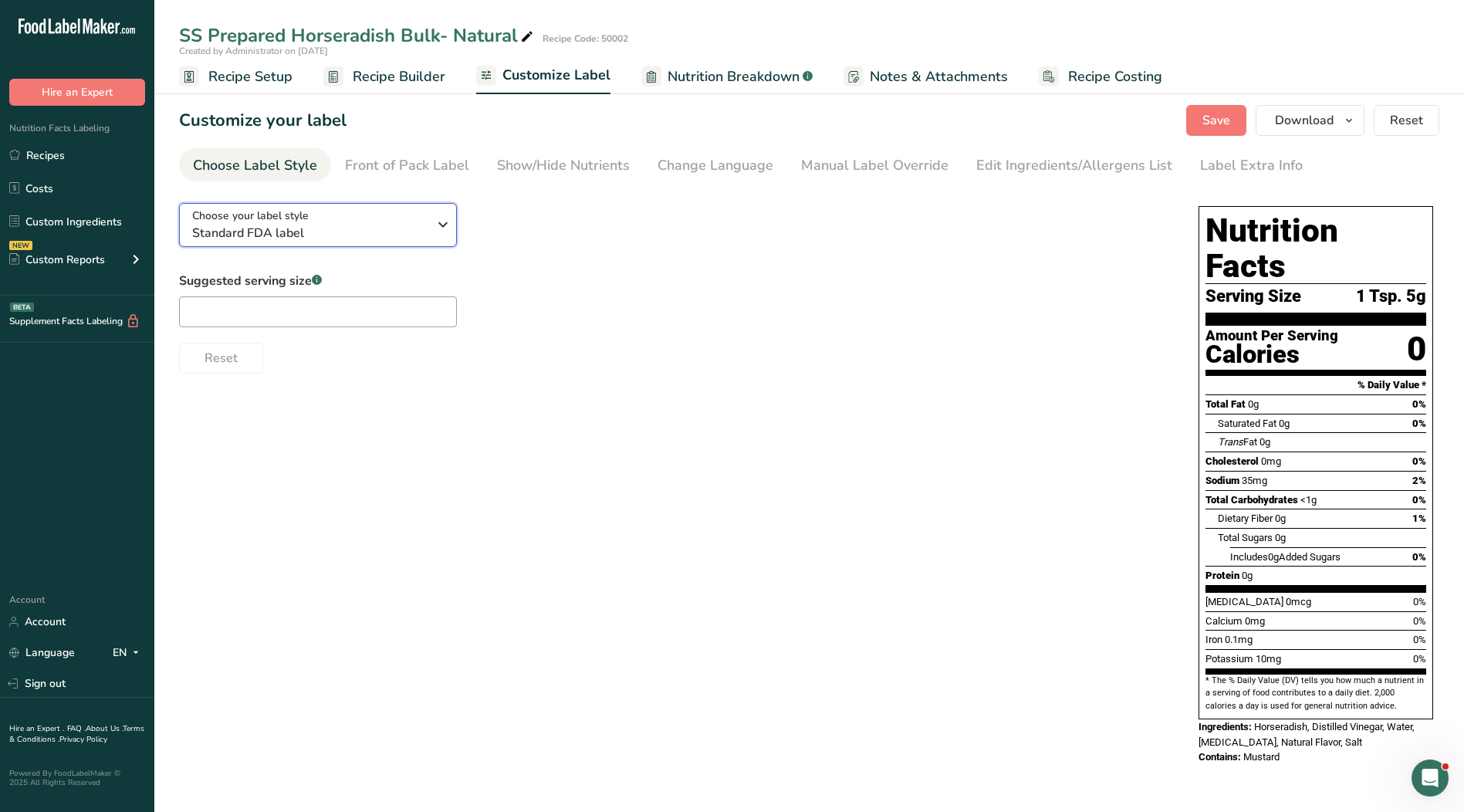
click at [436, 228] on icon "button" at bounding box center [442, 224] width 18 height 28
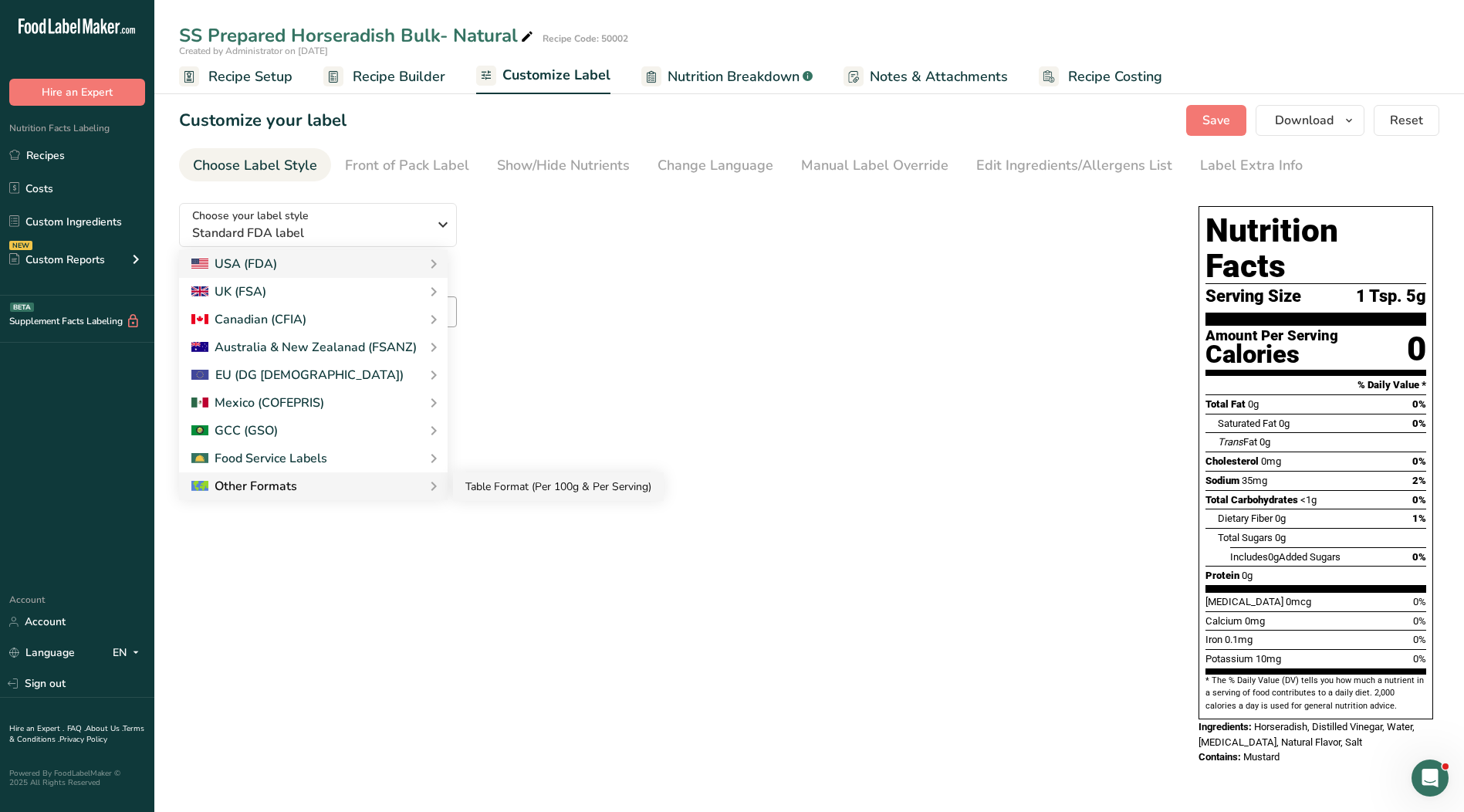
click at [504, 487] on link "Table Format (Per 100g & Per Serving)" at bounding box center [558, 487] width 211 height 29
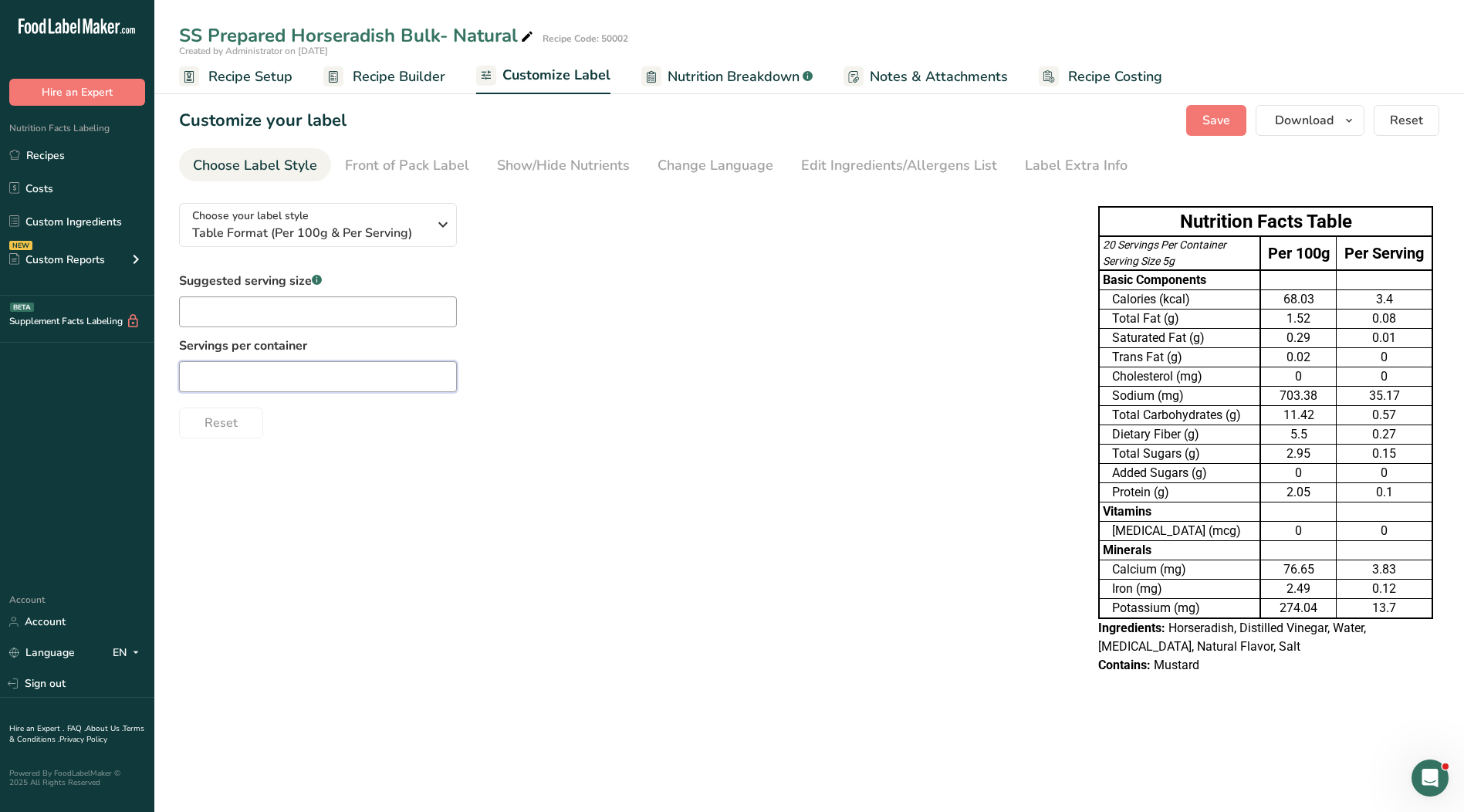
click at [261, 376] on input "text" at bounding box center [318, 376] width 278 height 31
click at [257, 318] on input "text" at bounding box center [318, 311] width 278 height 31
type input "1 Tsp."
click at [282, 371] on input "text" at bounding box center [318, 376] width 278 height 31
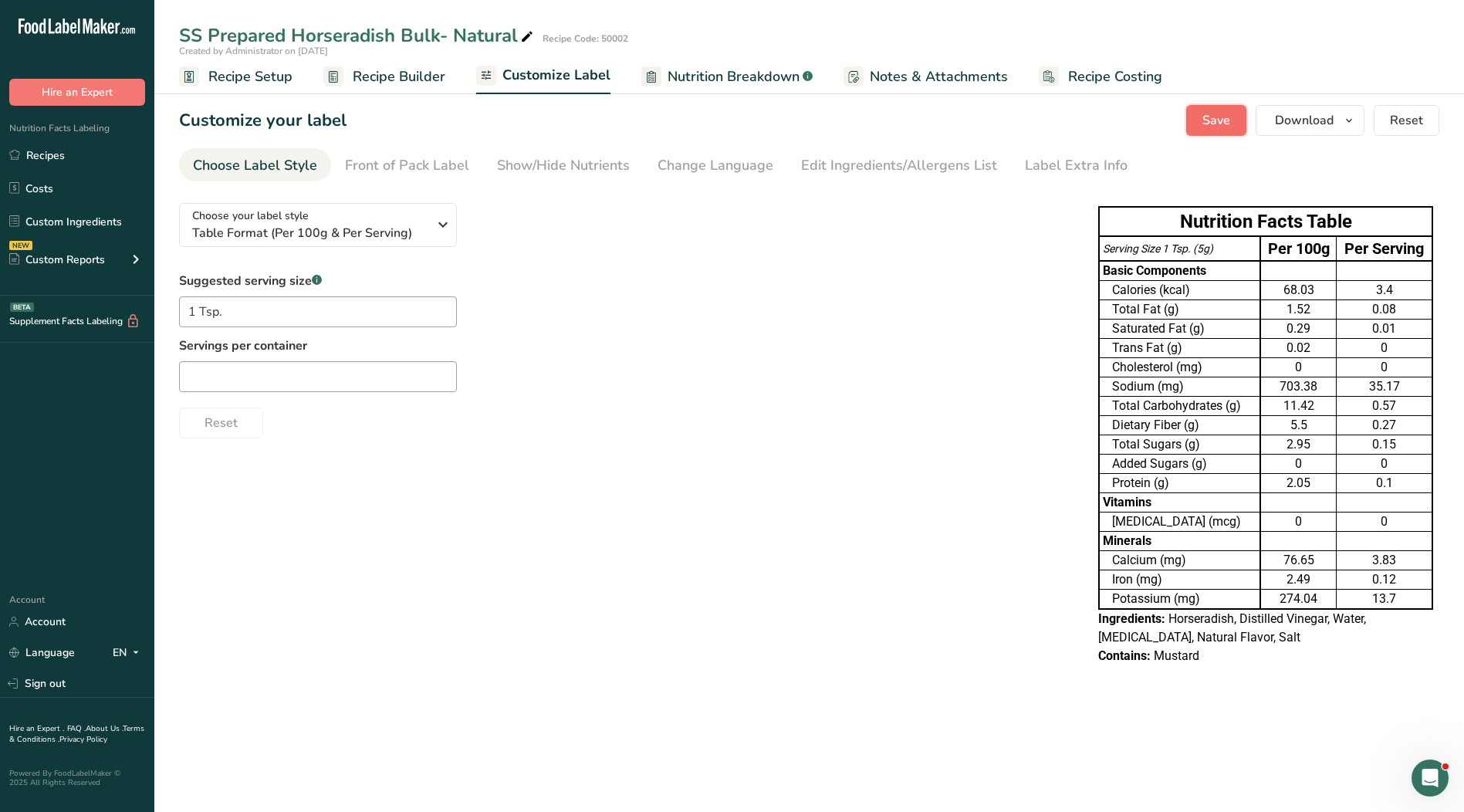
click at [1218, 127] on span "Save" at bounding box center [1216, 119] width 28 height 18
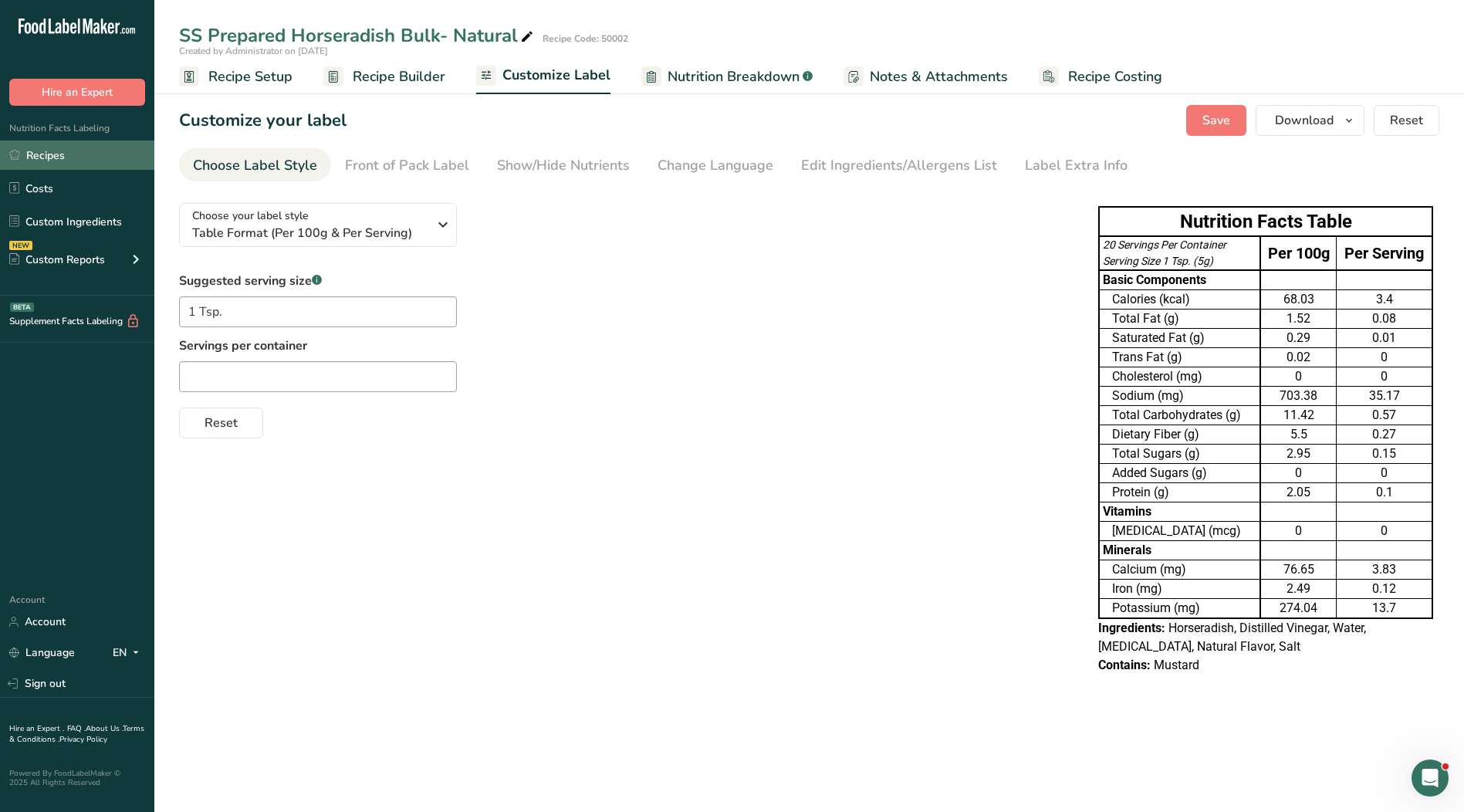
click at [51, 155] on link "Recipes" at bounding box center [77, 155] width 155 height 30
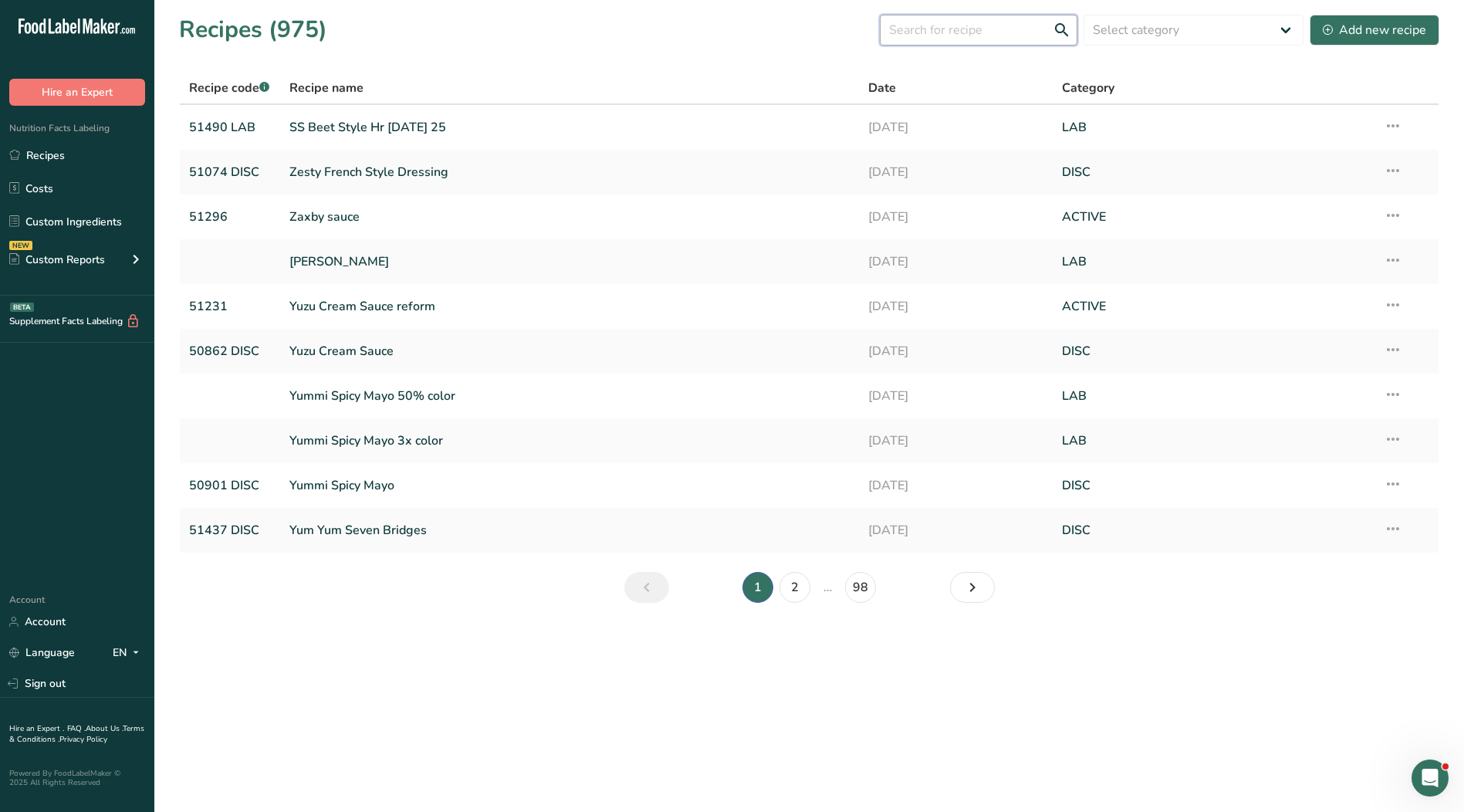
click at [946, 26] on input "text" at bounding box center [978, 30] width 198 height 31
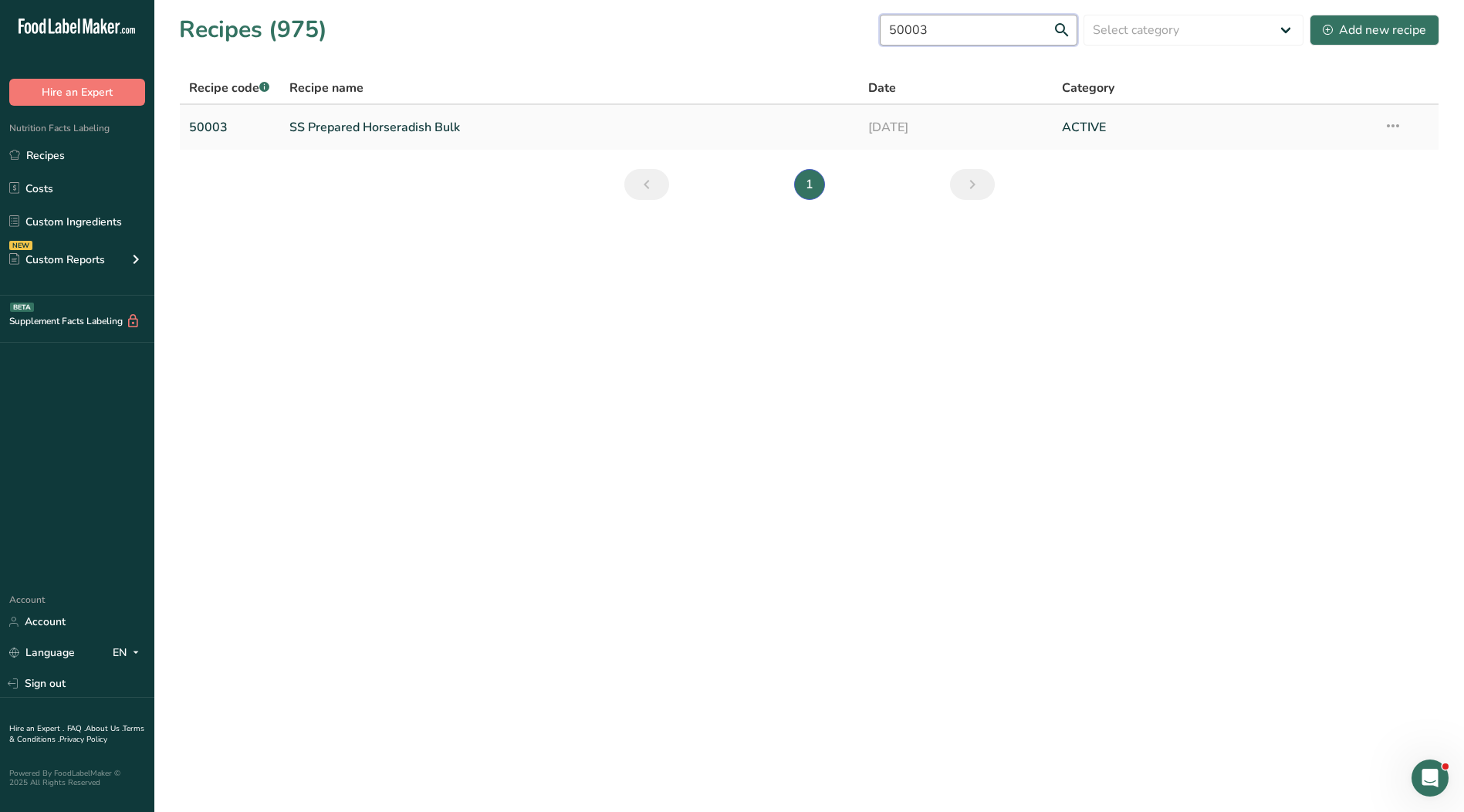
type input "50003"
click at [405, 129] on link "SS Prepared Horseradish Bulk" at bounding box center [570, 127] width 561 height 32
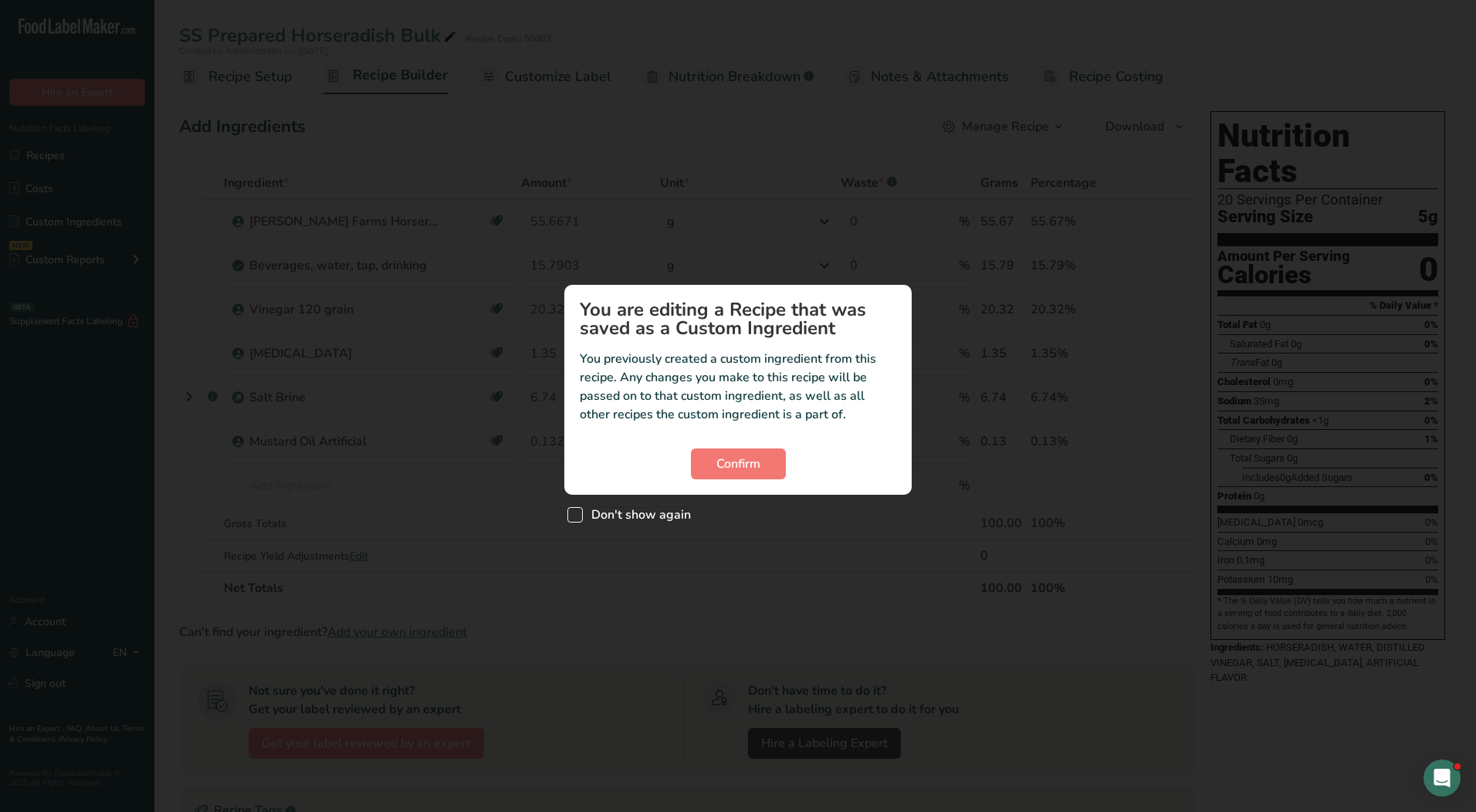
click at [608, 519] on span "Don't show again" at bounding box center [636, 514] width 108 height 15
click at [578, 519] on input "Don't show again" at bounding box center [572, 514] width 11 height 10
checkbox input "true"
drag, startPoint x: 708, startPoint y: 468, endPoint x: 693, endPoint y: 468, distance: 15.0
click at [709, 468] on button "Confirm" at bounding box center [738, 464] width 95 height 31
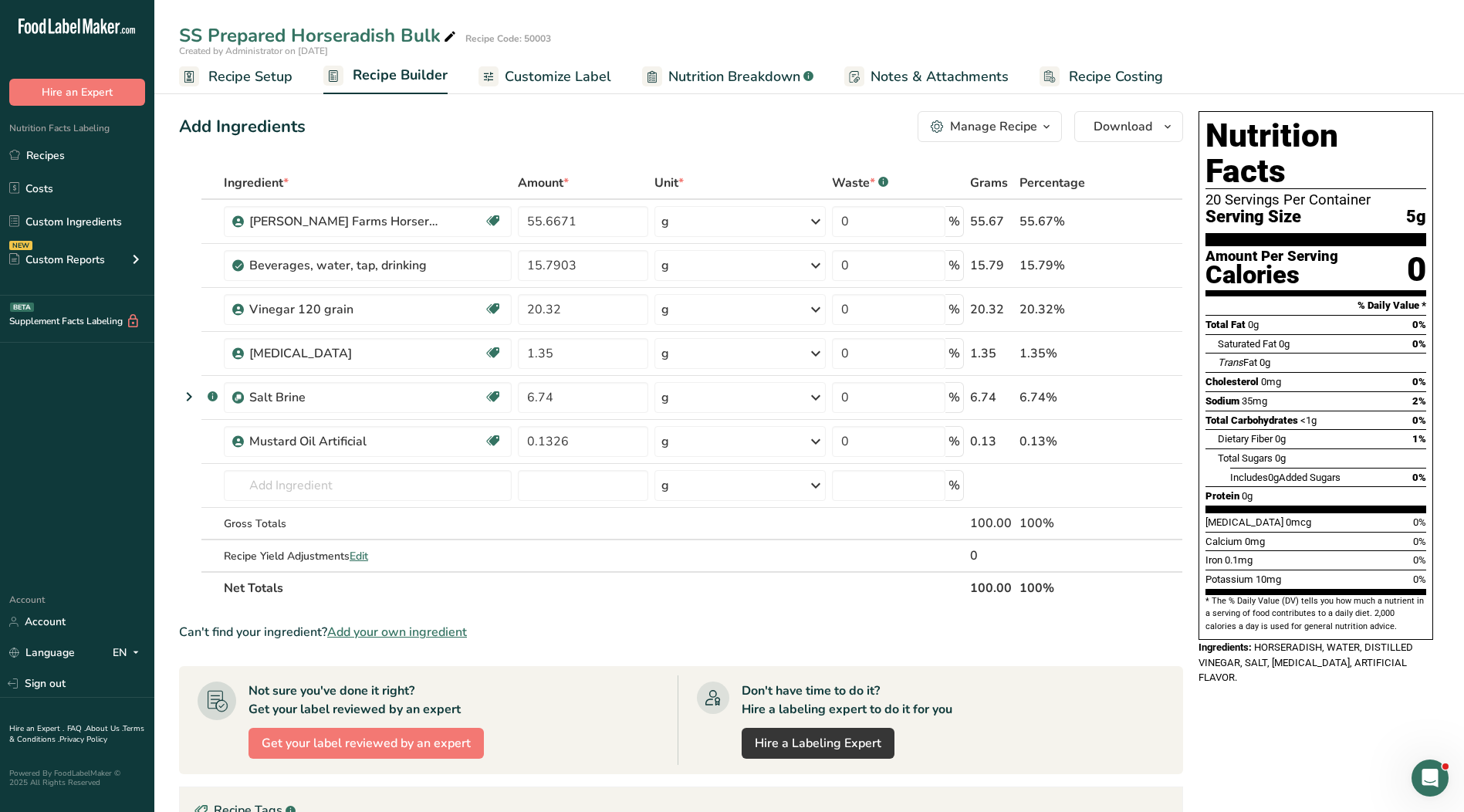
click at [570, 74] on span "Customize Label" at bounding box center [558, 77] width 107 height 21
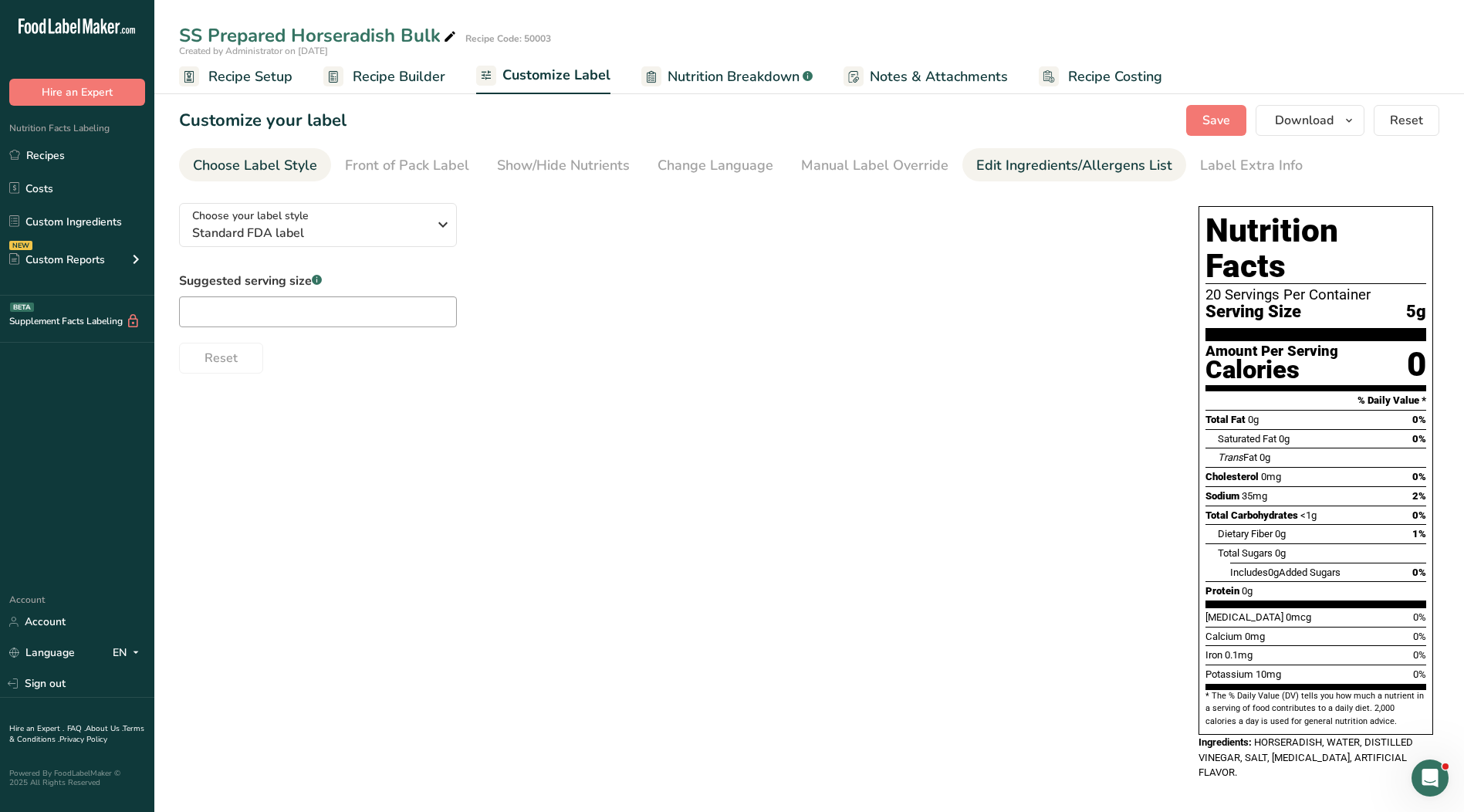
click at [1033, 156] on div "Edit Ingredients/Allergens List" at bounding box center [1074, 166] width 196 height 21
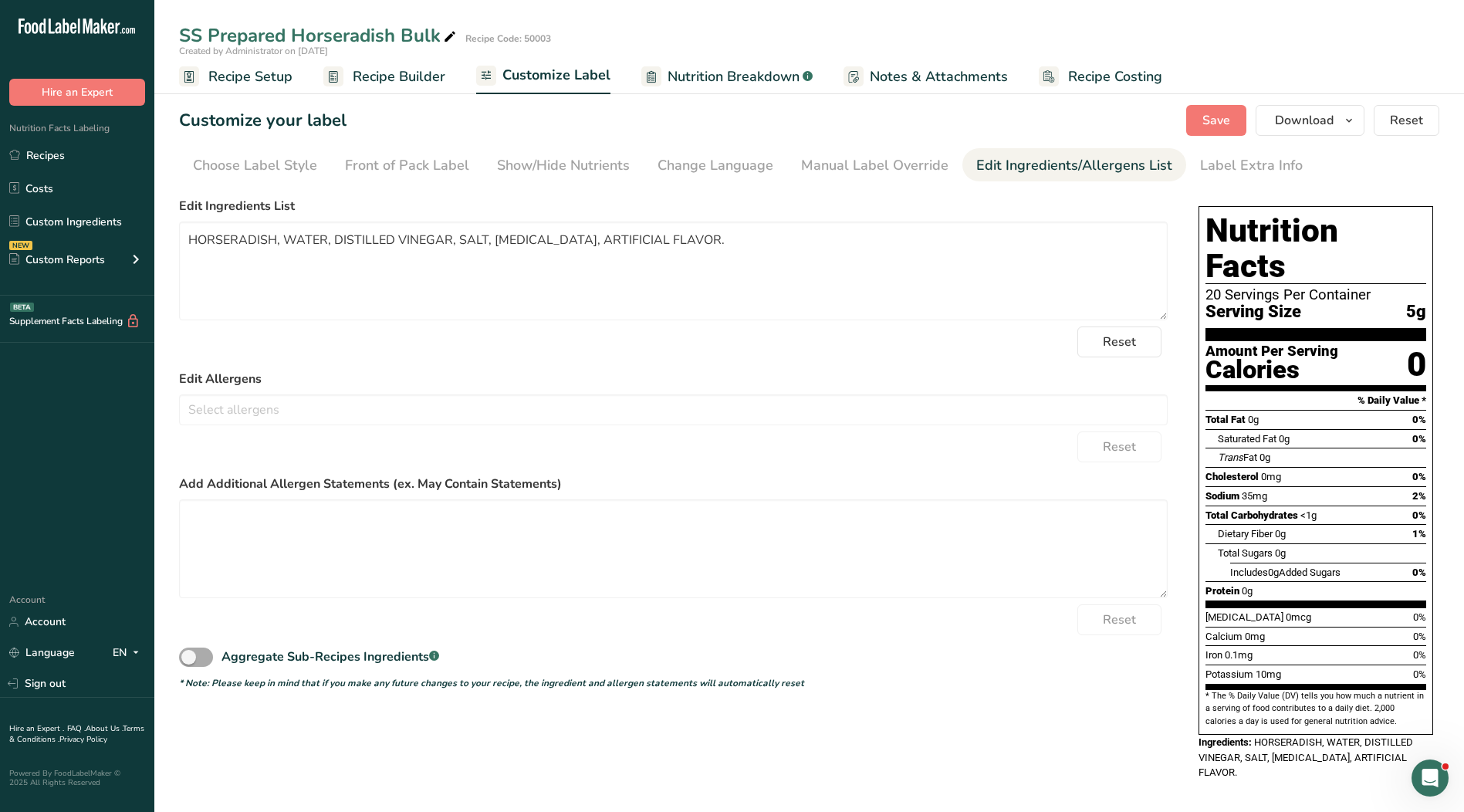
click at [205, 656] on span at bounding box center [197, 656] width 34 height 19
click at [189, 656] on input "Aggregate Sub-Recipes Ingredients .a-a{fill:#347362;}.b-a{fill:#fff;}" at bounding box center [184, 656] width 10 height 10
checkbox input "true"
drag, startPoint x: 396, startPoint y: 241, endPoint x: 365, endPoint y: 236, distance: 31.4
click at [365, 236] on textarea "Horseradish, Distilled Vinegar, Water, [MEDICAL_DATA], Artificial Flavor (Artif…" at bounding box center [674, 270] width 989 height 98
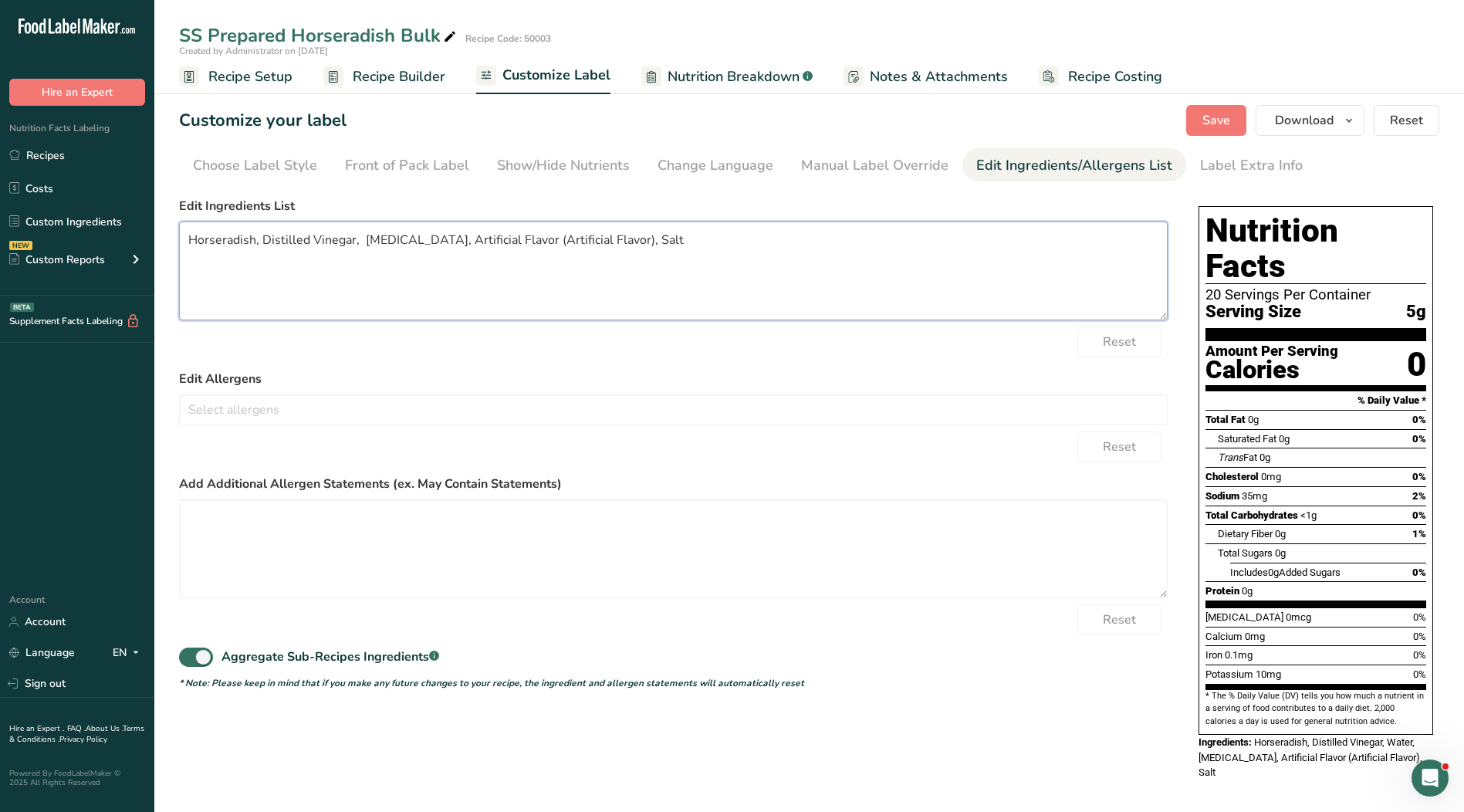
click at [261, 238] on textarea "Horseradish, Distilled Vinegar, [MEDICAL_DATA], Artificial Flavor (Artificial F…" at bounding box center [674, 270] width 989 height 98
paste textarea "Water,"
drag, startPoint x: 689, startPoint y: 241, endPoint x: 662, endPoint y: 237, distance: 27.3
click at [662, 237] on textarea "Horseradish, Water, Distilled Vinegar, [MEDICAL_DATA], Artificial Flavor (Artif…" at bounding box center [674, 270] width 989 height 98
click at [401, 239] on textarea "Horseradish, Water, Distilled Vinegar, [MEDICAL_DATA], Artificial Flavor (Artif…" at bounding box center [674, 270] width 989 height 98
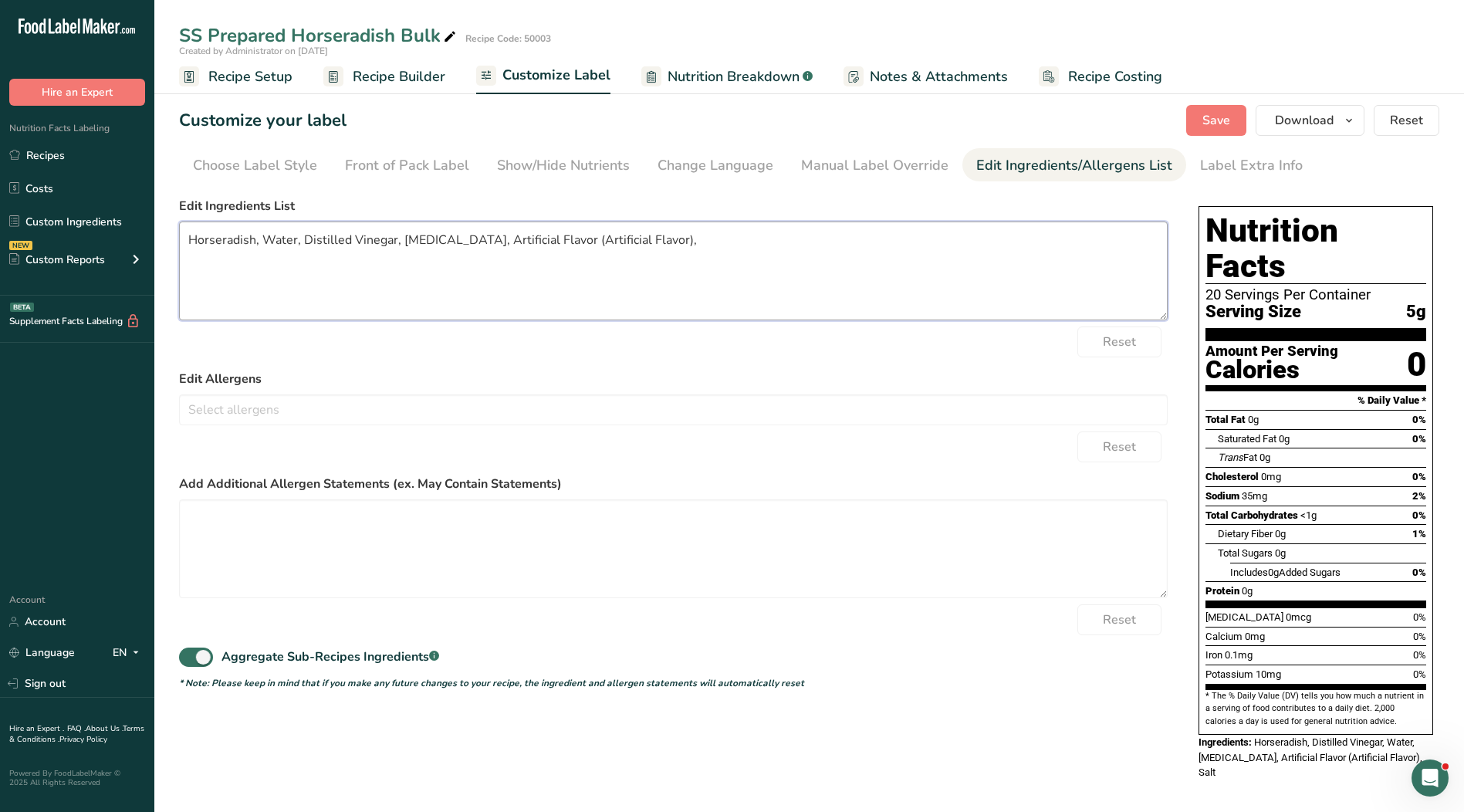
paste textarea "altS"
drag, startPoint x: 686, startPoint y: 239, endPoint x: 586, endPoint y: 239, distance: 100.0
click at [586, 239] on textarea "Horseradish, Water, Distilled Vinegar, Salt, [MEDICAL_DATA], Artificial Flavor …" at bounding box center [674, 270] width 989 height 98
click at [1208, 127] on span "Save" at bounding box center [1216, 119] width 28 height 18
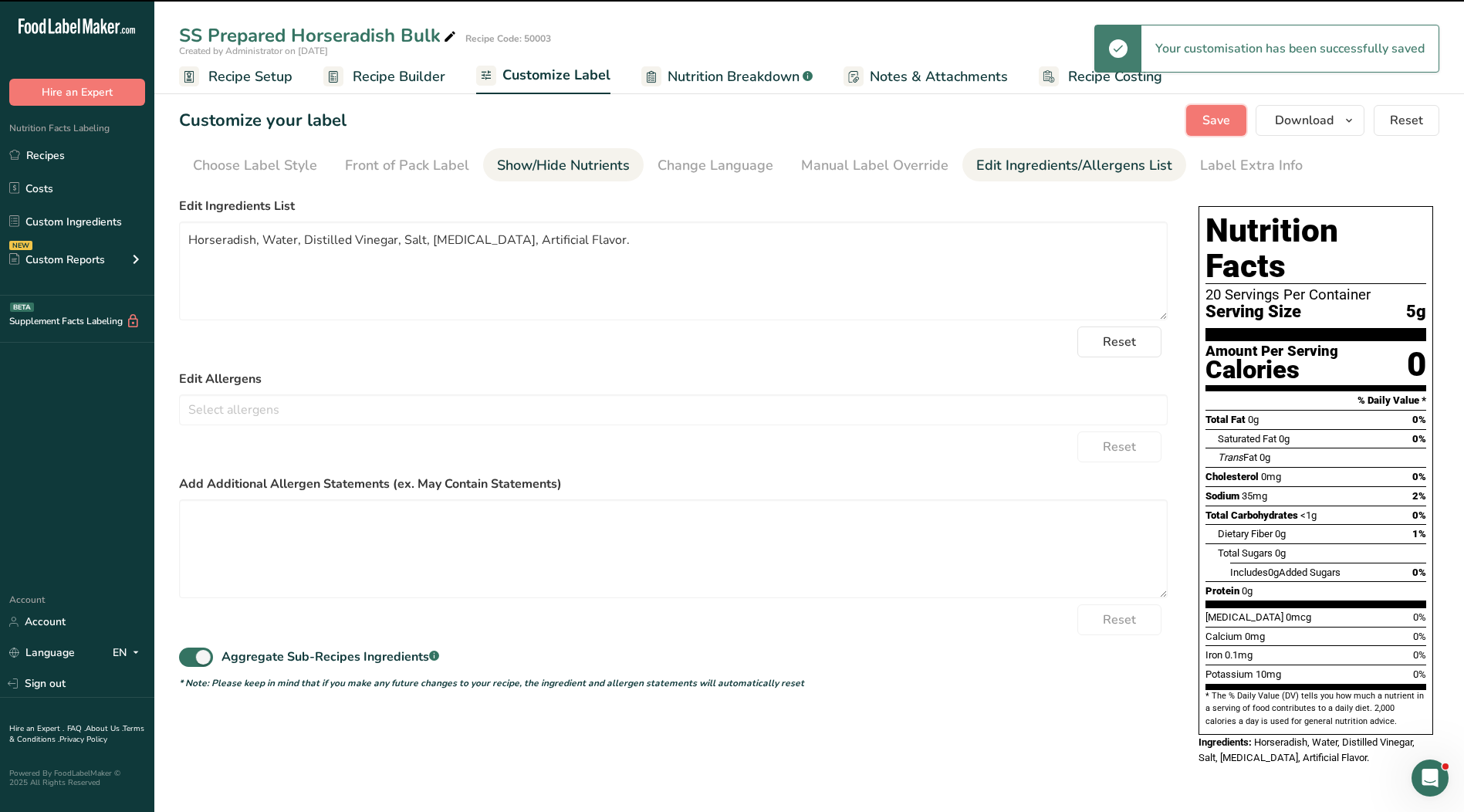
type textarea "Horseradish, Water, Distilled Vinegar, Salt, [MEDICAL_DATA], Artificial Flavor."
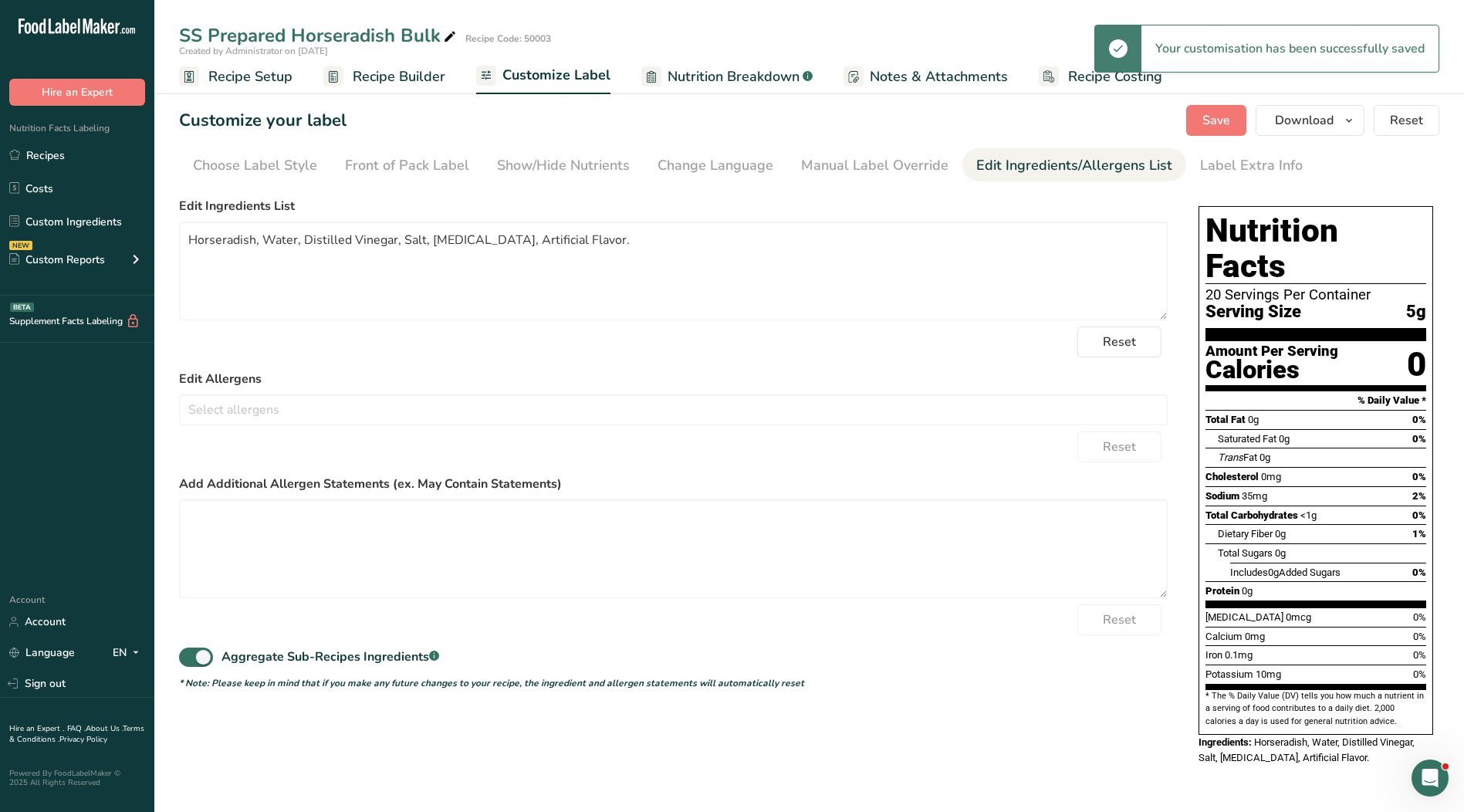
click at [422, 71] on span "Recipe Builder" at bounding box center [398, 77] width 93 height 21
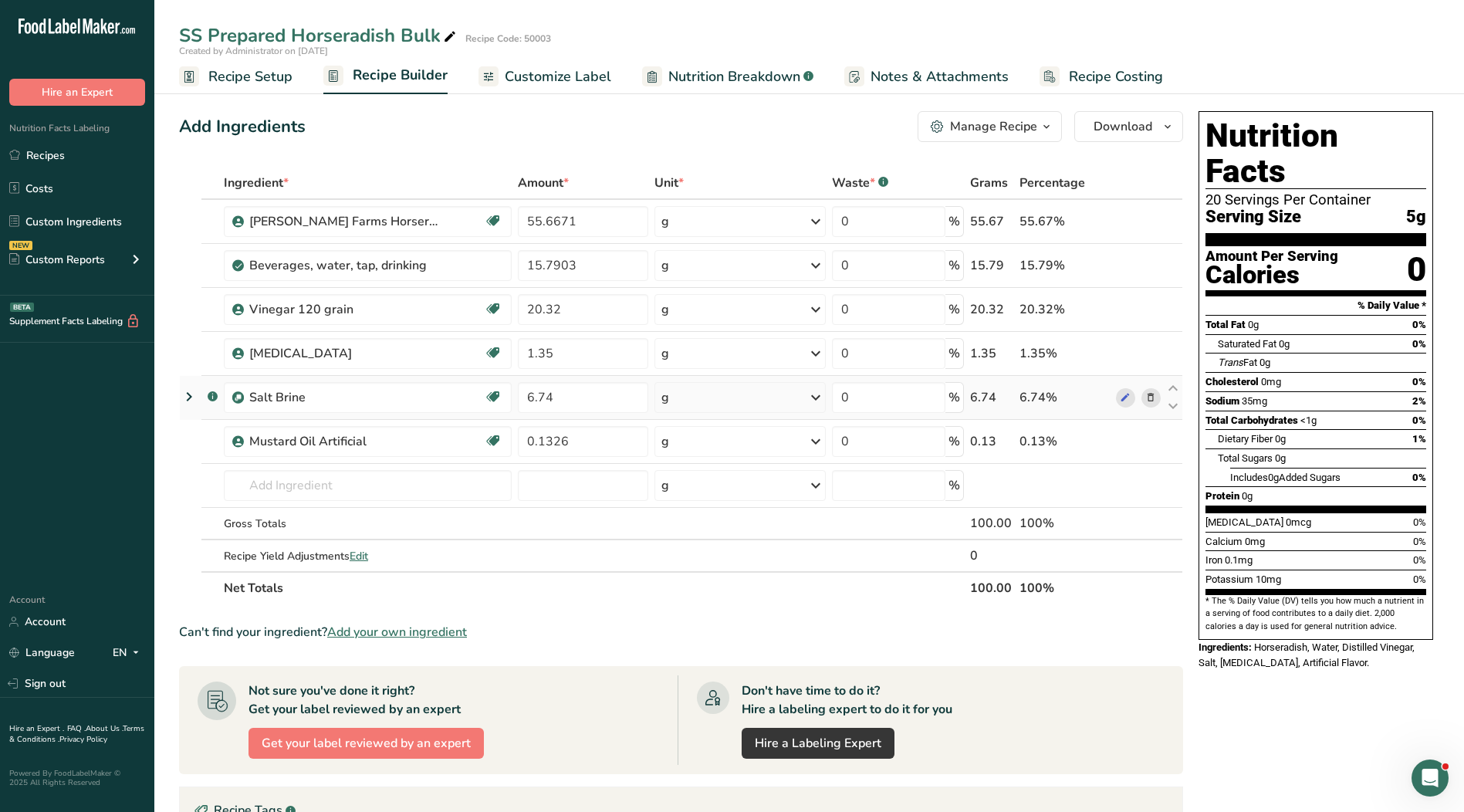
click at [192, 395] on icon at bounding box center [188, 396] width 18 height 28
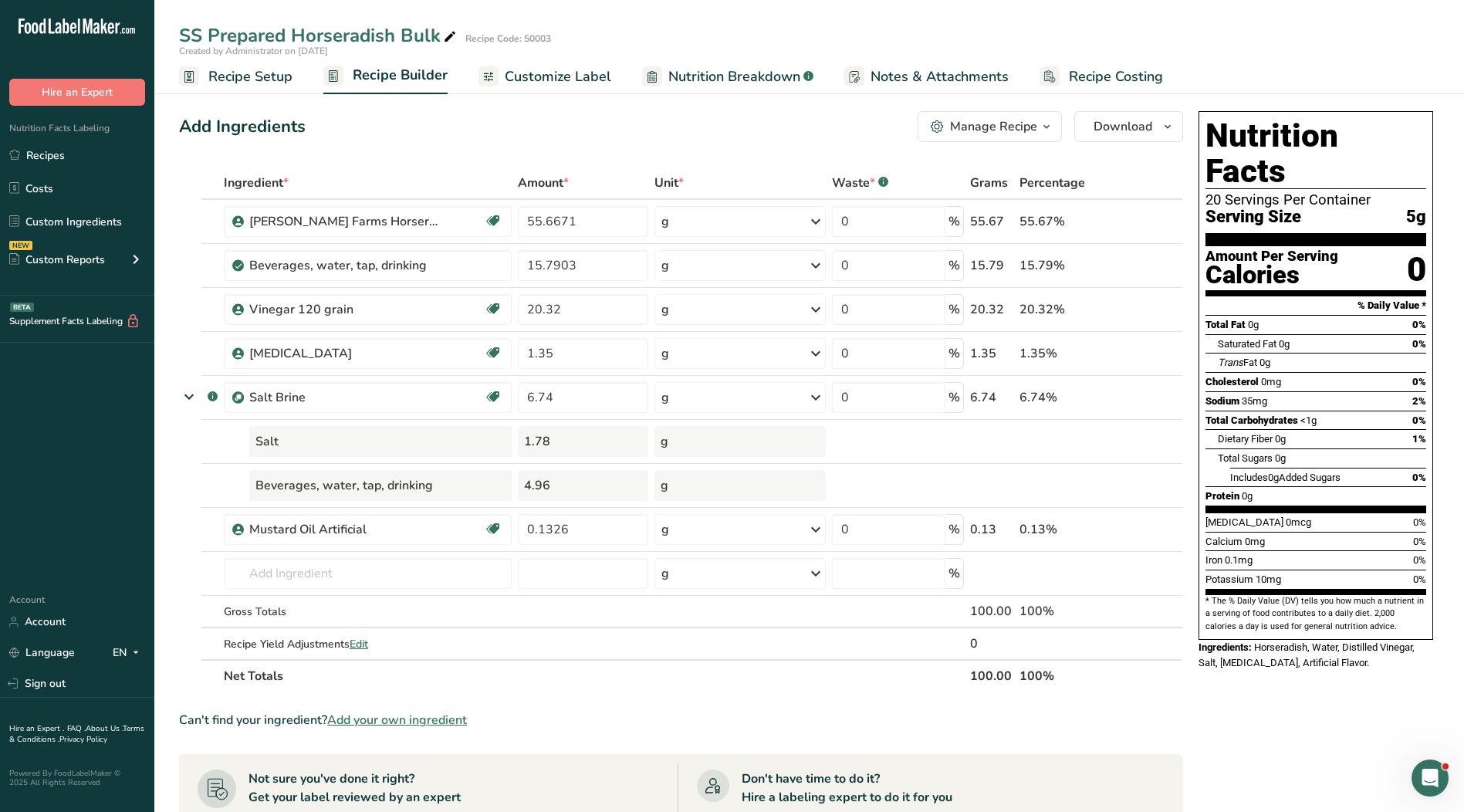
click at [570, 84] on span "Customize Label" at bounding box center [558, 77] width 107 height 21
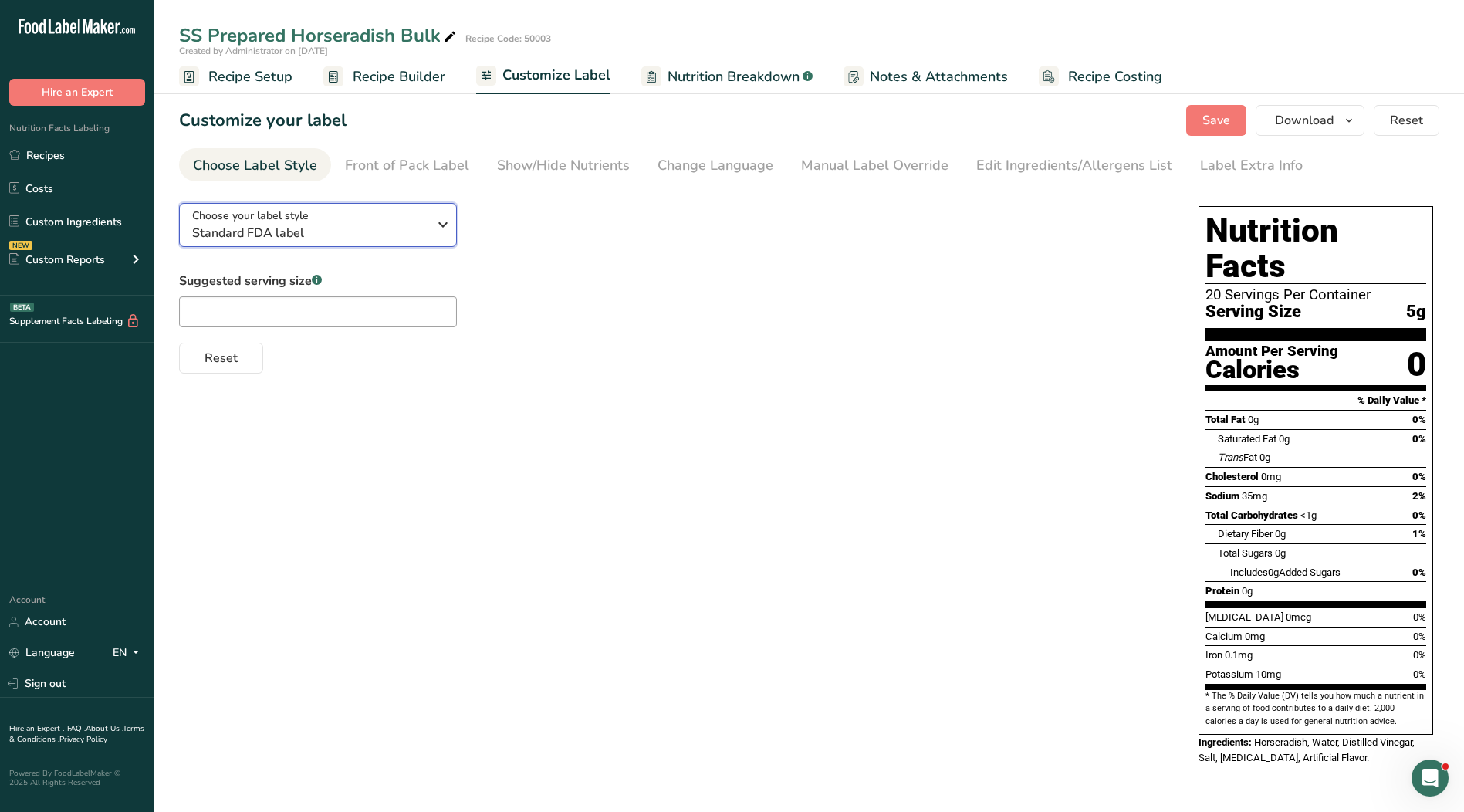
click at [409, 221] on div "Choose your label style Standard FDA label" at bounding box center [309, 224] width 236 height 34
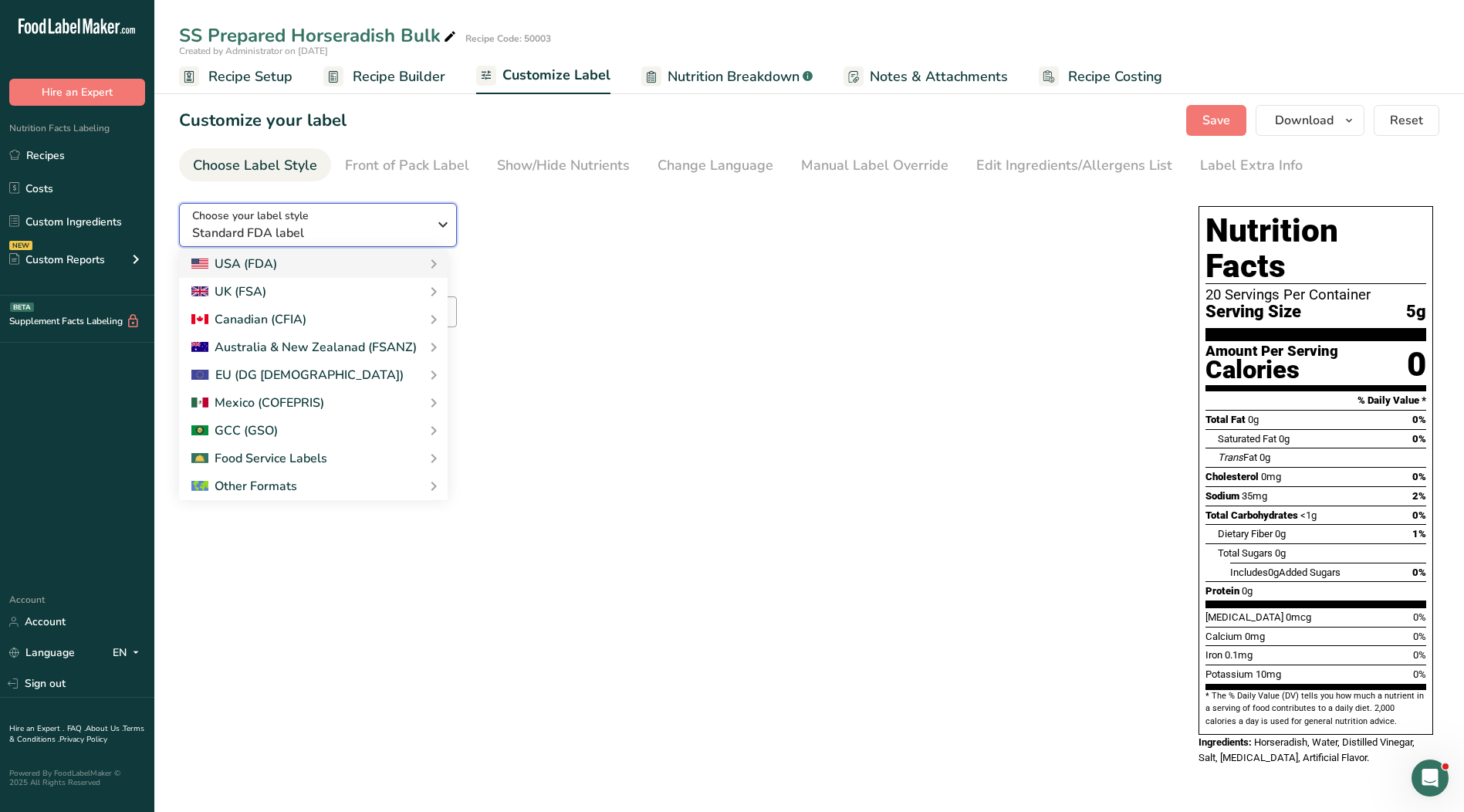
click at [409, 221] on div "Choose your label style Standard FDA label" at bounding box center [309, 224] width 236 height 34
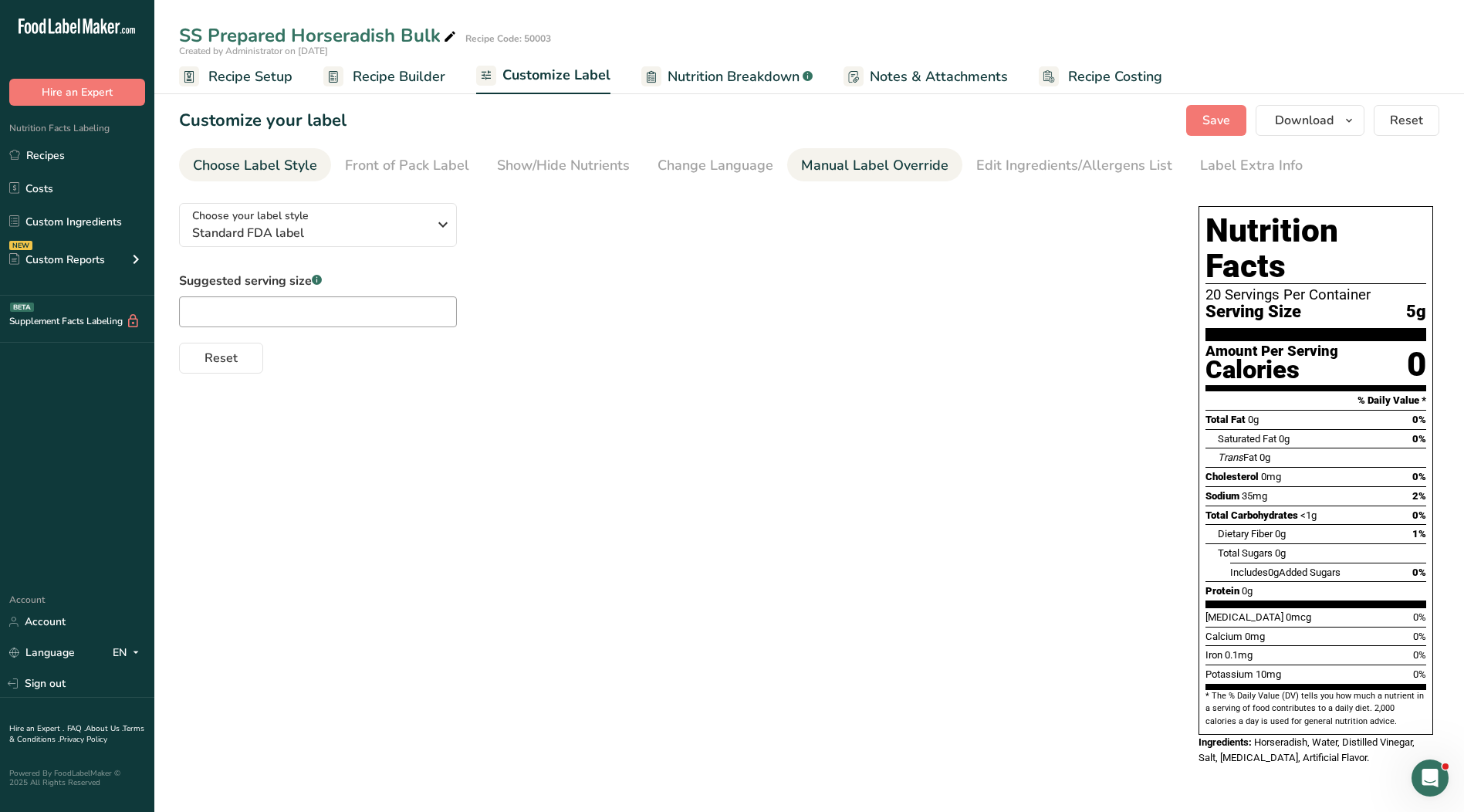
click at [842, 159] on div "Manual Label Override" at bounding box center [874, 166] width 147 height 21
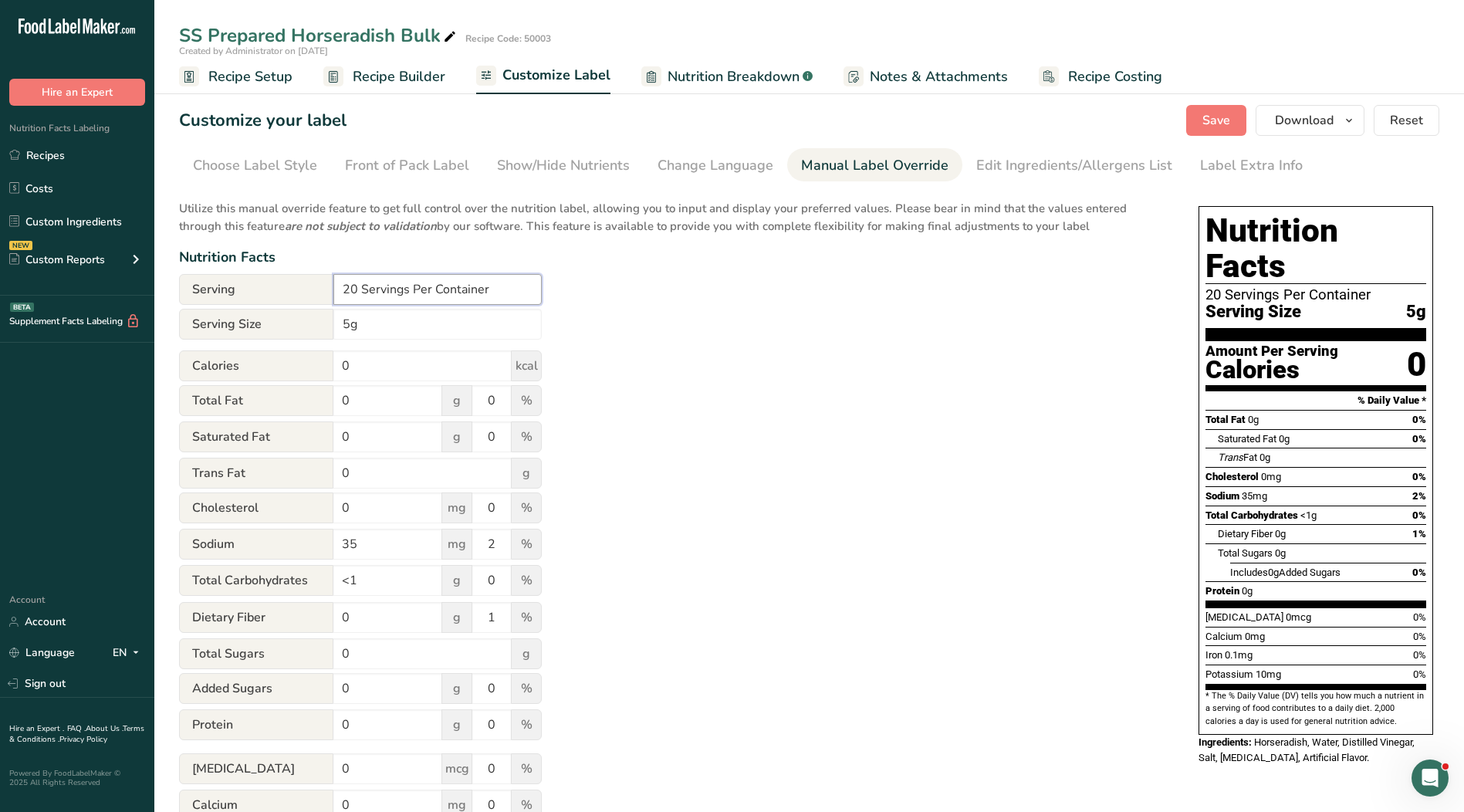
drag, startPoint x: 533, startPoint y: 289, endPoint x: 309, endPoint y: 286, distance: 224.0
click at [309, 286] on div "Serving 20 Servings Per Container" at bounding box center [361, 289] width 363 height 31
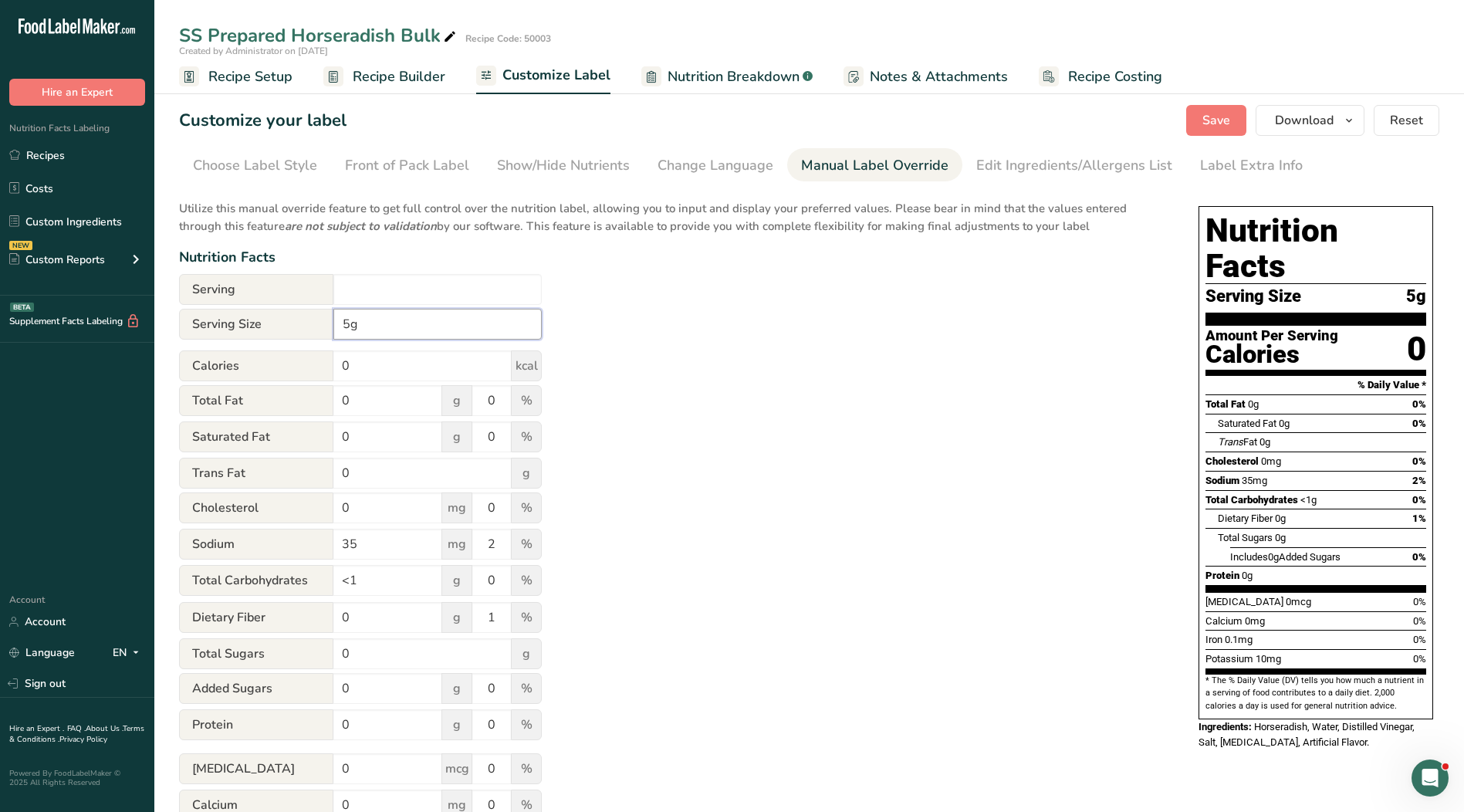
drag, startPoint x: 341, startPoint y: 323, endPoint x: 363, endPoint y: 324, distance: 22.0
click at [341, 323] on input "5g" at bounding box center [437, 323] width 208 height 31
type input "1 Tsp. 5g"
click at [319, 171] on li "Choose Label Style" at bounding box center [255, 164] width 152 height 33
click at [243, 160] on div "Choose Label Style" at bounding box center [255, 166] width 124 height 21
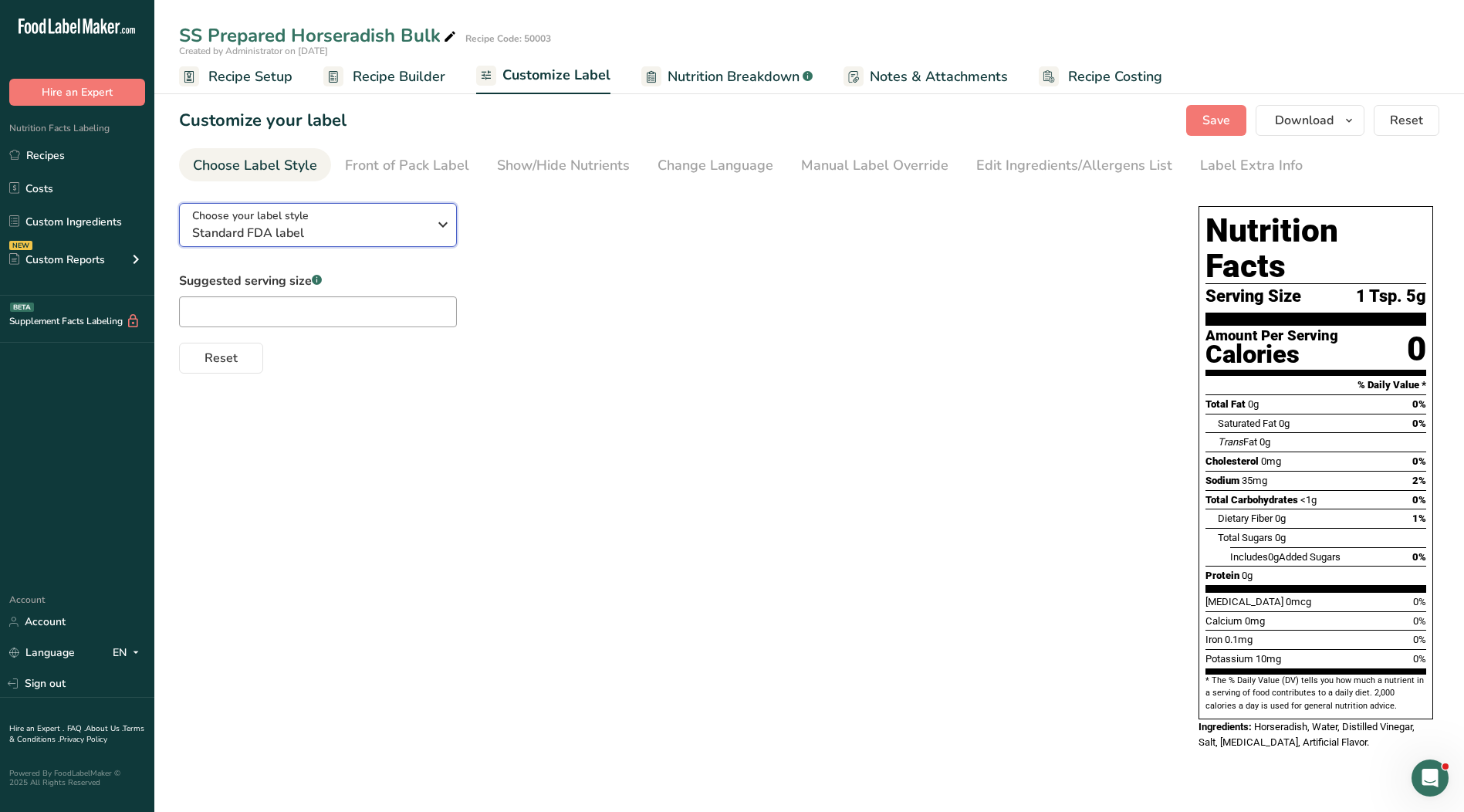
click at [405, 220] on div "Choose your label style Standard FDA label" at bounding box center [309, 224] width 236 height 34
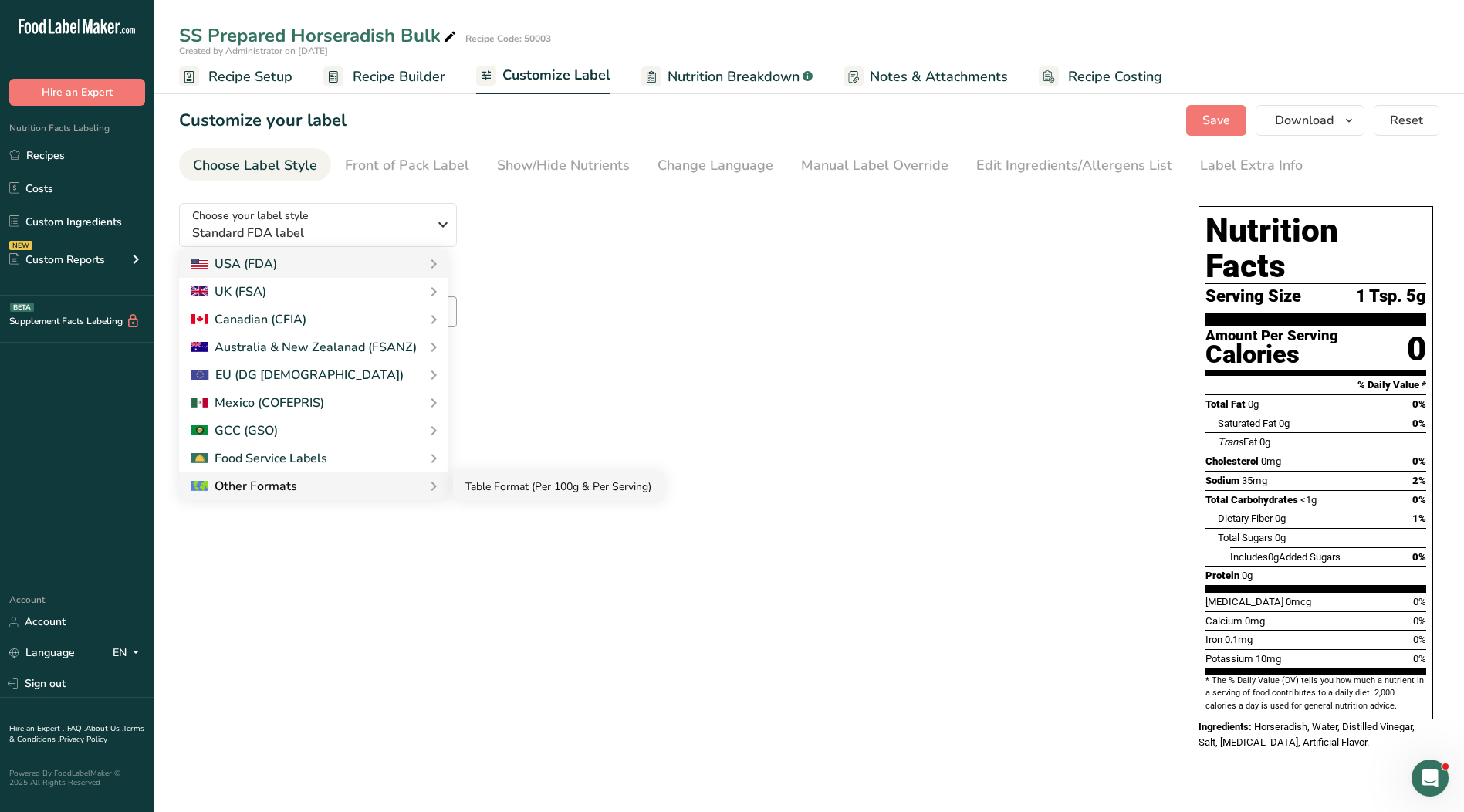
click at [480, 491] on link "Table Format (Per 100g & Per Serving)" at bounding box center [558, 487] width 211 height 29
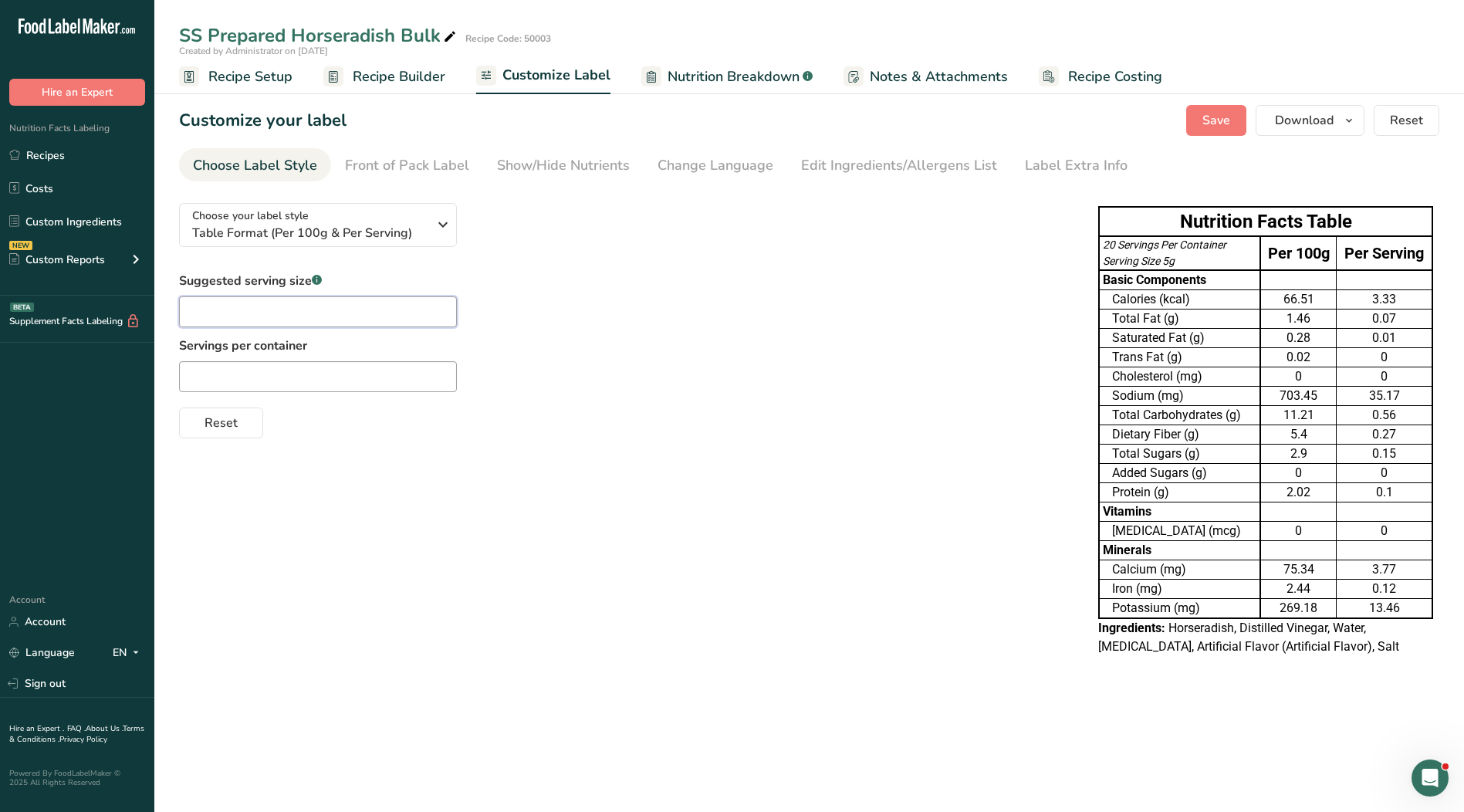
click at [305, 308] on input "text" at bounding box center [318, 311] width 278 height 31
type input "1 Tsp."
click at [391, 386] on input "text" at bounding box center [318, 376] width 278 height 31
